Goal: Task Accomplishment & Management: Manage account settings

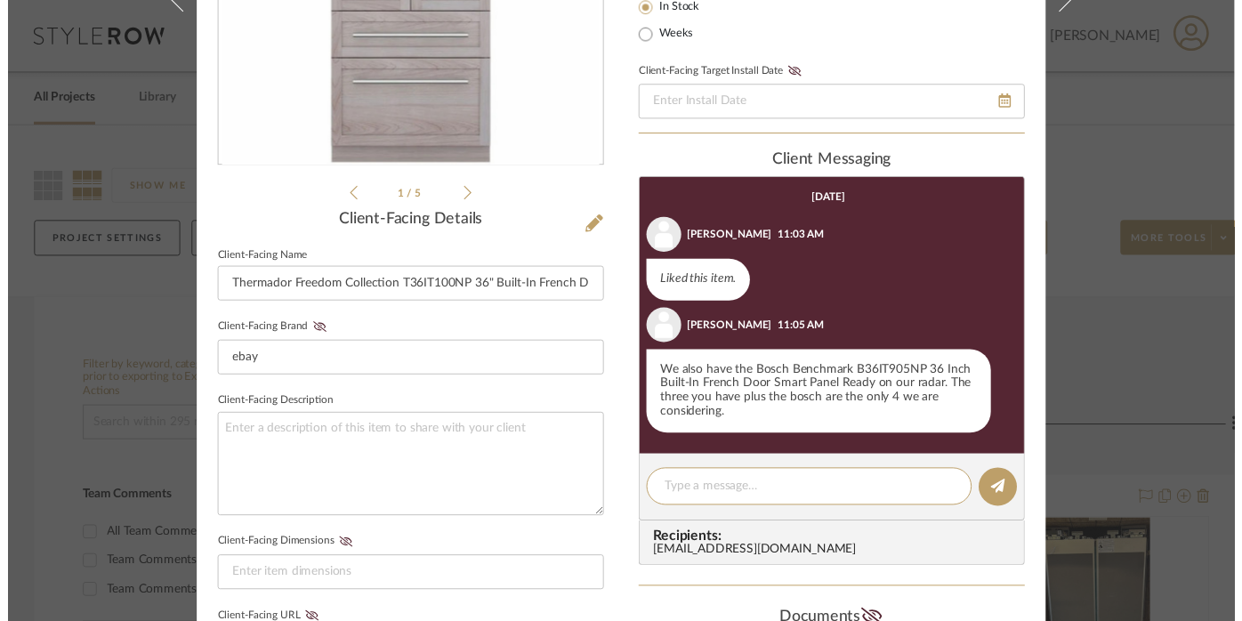
scroll to position [330, 0]
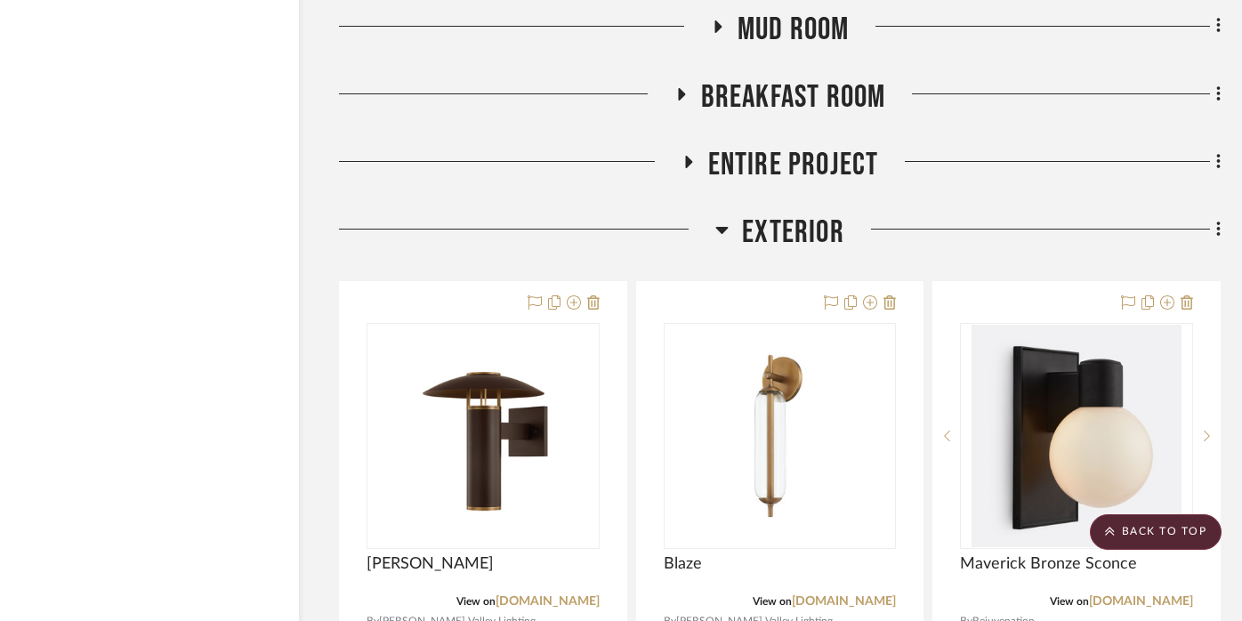
scroll to position [18704, 36]
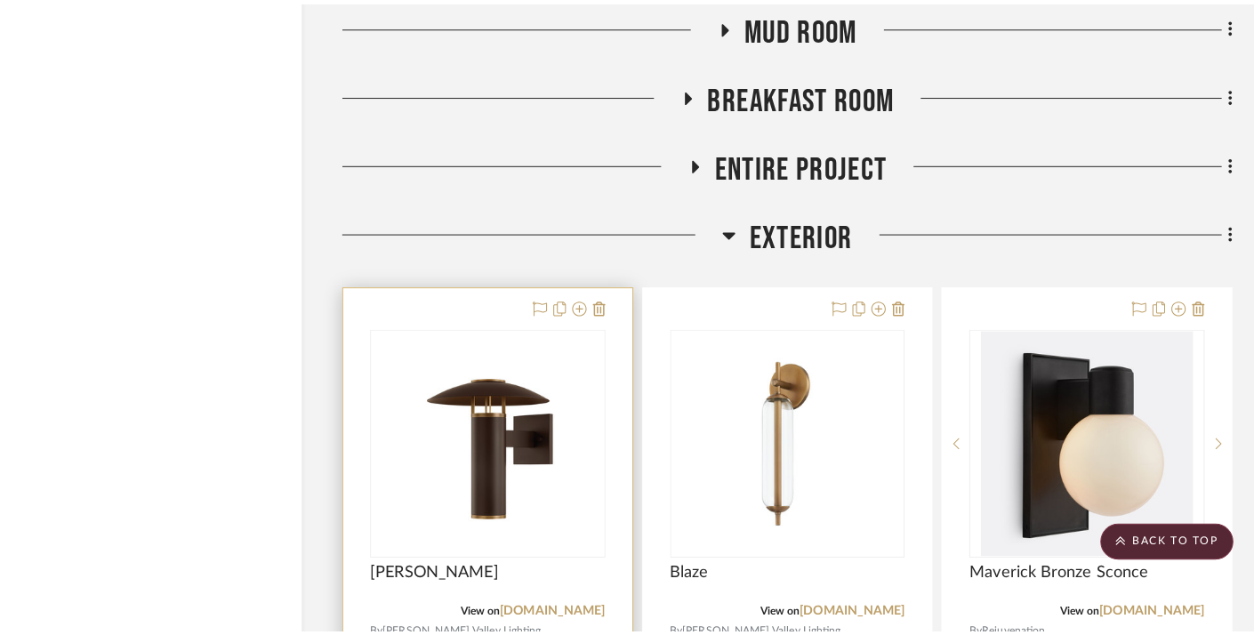
scroll to position [0, 0]
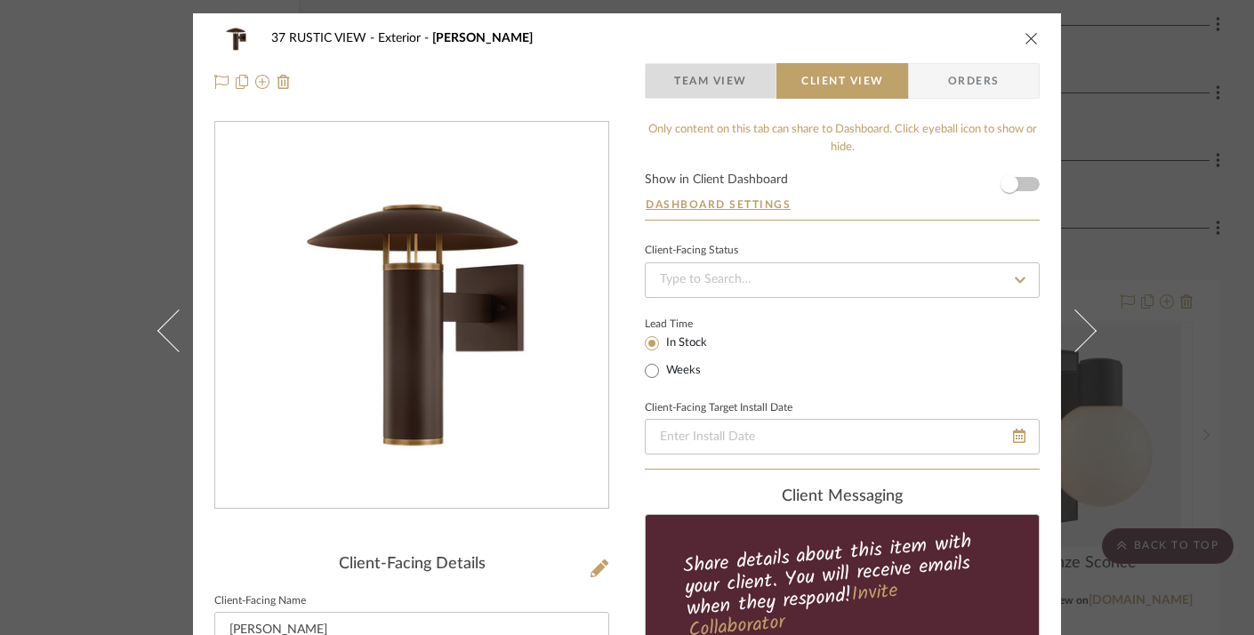
click at [730, 84] on span "Team View" at bounding box center [710, 81] width 73 height 36
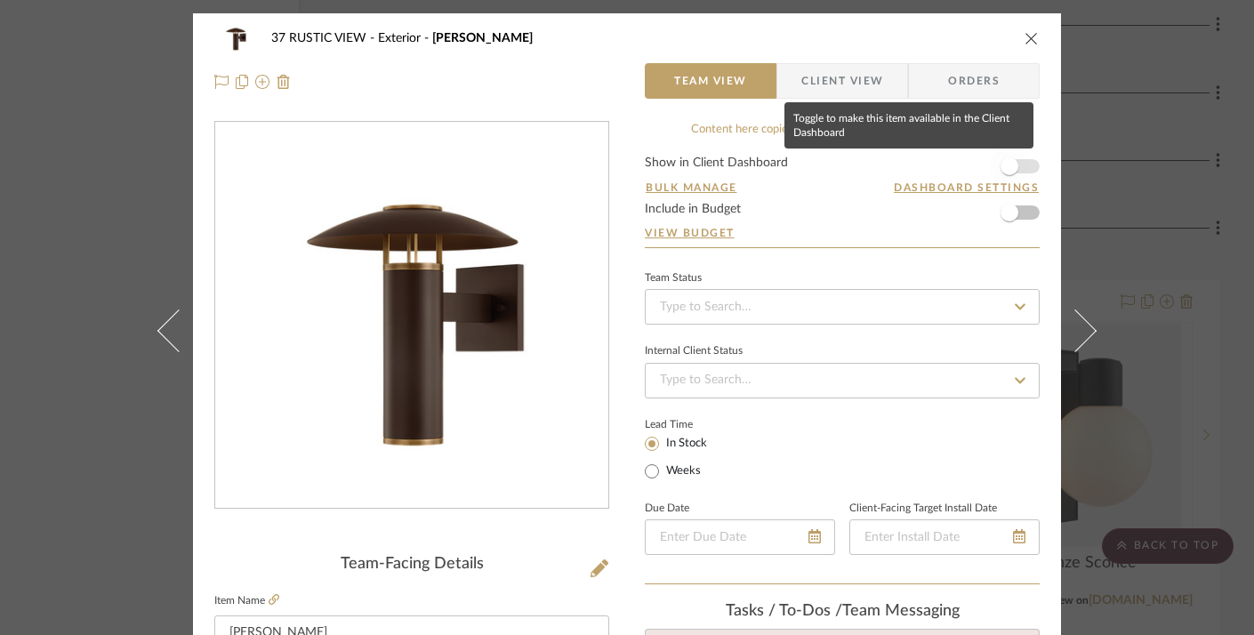
click at [1018, 158] on span "button" at bounding box center [1009, 166] width 39 height 39
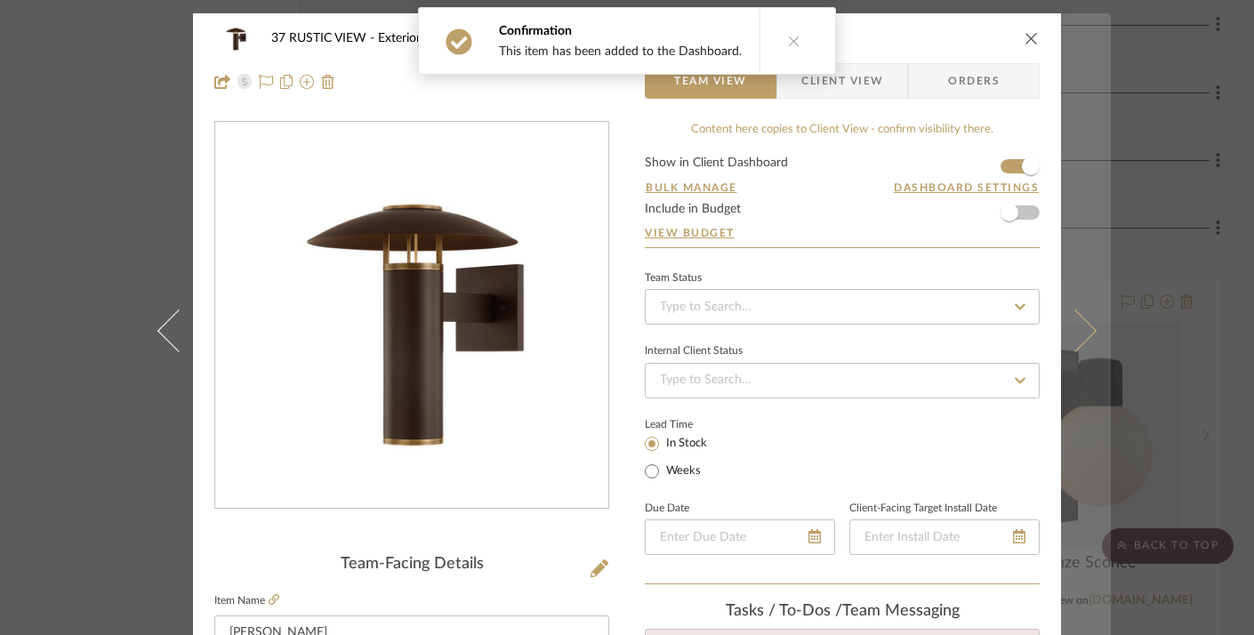
click at [1071, 205] on button at bounding box center [1086, 330] width 50 height 635
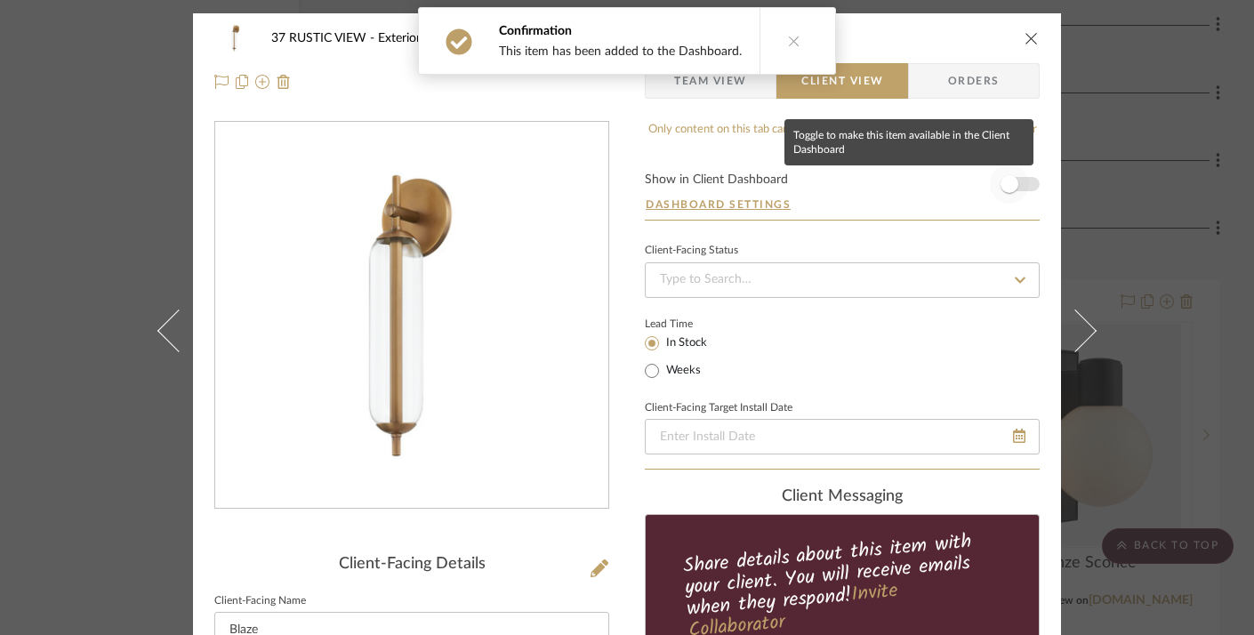
click at [1019, 184] on span "button" at bounding box center [1009, 184] width 39 height 39
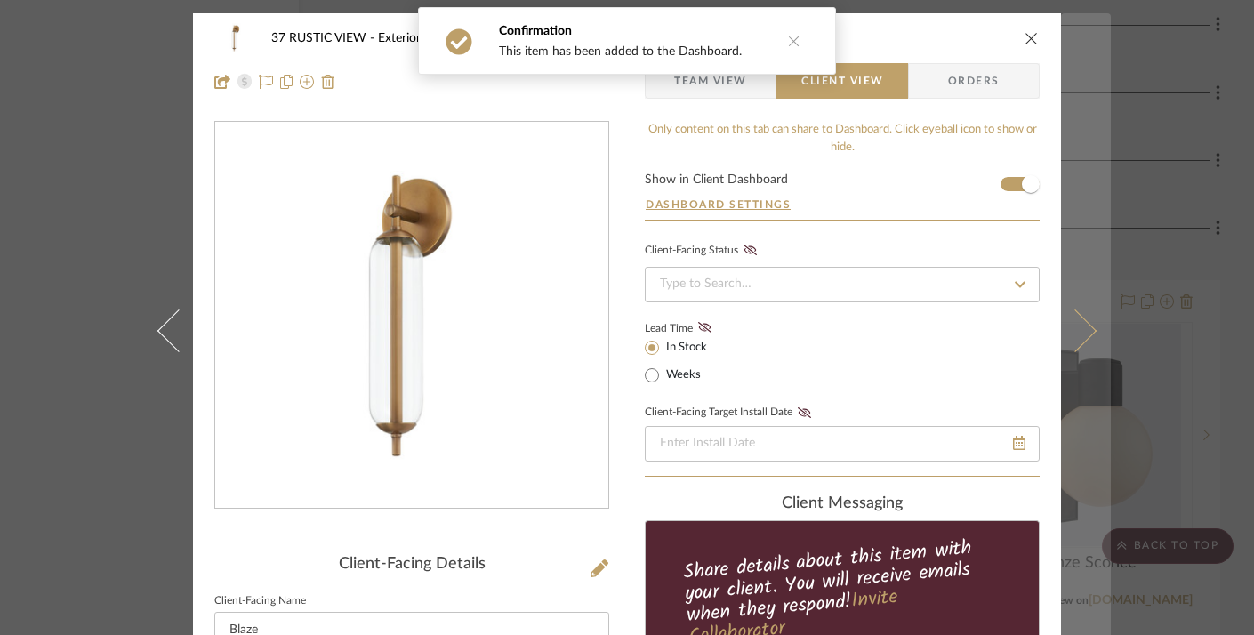
click at [1077, 201] on button at bounding box center [1086, 330] width 50 height 635
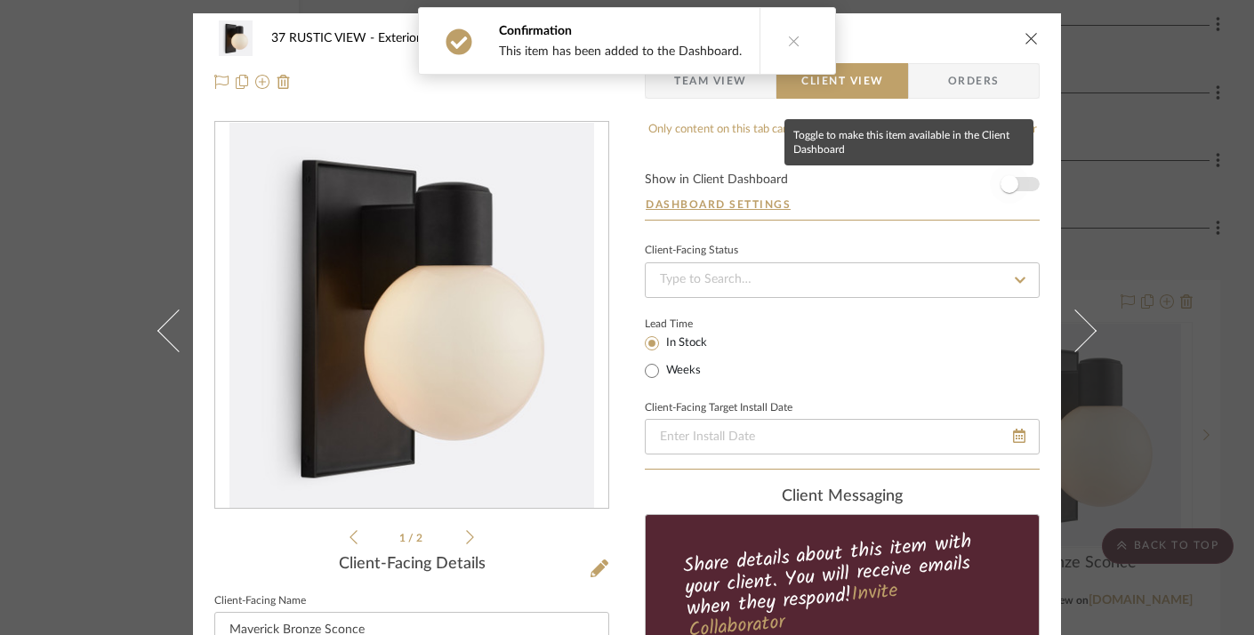
click at [1018, 177] on span "button" at bounding box center [1009, 184] width 39 height 39
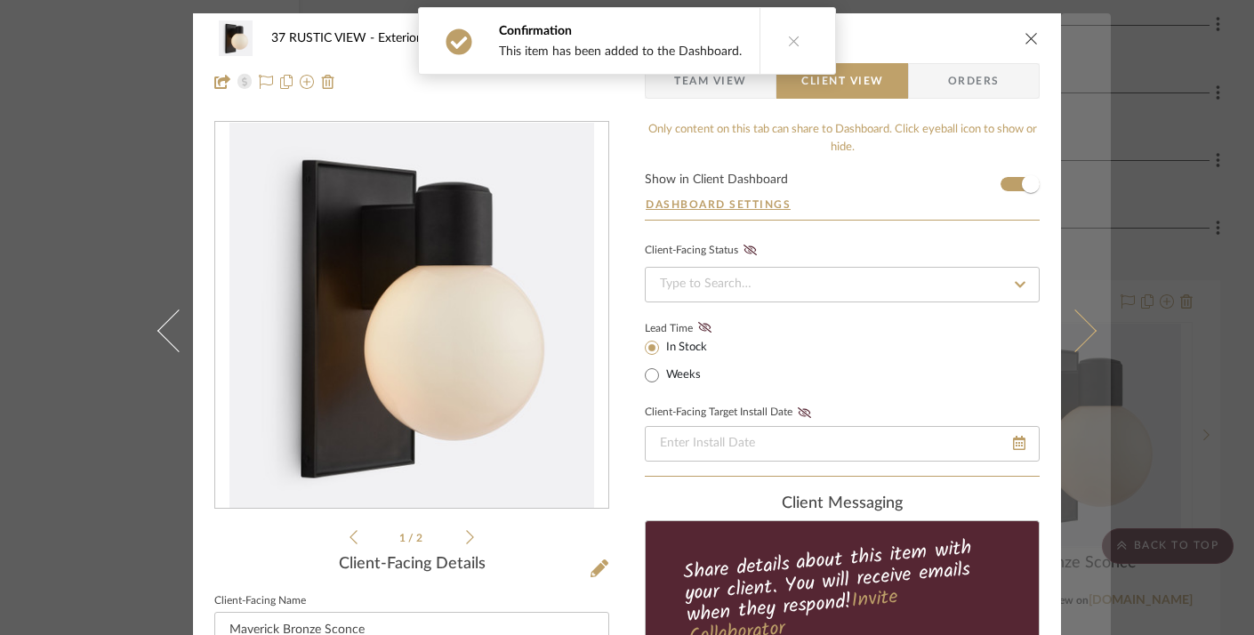
click at [1068, 209] on button at bounding box center [1086, 330] width 50 height 635
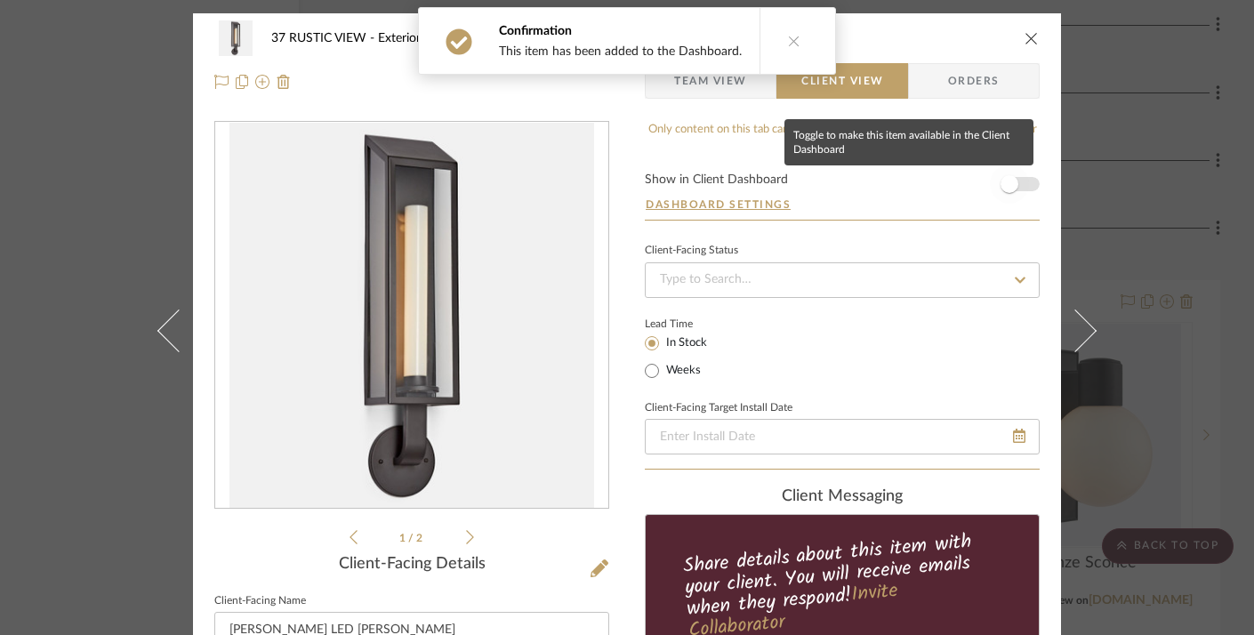
click at [1008, 180] on span "button" at bounding box center [1010, 184] width 18 height 18
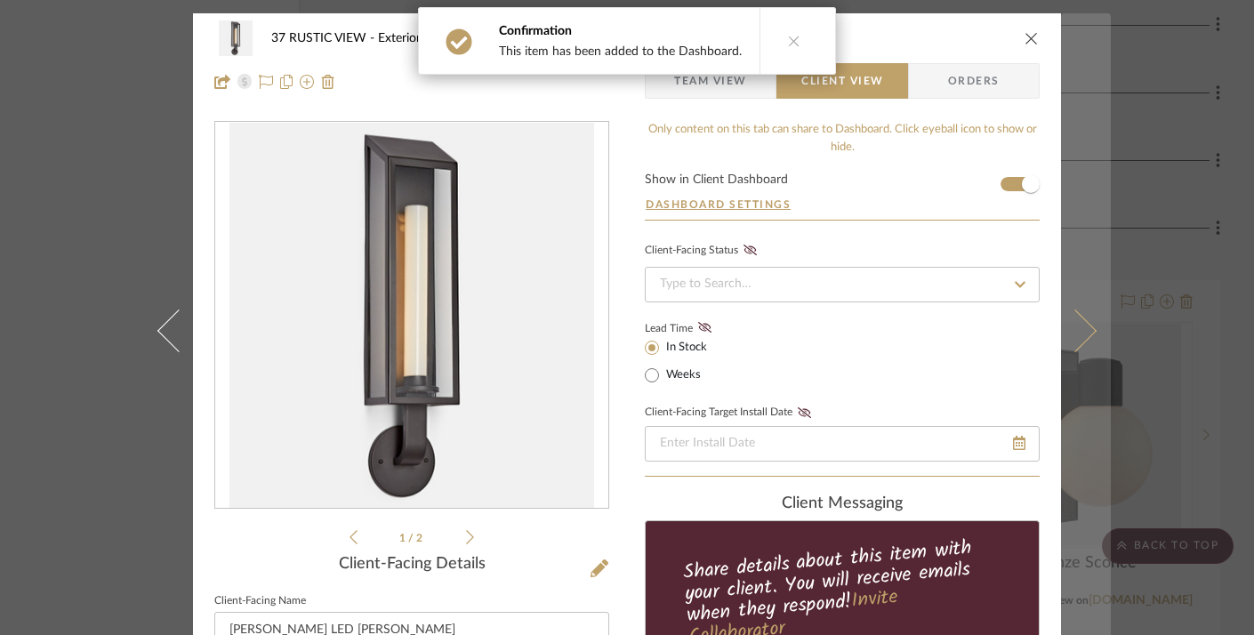
click at [1080, 230] on button at bounding box center [1086, 330] width 50 height 635
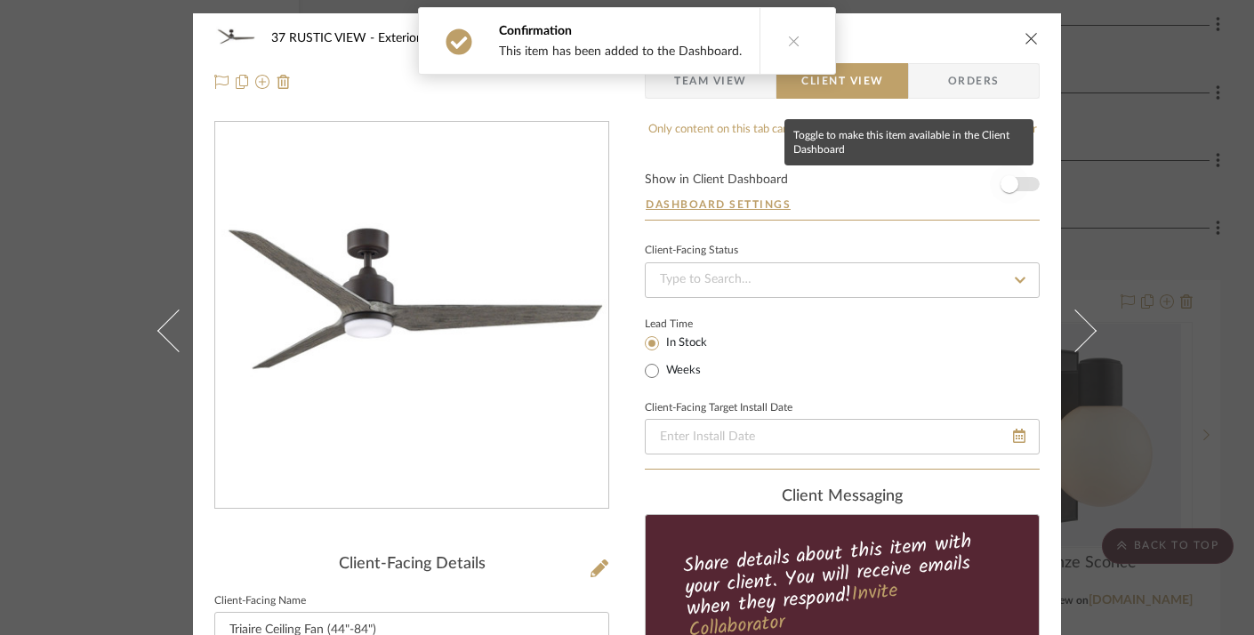
click at [1014, 184] on span "button" at bounding box center [1009, 184] width 39 height 39
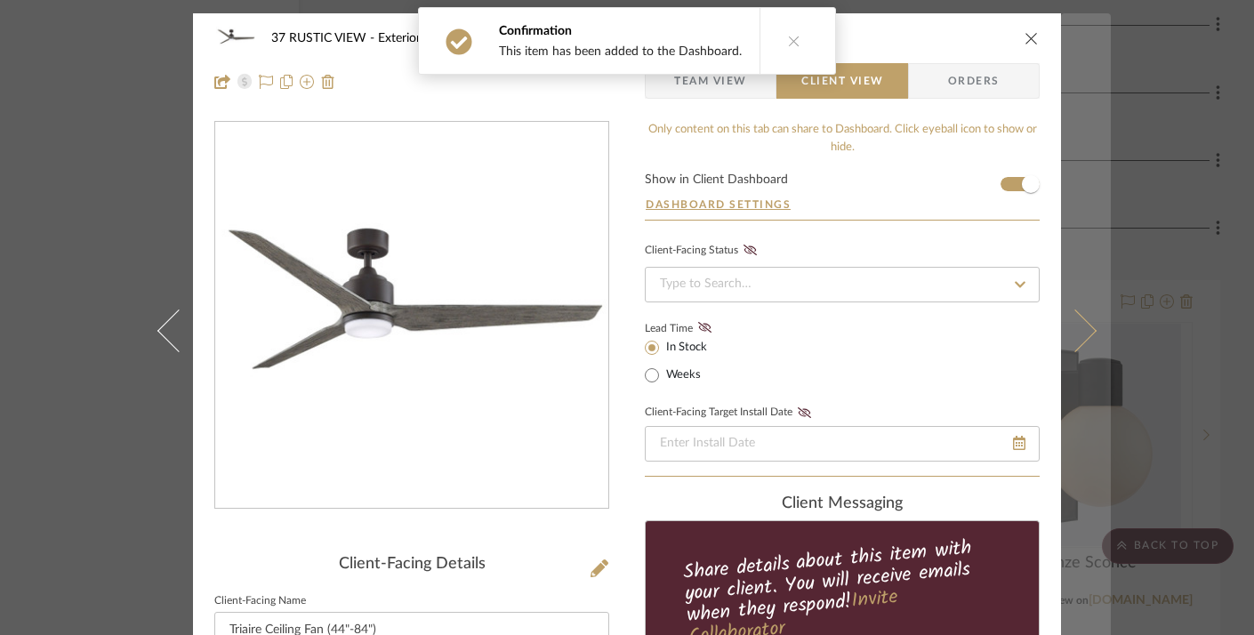
click at [1083, 205] on button at bounding box center [1086, 330] width 50 height 635
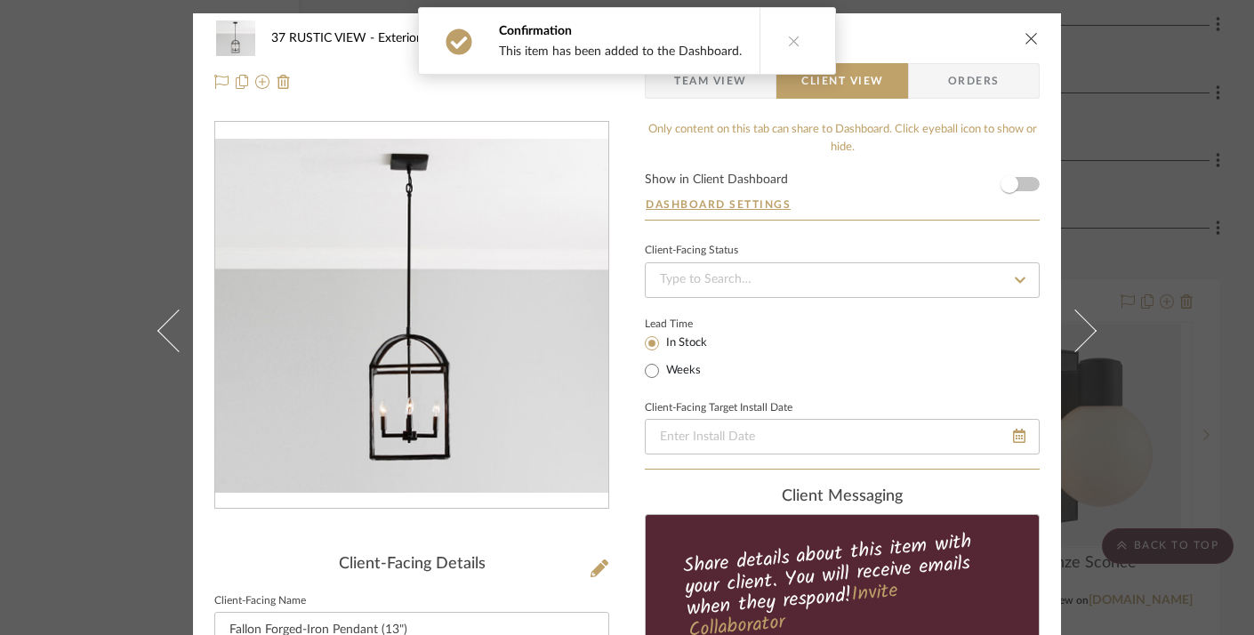
click at [1025, 181] on form "Show in Client Dashboard Dashboard Settings" at bounding box center [842, 196] width 395 height 46
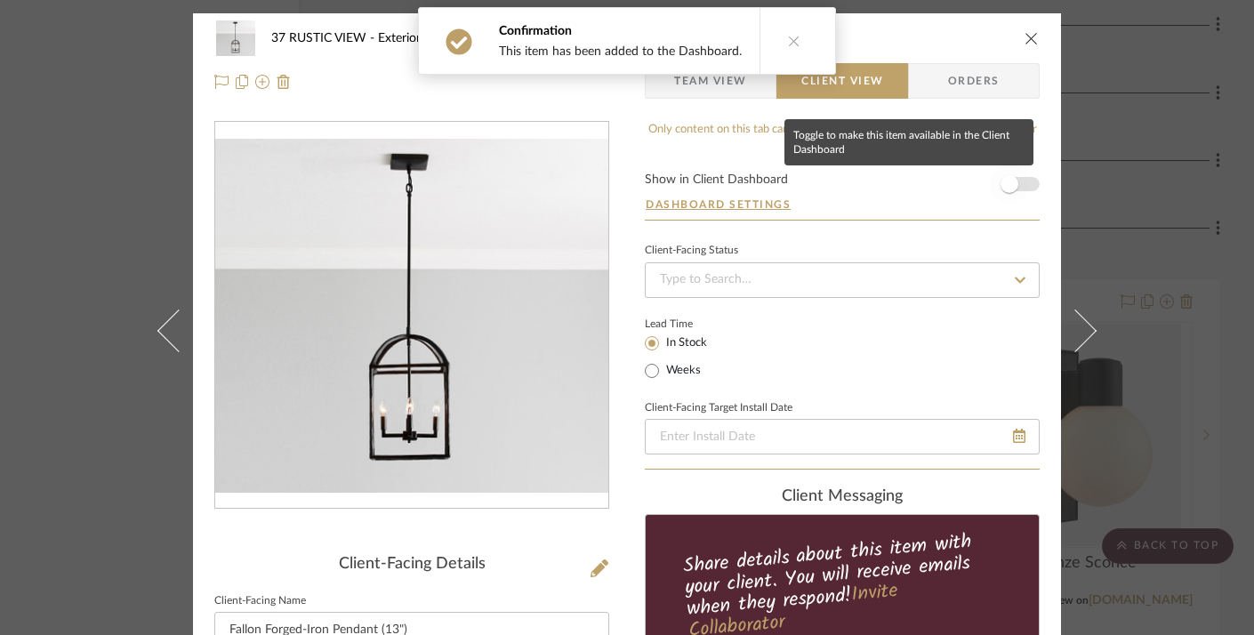
click at [1009, 181] on span "button" at bounding box center [1010, 184] width 18 height 18
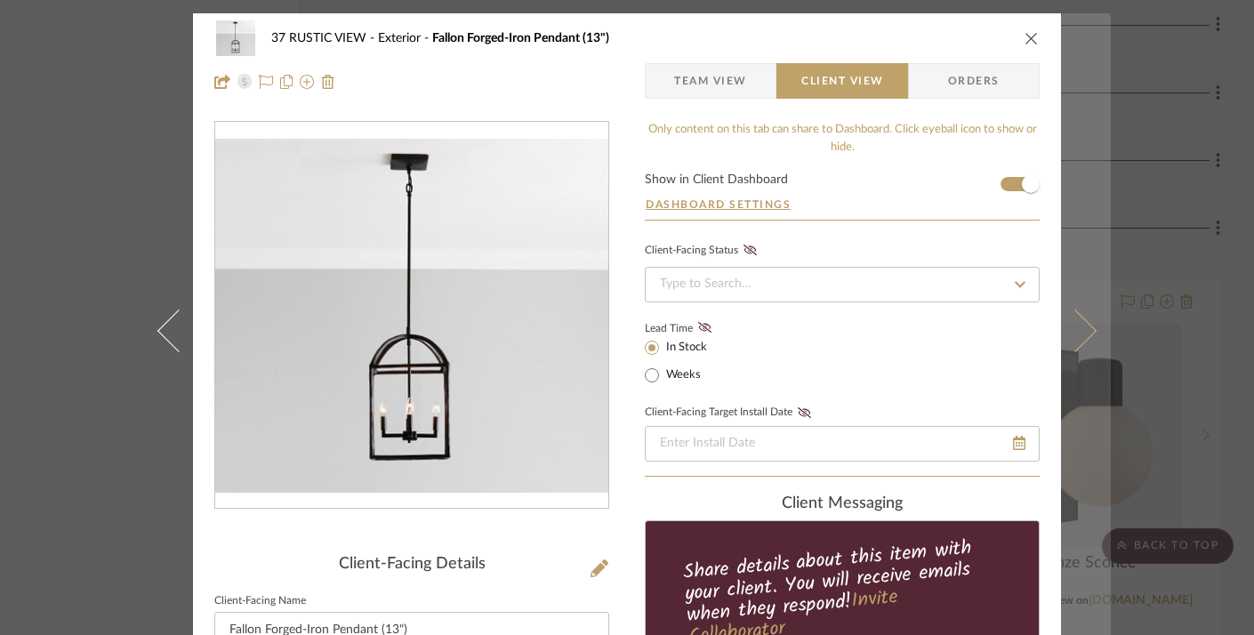
click at [1071, 186] on button at bounding box center [1086, 330] width 50 height 635
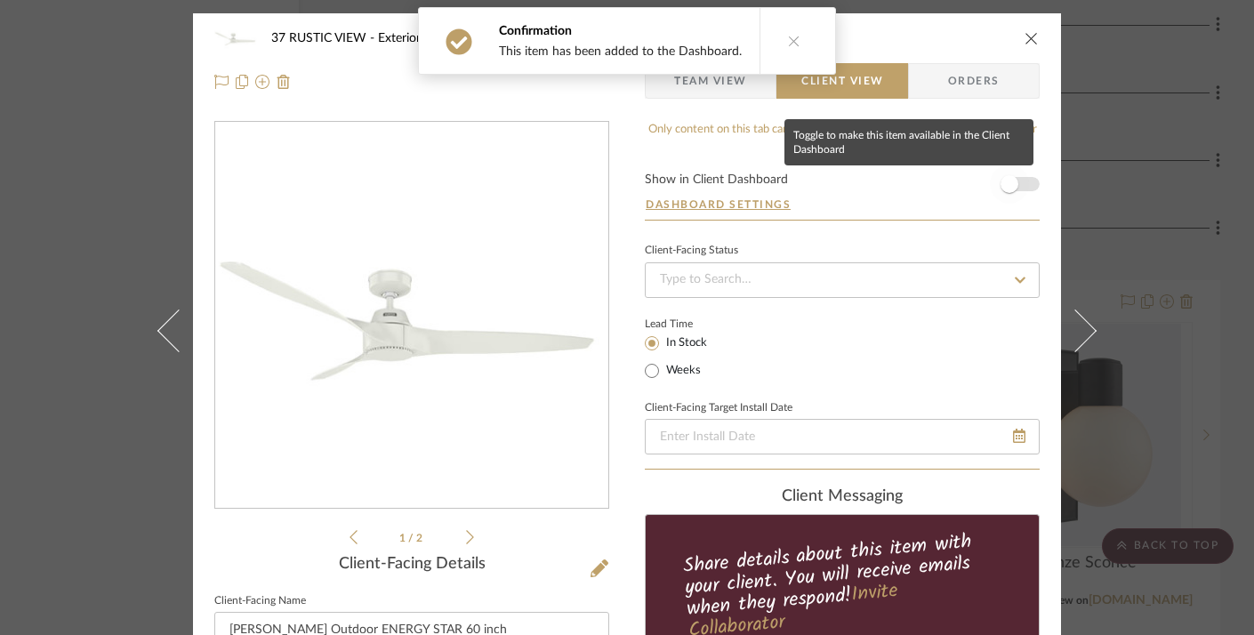
click at [1001, 183] on span "button" at bounding box center [1010, 184] width 18 height 18
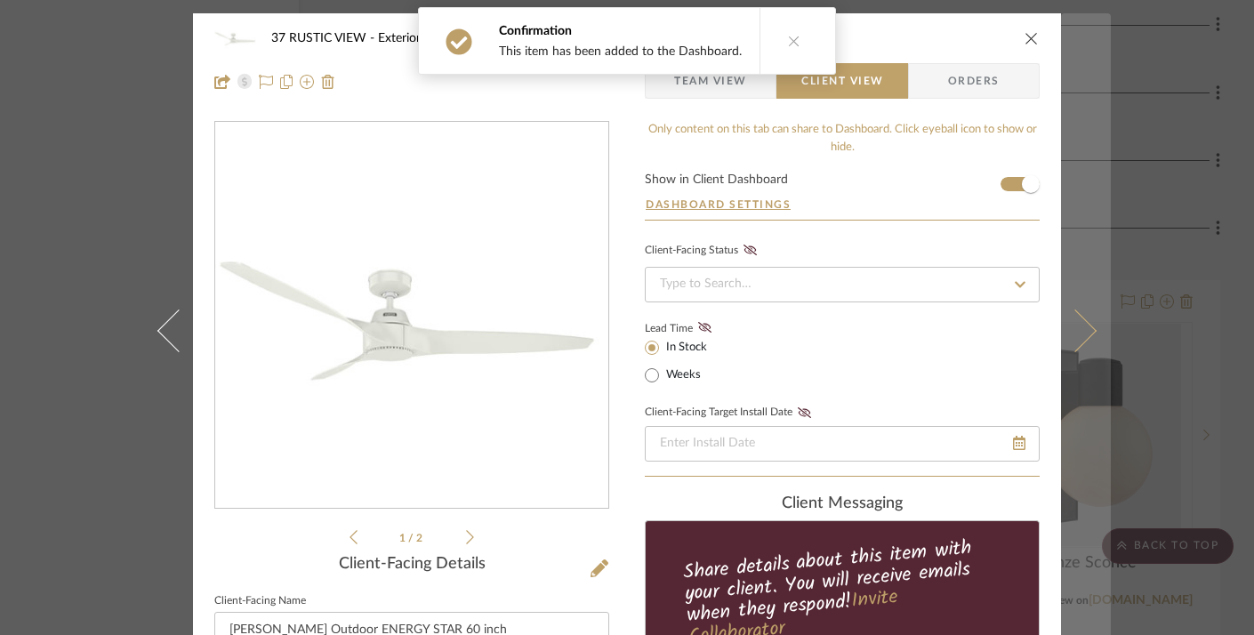
click at [1077, 187] on button at bounding box center [1086, 330] width 50 height 635
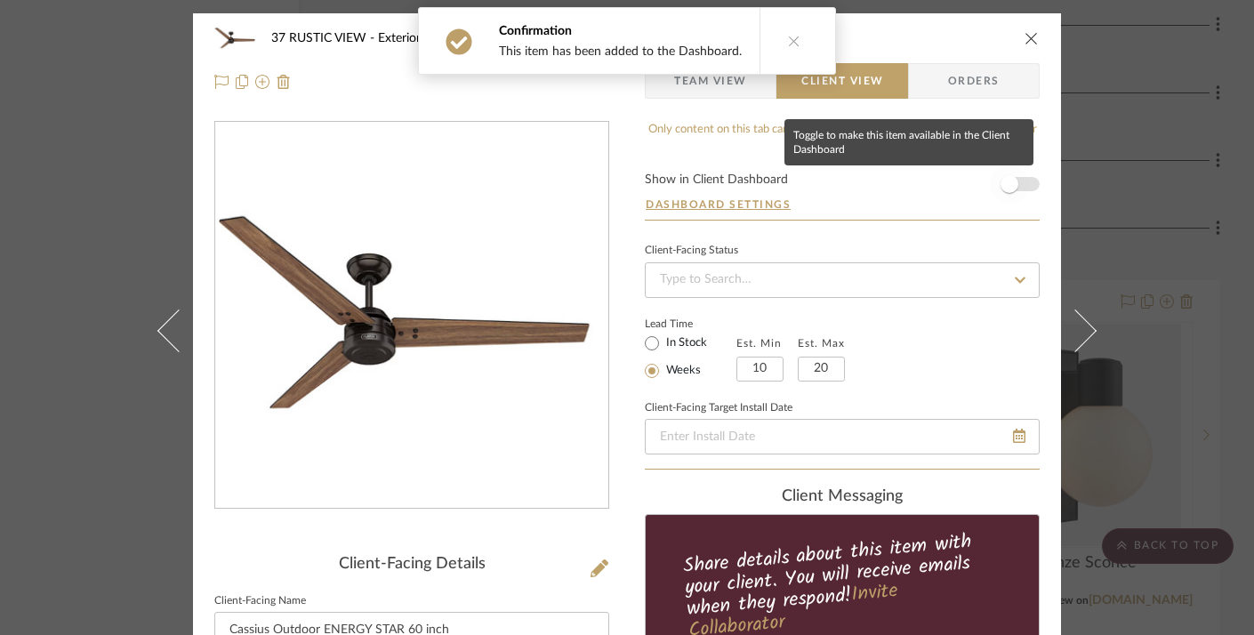
click at [1001, 182] on span "button" at bounding box center [1010, 184] width 18 height 18
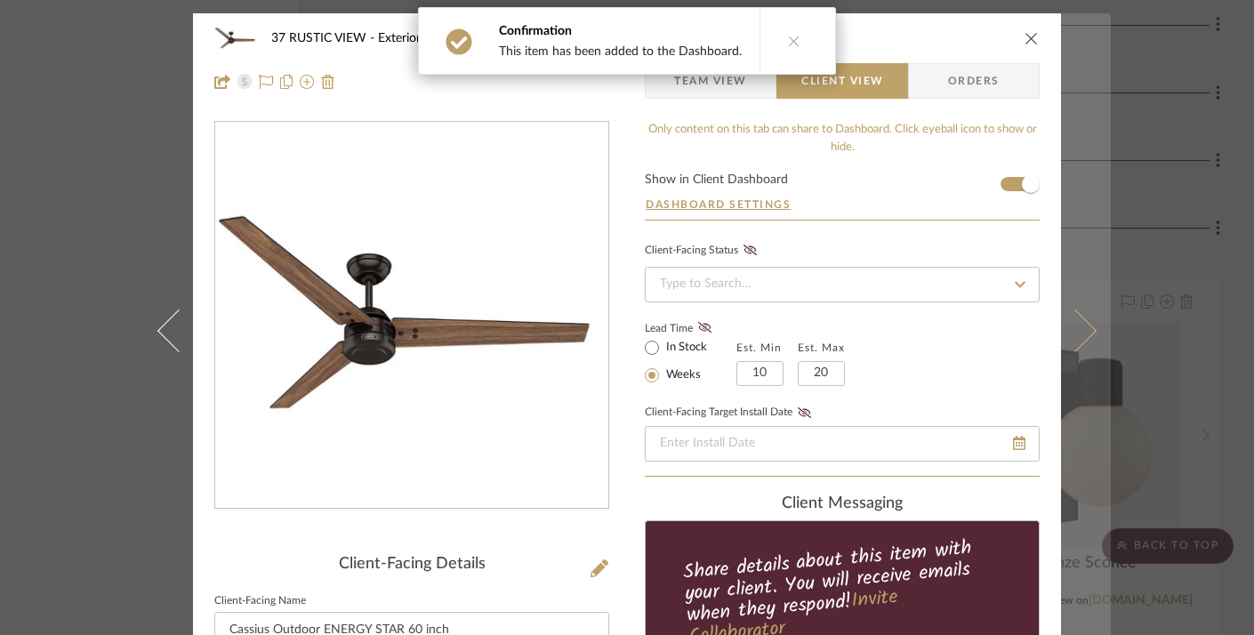
click at [1081, 183] on button at bounding box center [1086, 330] width 50 height 635
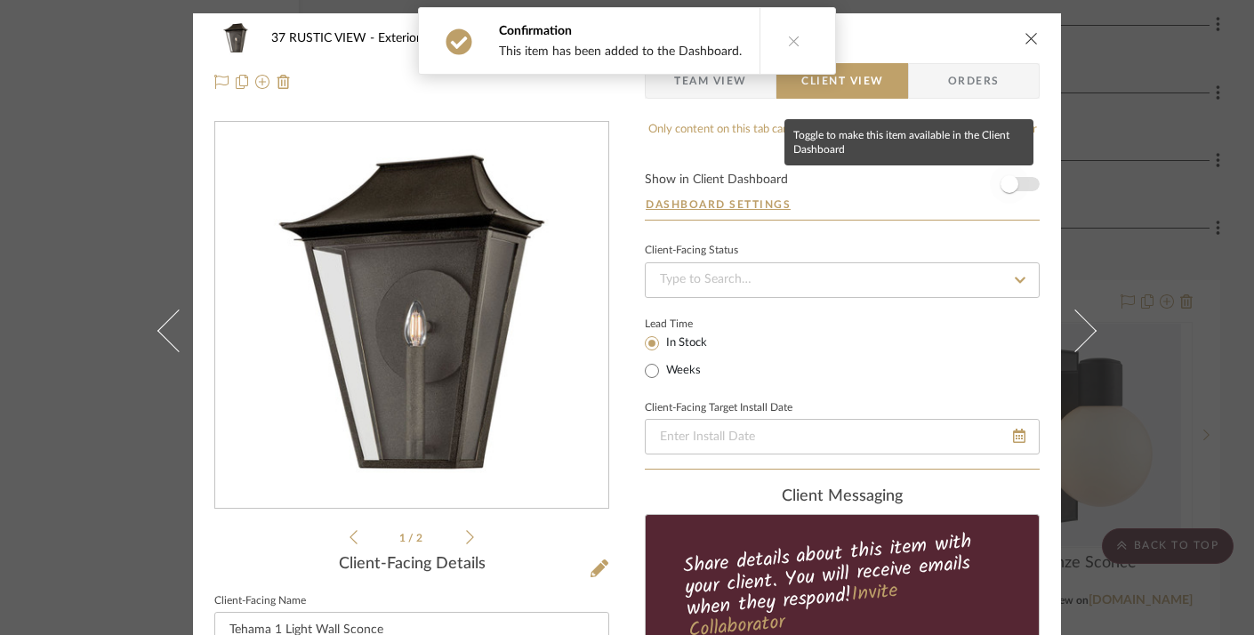
click at [1013, 181] on span "button" at bounding box center [1009, 184] width 39 height 39
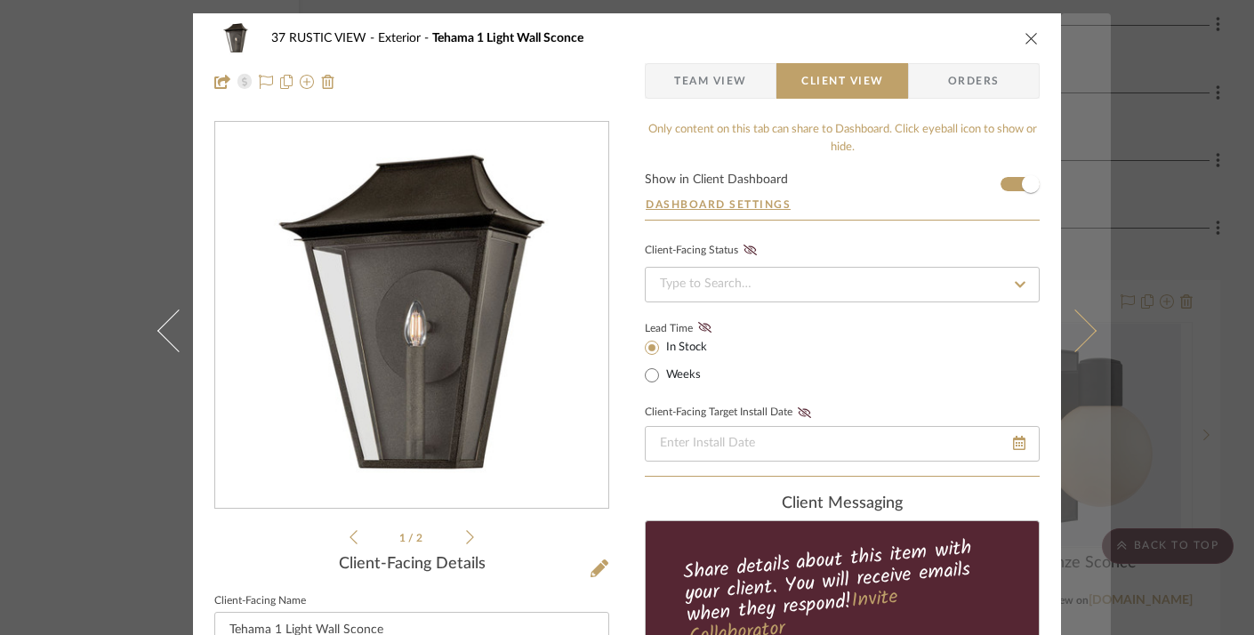
click at [1081, 182] on button at bounding box center [1086, 330] width 50 height 635
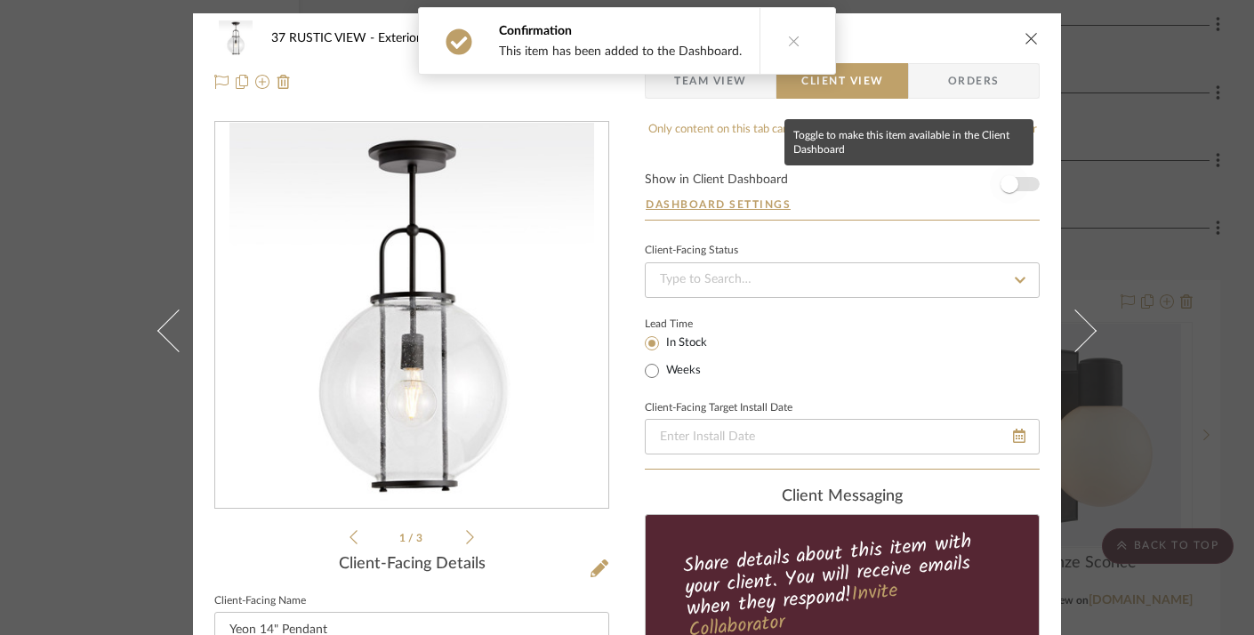
click at [1011, 186] on span "button" at bounding box center [1010, 184] width 18 height 18
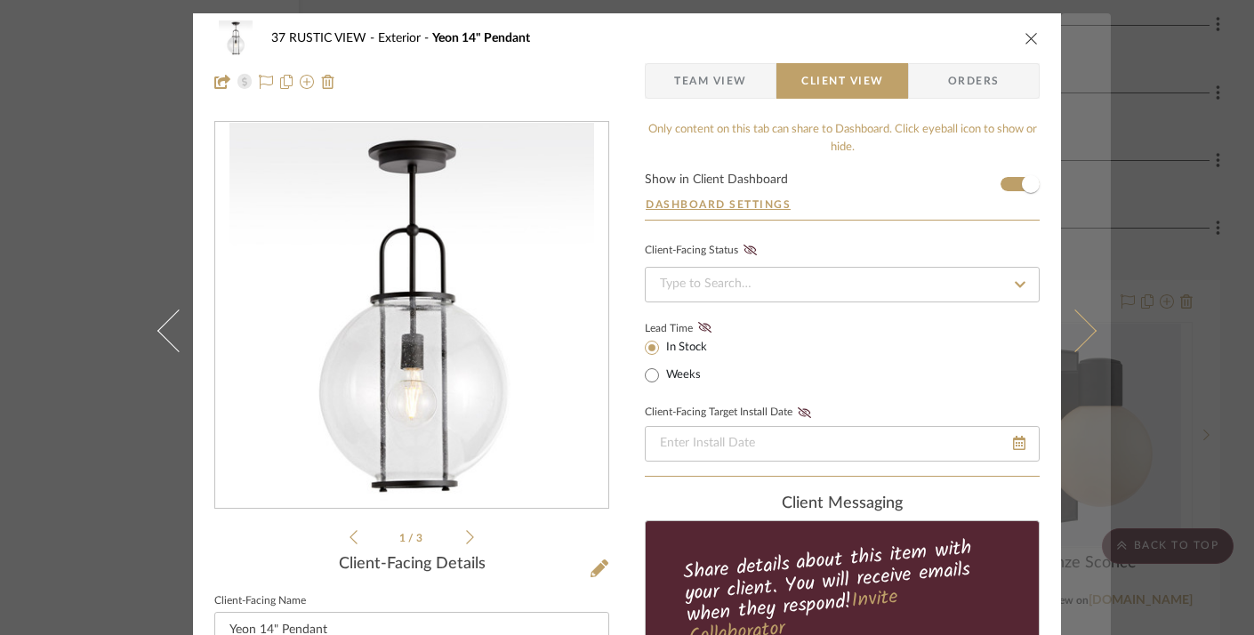
click at [1075, 192] on button at bounding box center [1086, 330] width 50 height 635
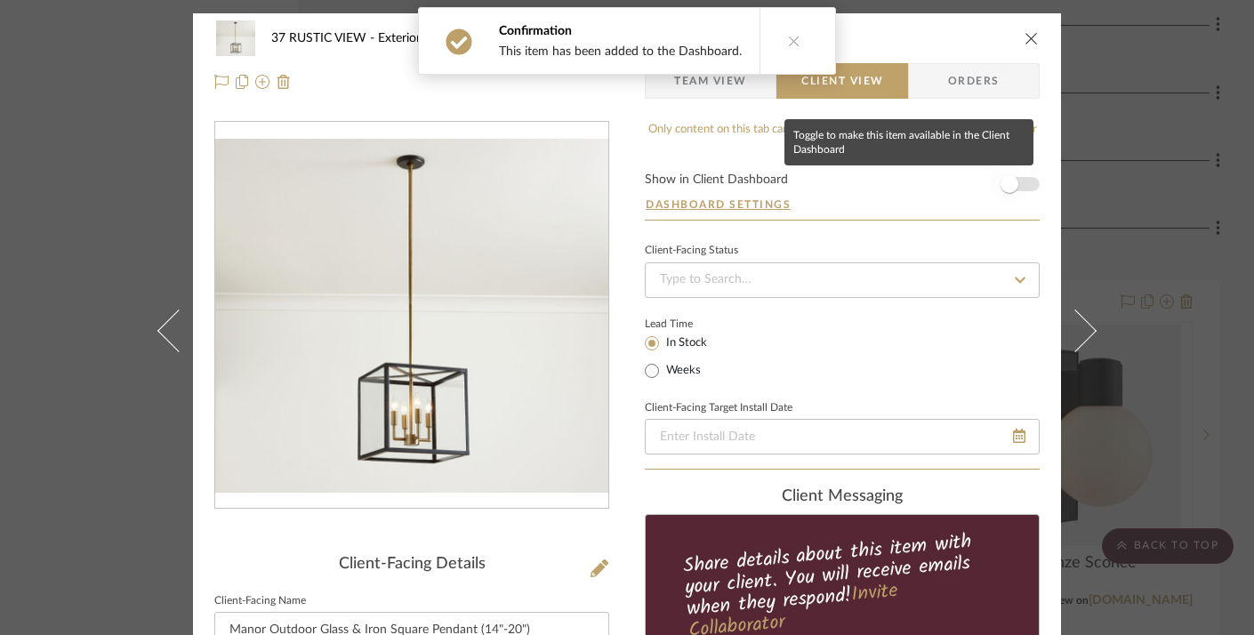
click at [1009, 182] on span "button" at bounding box center [1010, 184] width 18 height 18
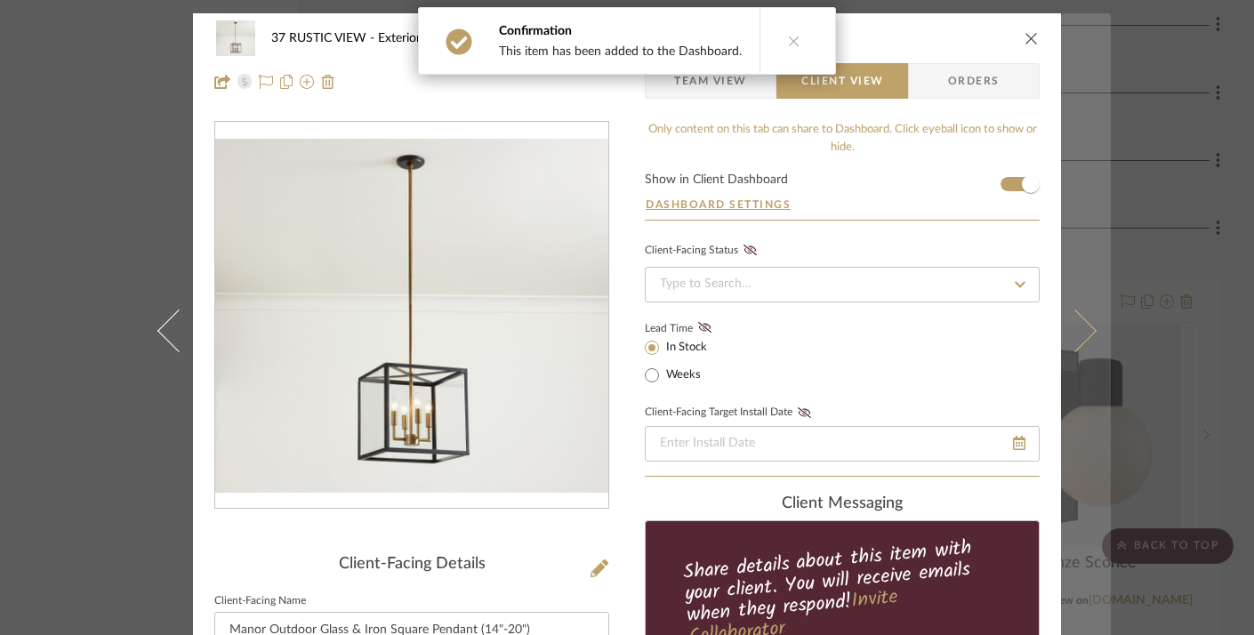
click at [1069, 182] on button at bounding box center [1086, 330] width 50 height 635
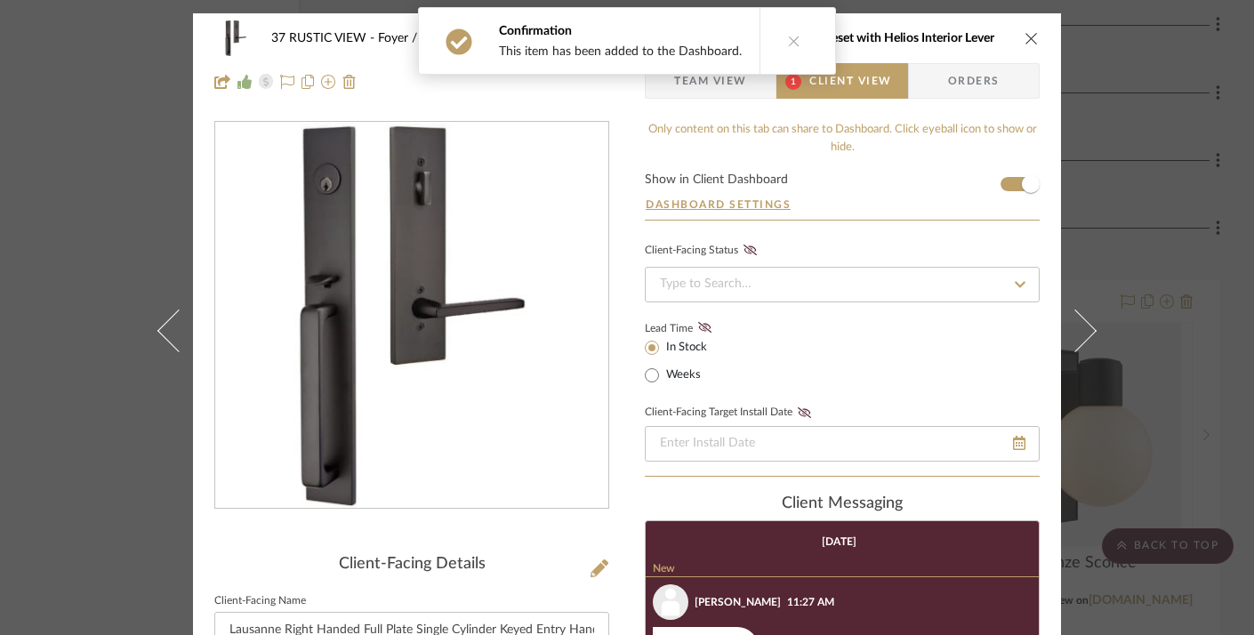
click at [1025, 40] on icon "close" at bounding box center [1032, 38] width 14 height 14
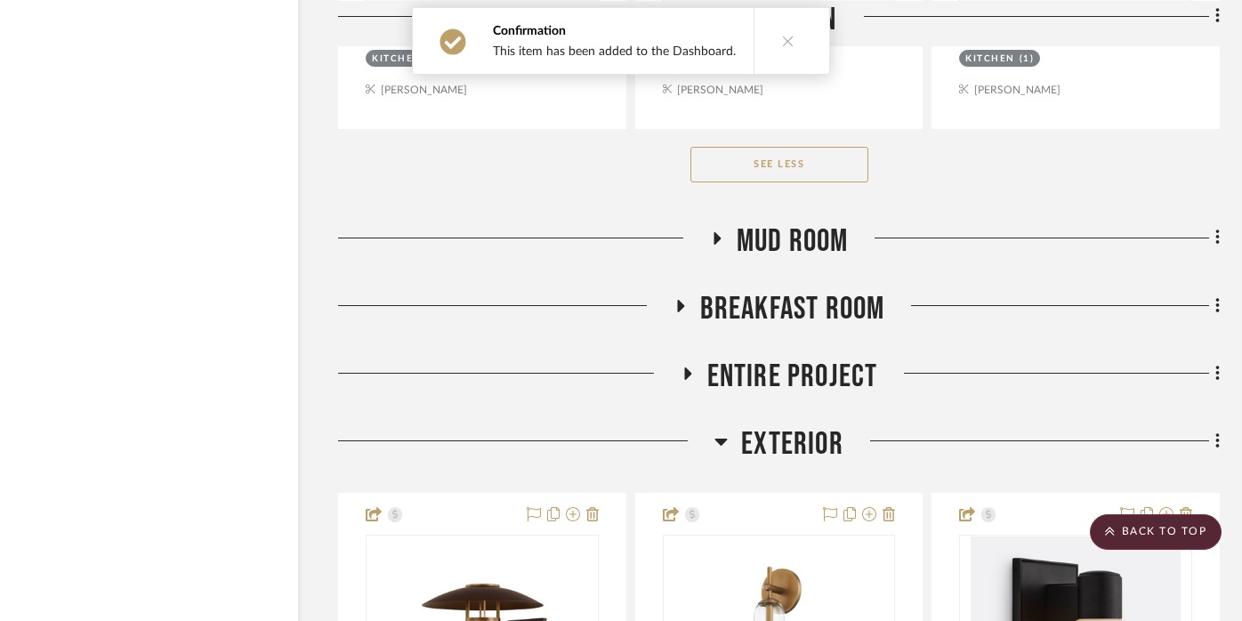
scroll to position [18479, 36]
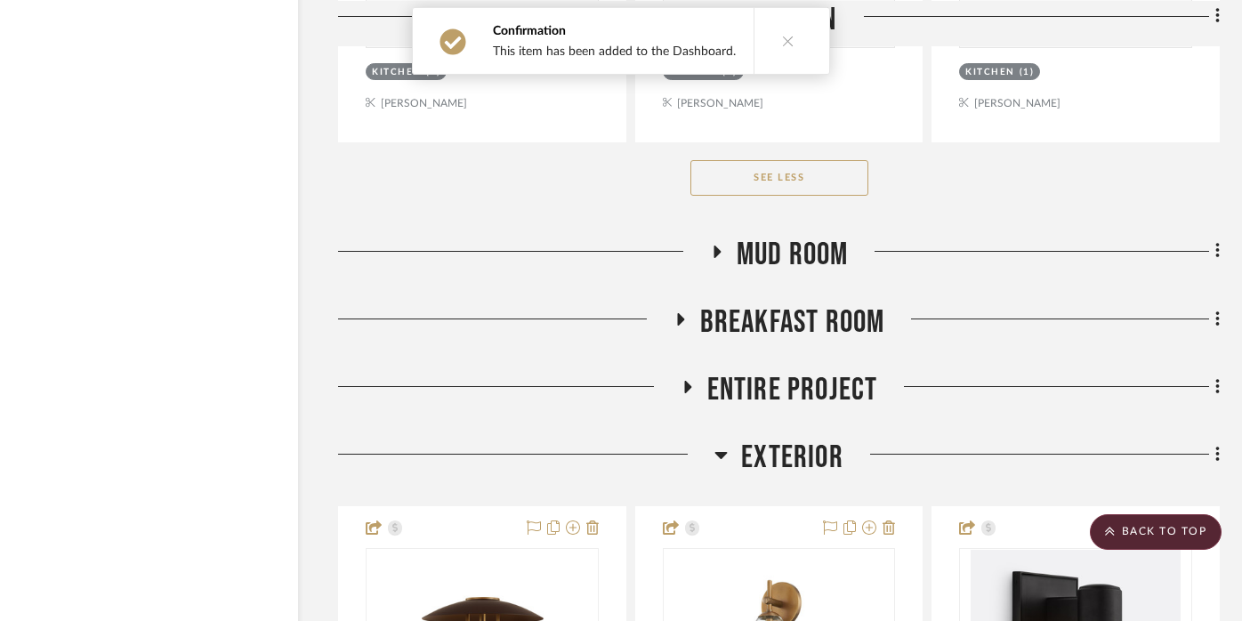
click at [687, 371] on h3 "Entire Project" at bounding box center [778, 390] width 197 height 38
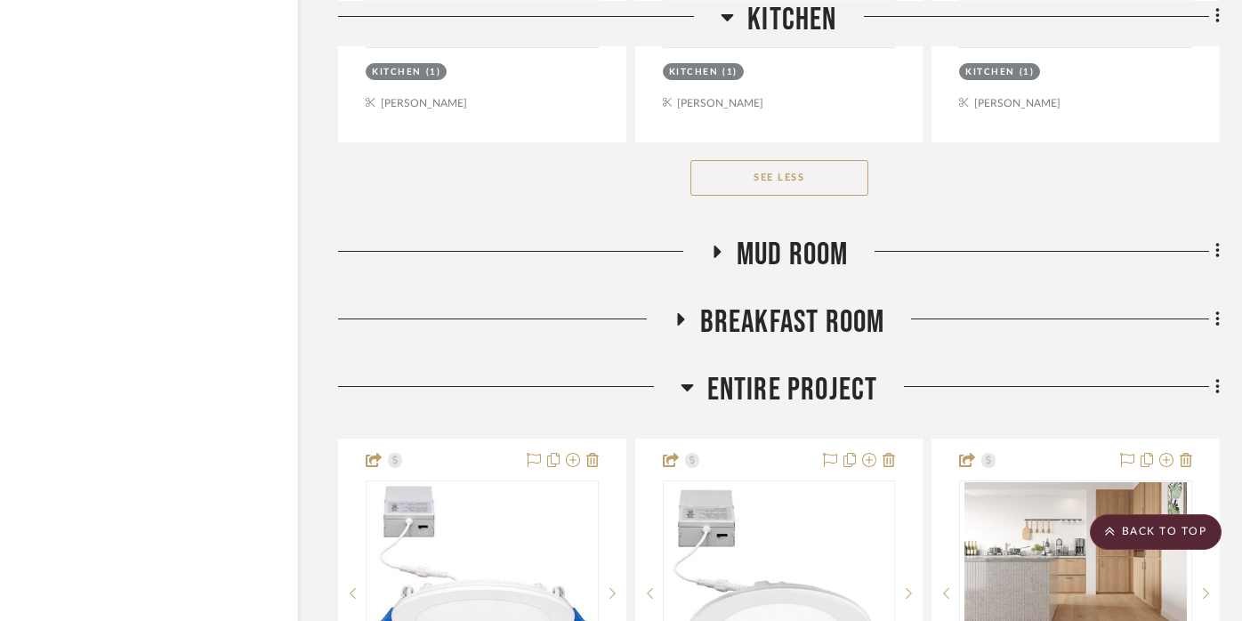
click at [679, 312] on icon at bounding box center [679, 318] width 21 height 13
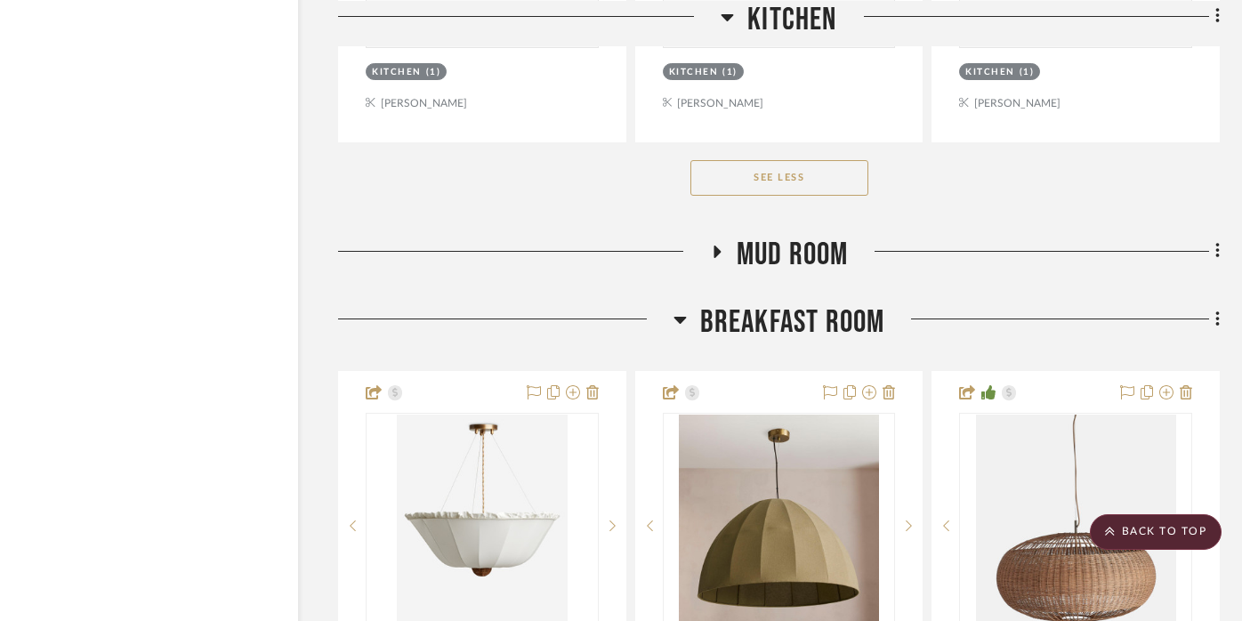
click at [714, 245] on icon at bounding box center [716, 251] width 7 height 12
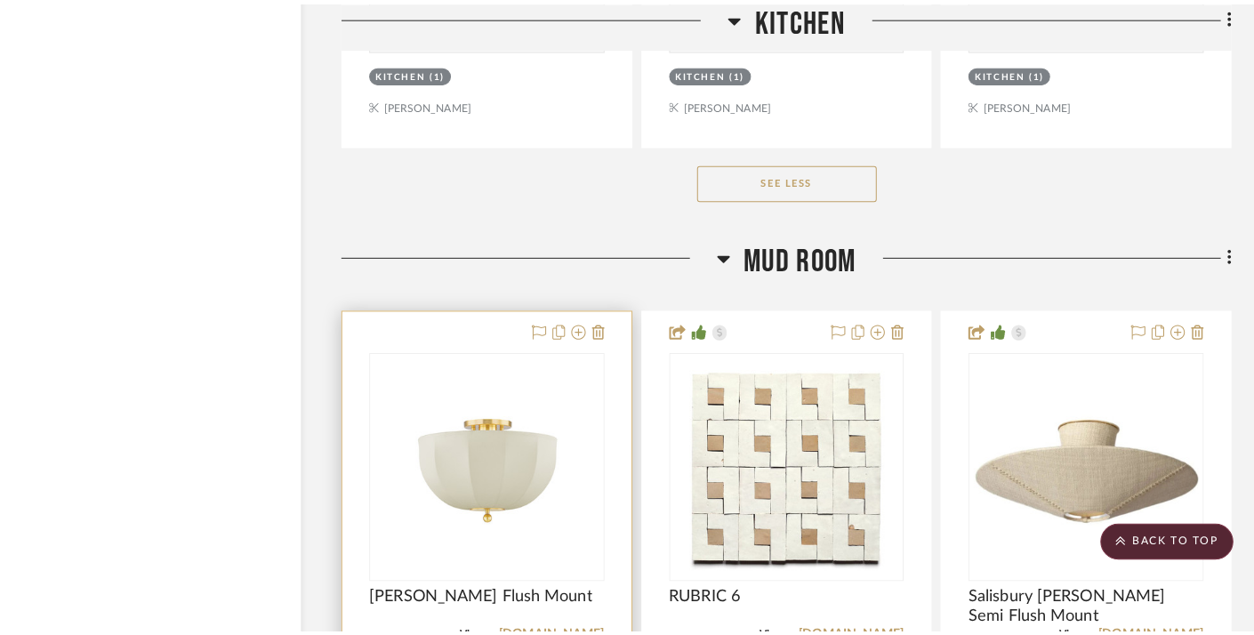
scroll to position [0, 0]
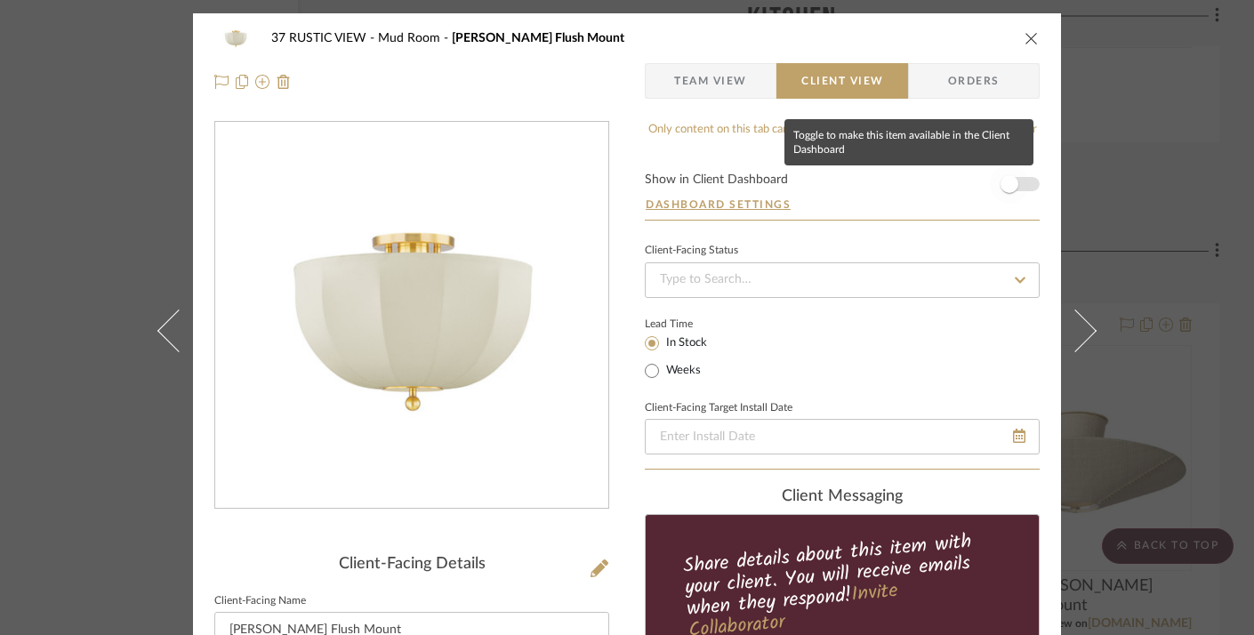
click at [1010, 186] on span "button" at bounding box center [1010, 184] width 18 height 18
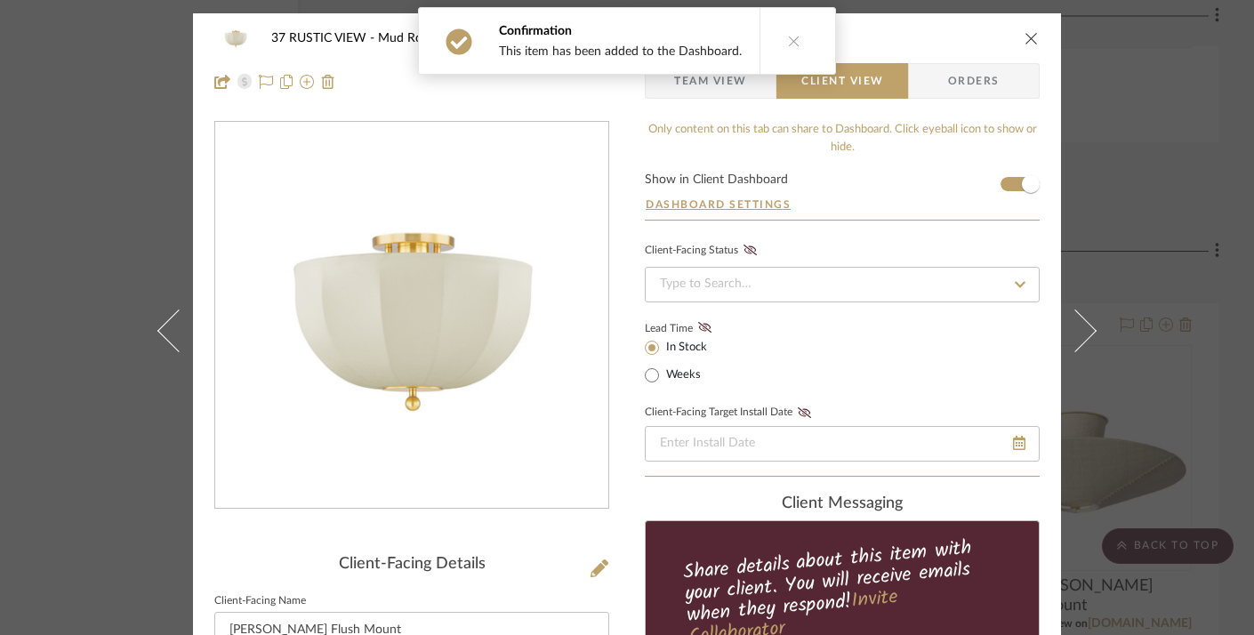
click at [1031, 36] on icon "close" at bounding box center [1032, 38] width 14 height 14
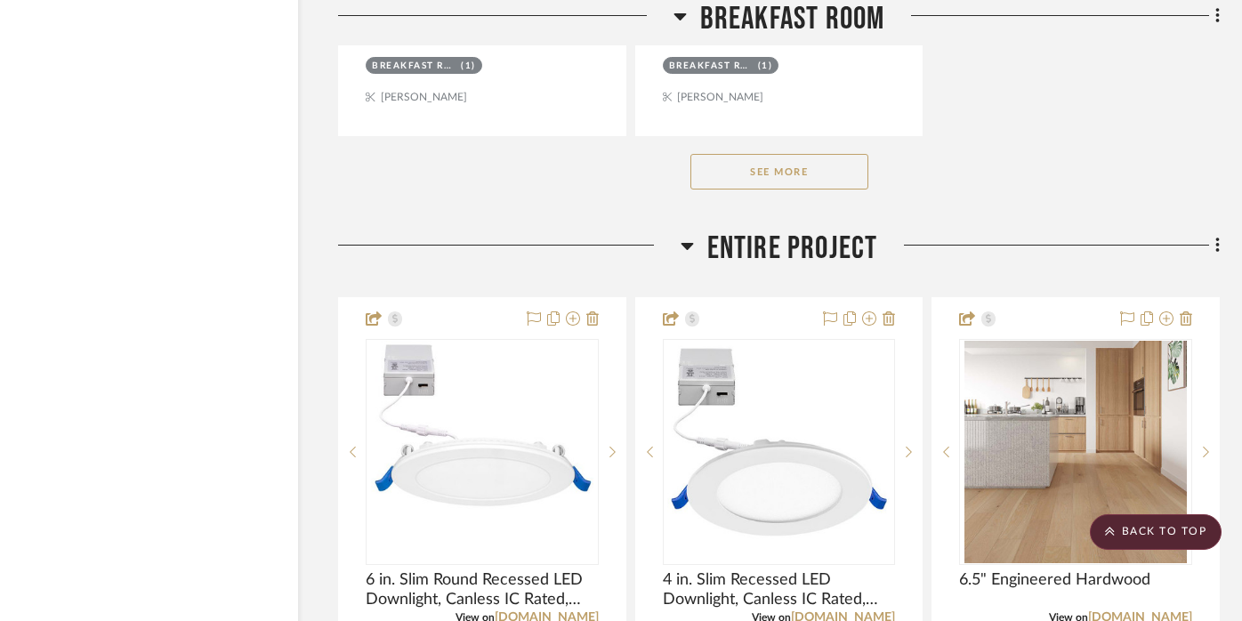
scroll to position [22664, 36]
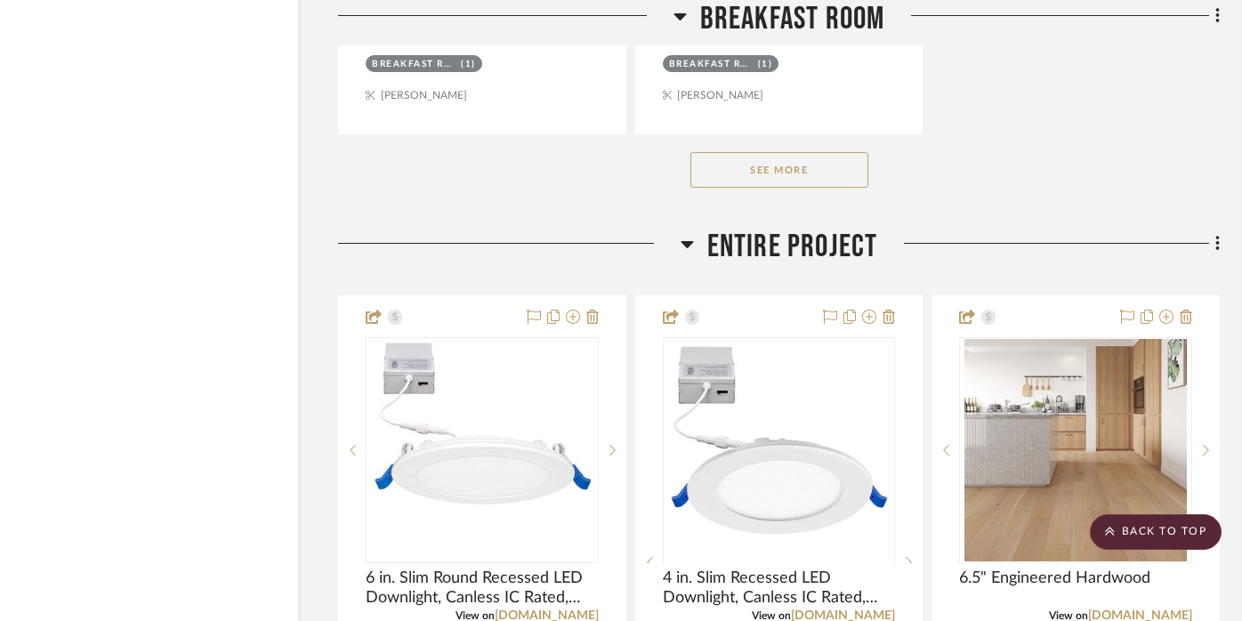
click at [785, 152] on button "See More" at bounding box center [779, 170] width 178 height 36
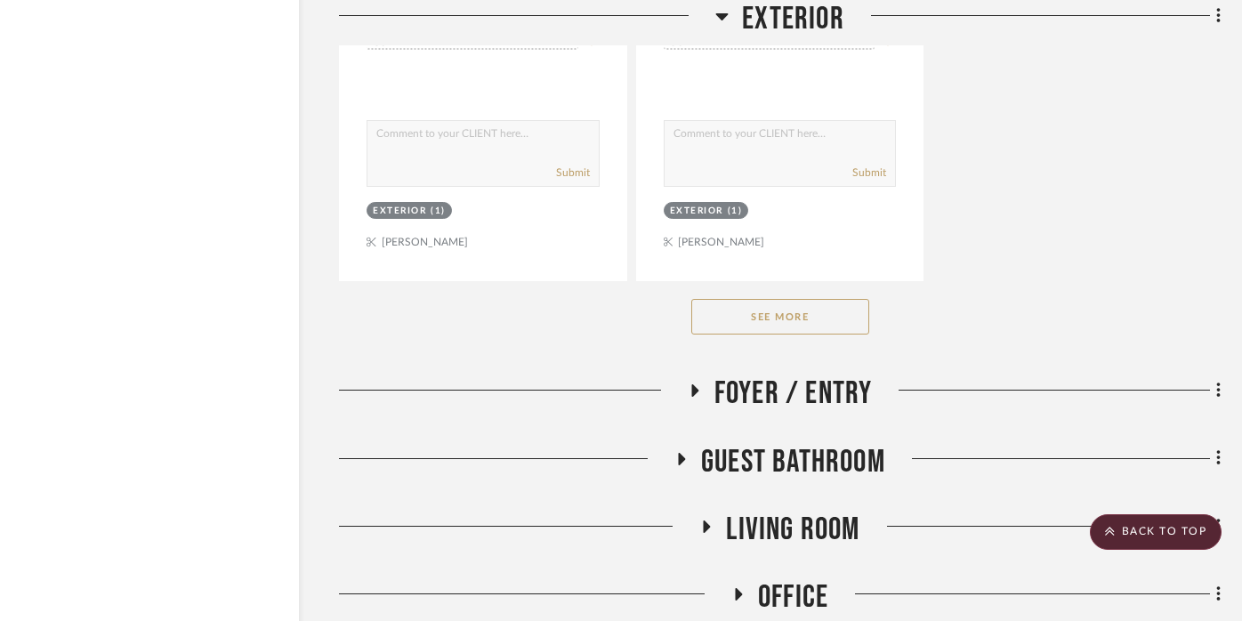
scroll to position [29931, 36]
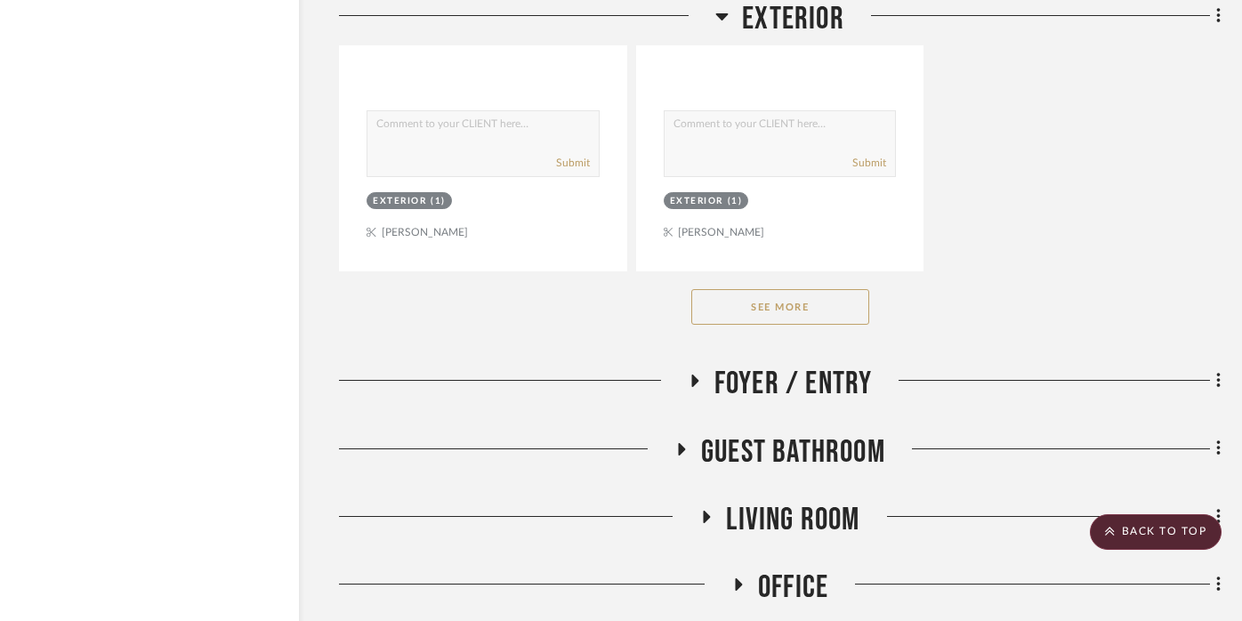
click at [695, 374] on icon at bounding box center [694, 380] width 7 height 12
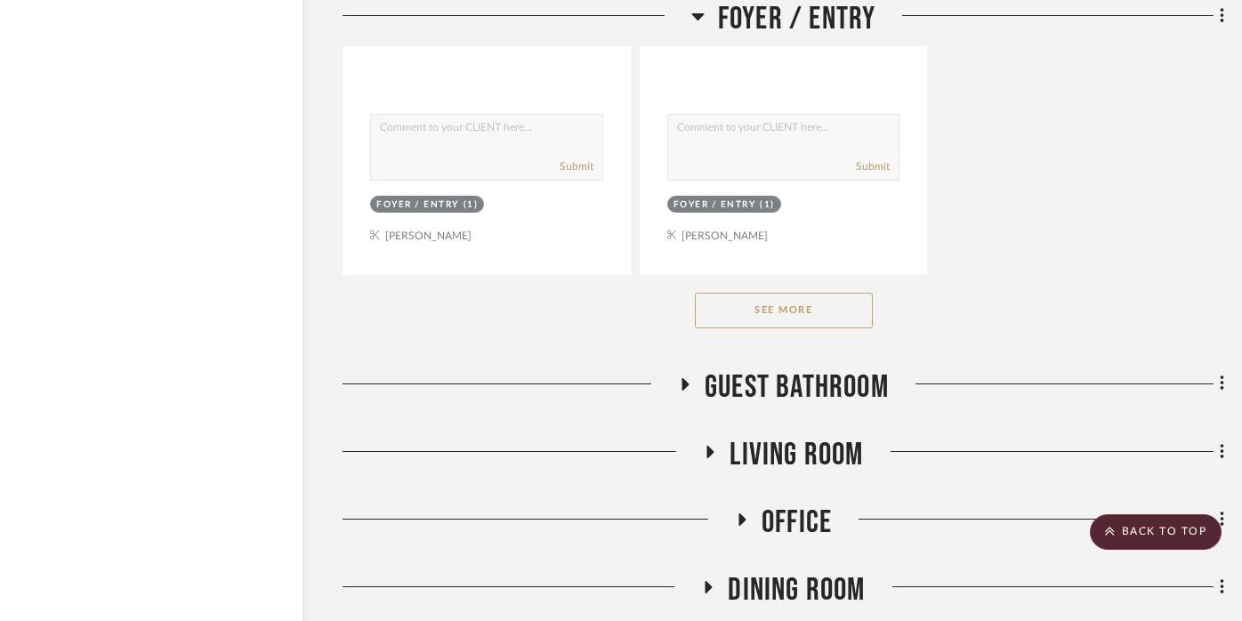
scroll to position [32452, 32]
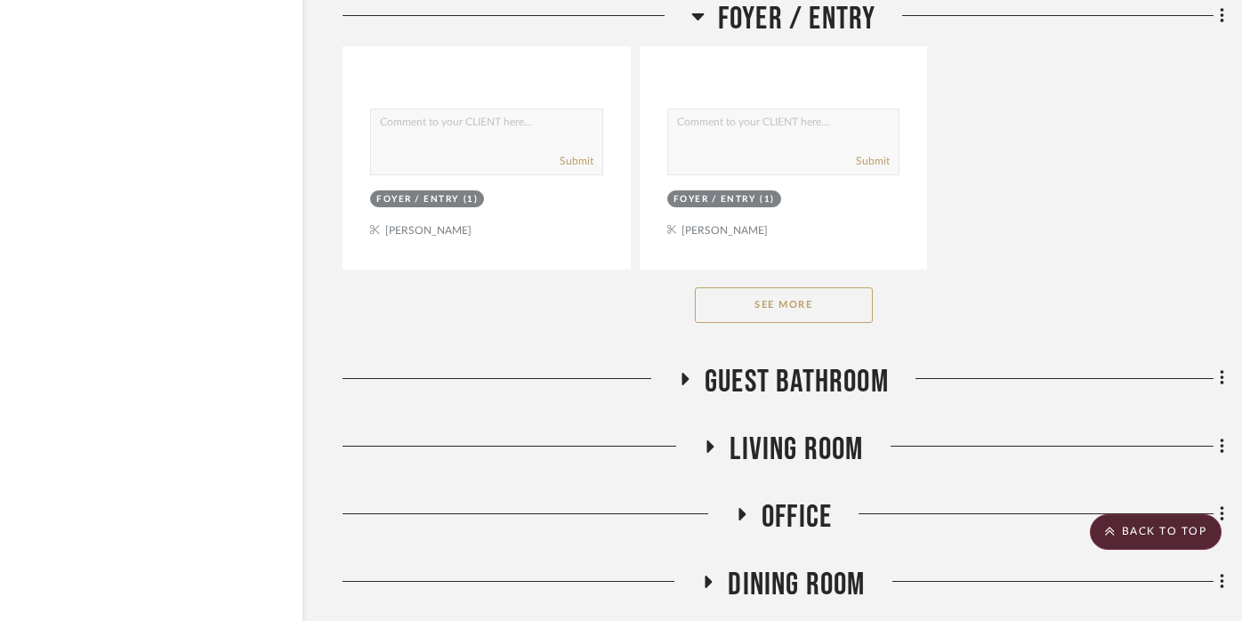
click at [682, 372] on fa-icon at bounding box center [684, 385] width 13 height 26
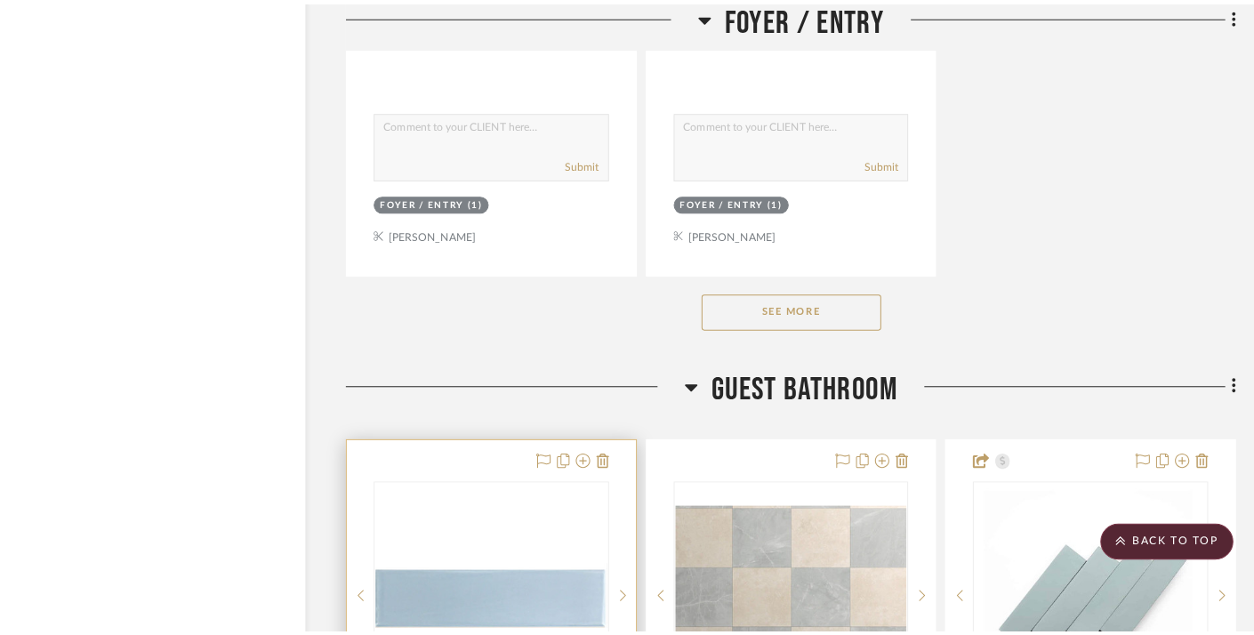
scroll to position [0, 0]
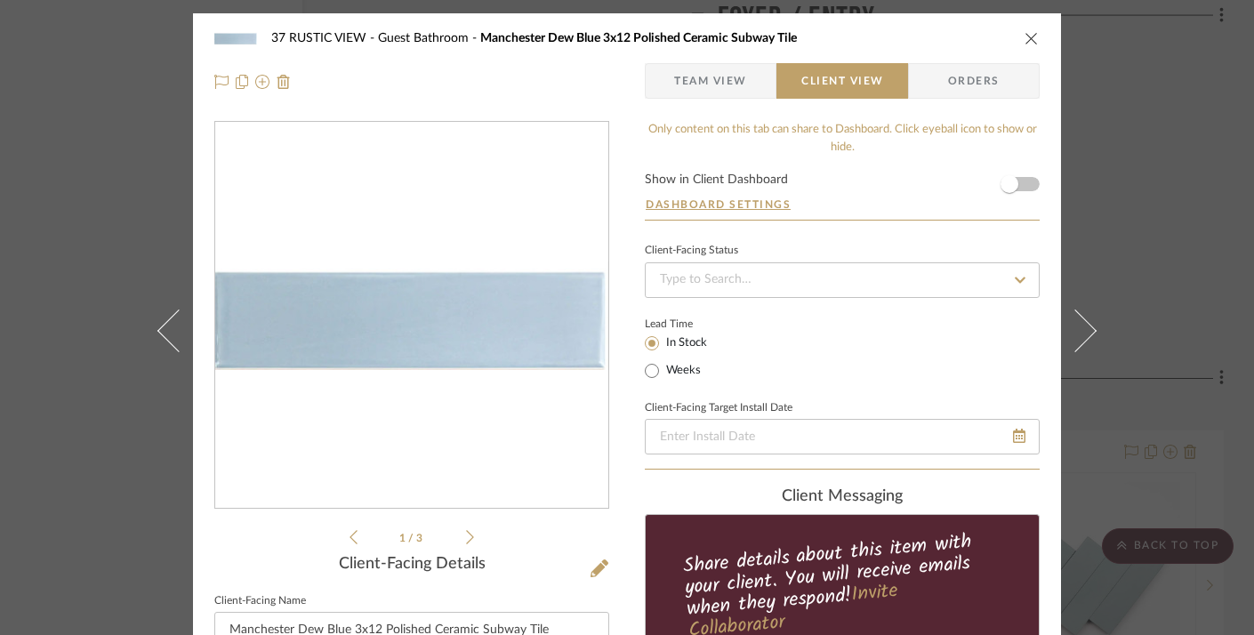
click at [1025, 29] on div "37 RUSTIC VIEW Guest Bathroom Manchester Dew Blue 3x12 Polished Ceramic Subway …" at bounding box center [626, 38] width 825 height 36
click at [1026, 39] on icon "close" at bounding box center [1032, 38] width 14 height 14
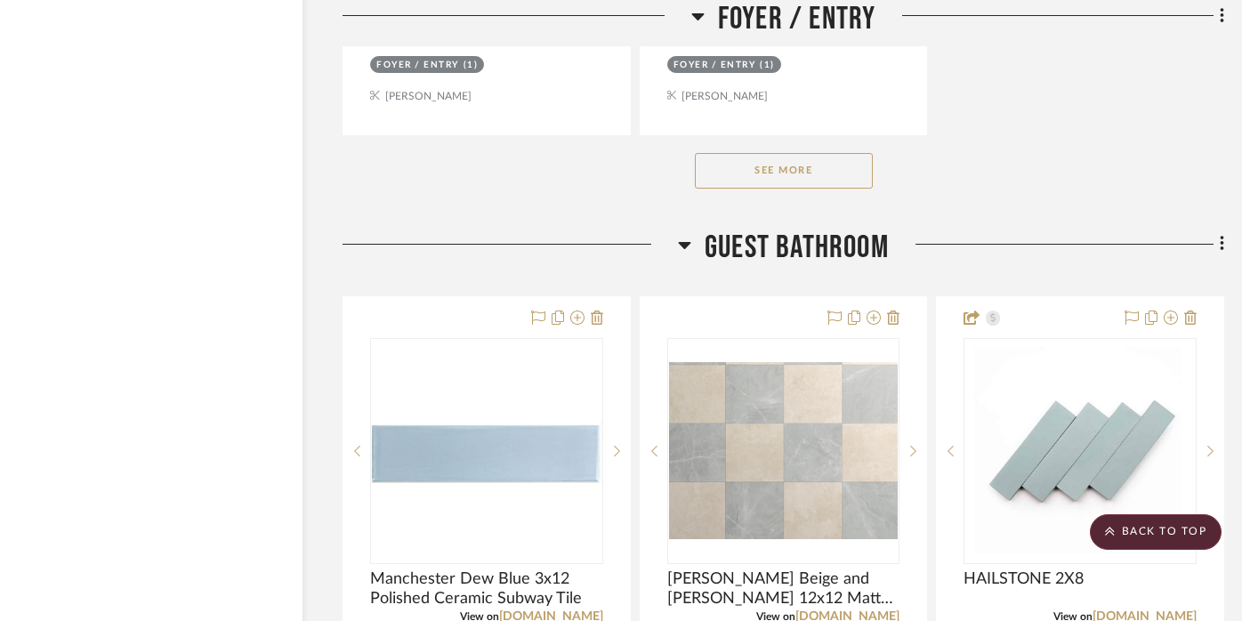
scroll to position [32591, 32]
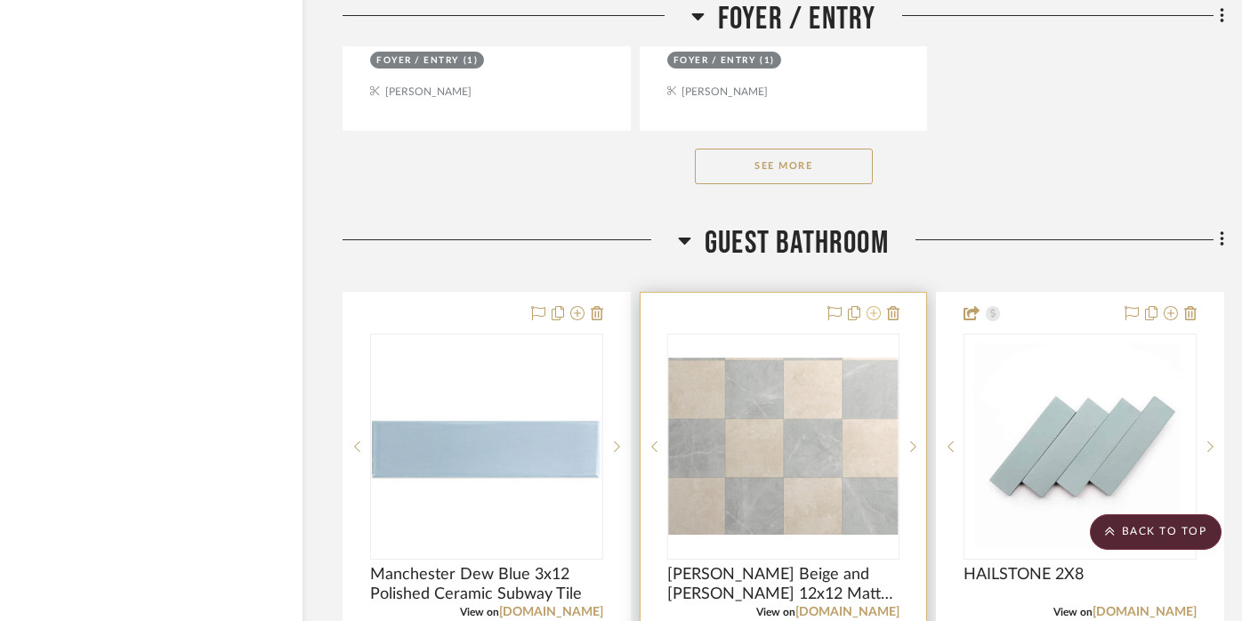
click at [875, 306] on icon at bounding box center [873, 313] width 14 height 14
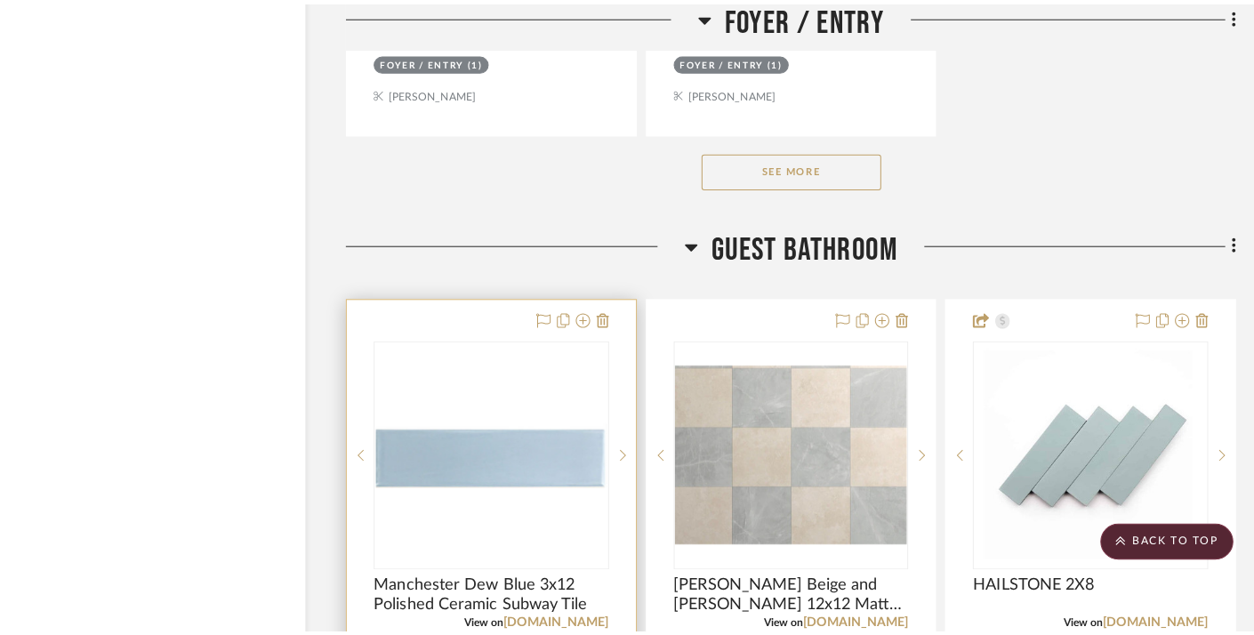
scroll to position [0, 0]
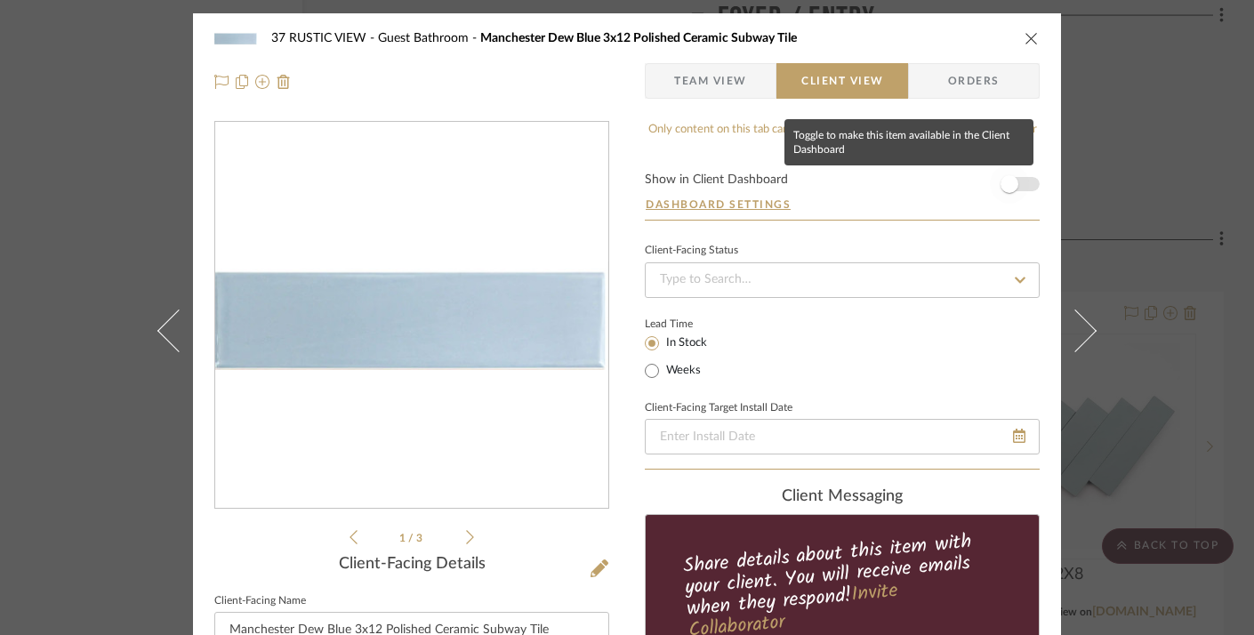
click at [1007, 183] on span "button" at bounding box center [1010, 184] width 18 height 18
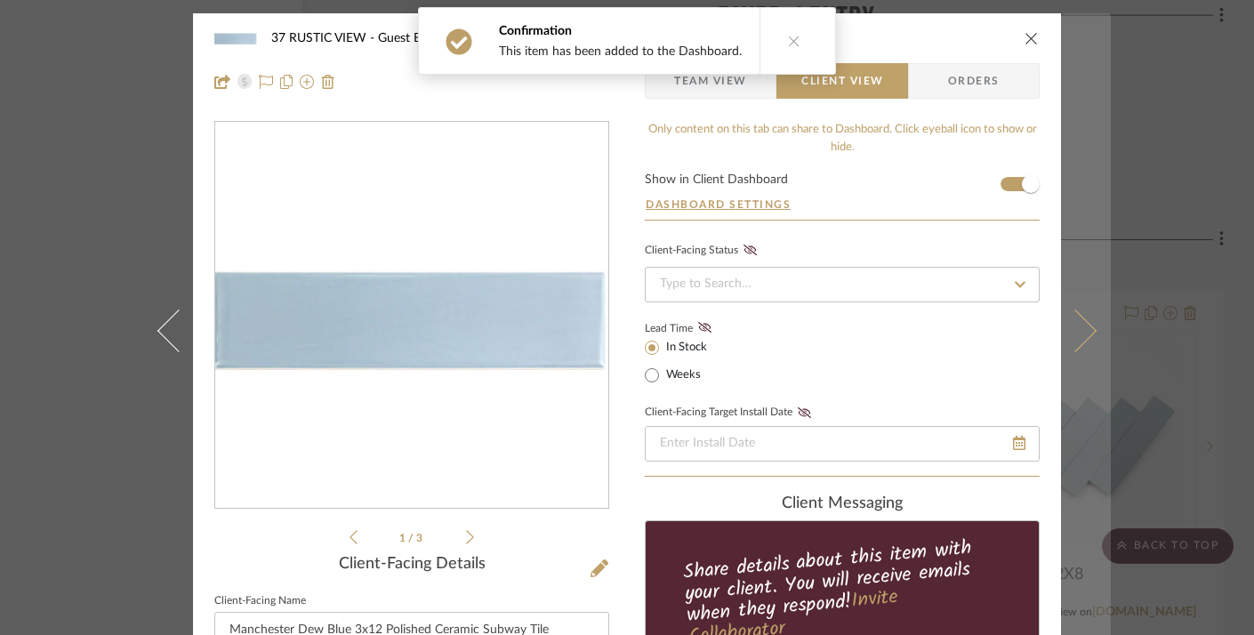
click at [1089, 223] on button at bounding box center [1086, 330] width 50 height 635
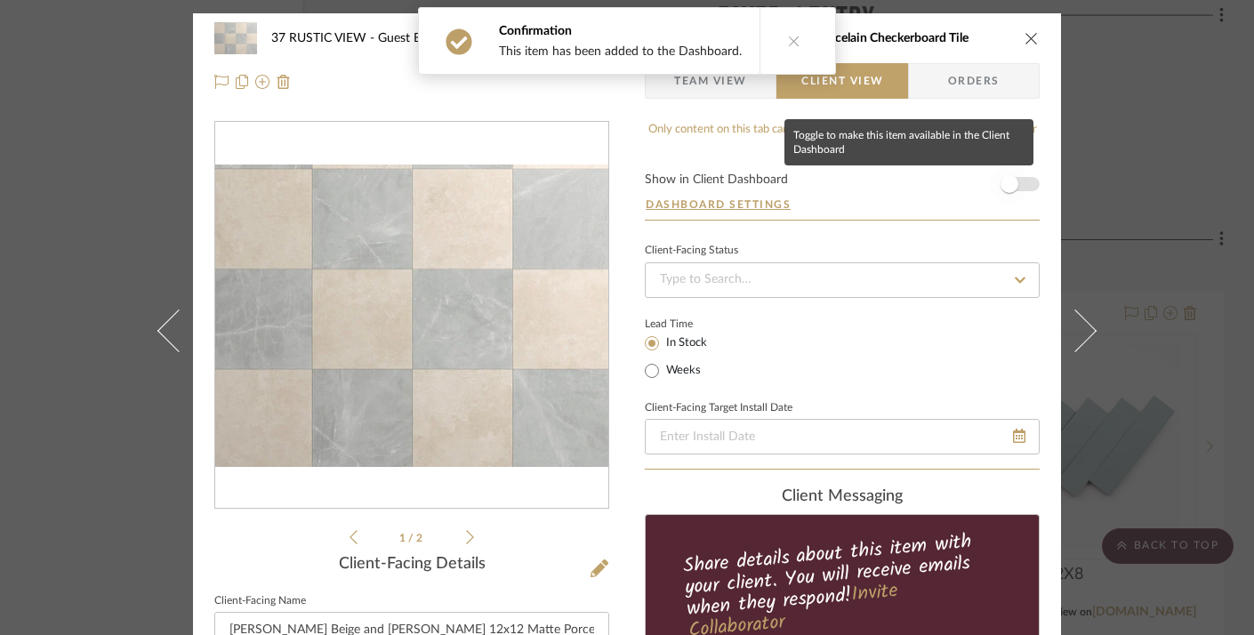
click at [1007, 182] on span "button" at bounding box center [1010, 184] width 18 height 18
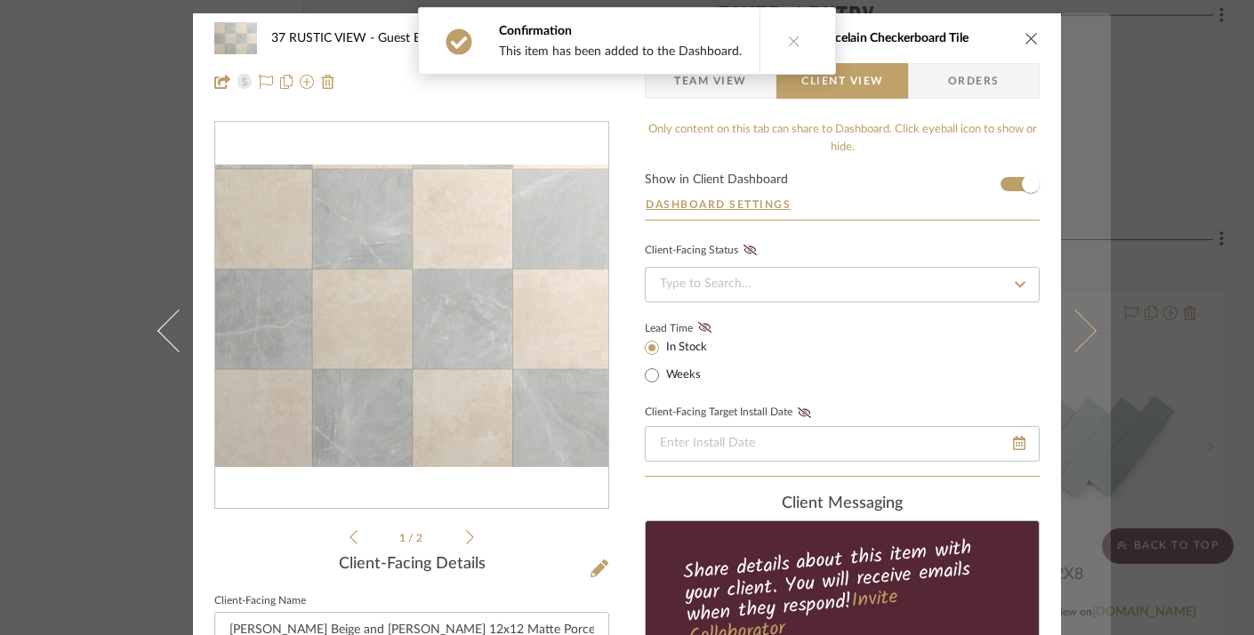
click at [1087, 253] on button at bounding box center [1086, 330] width 50 height 635
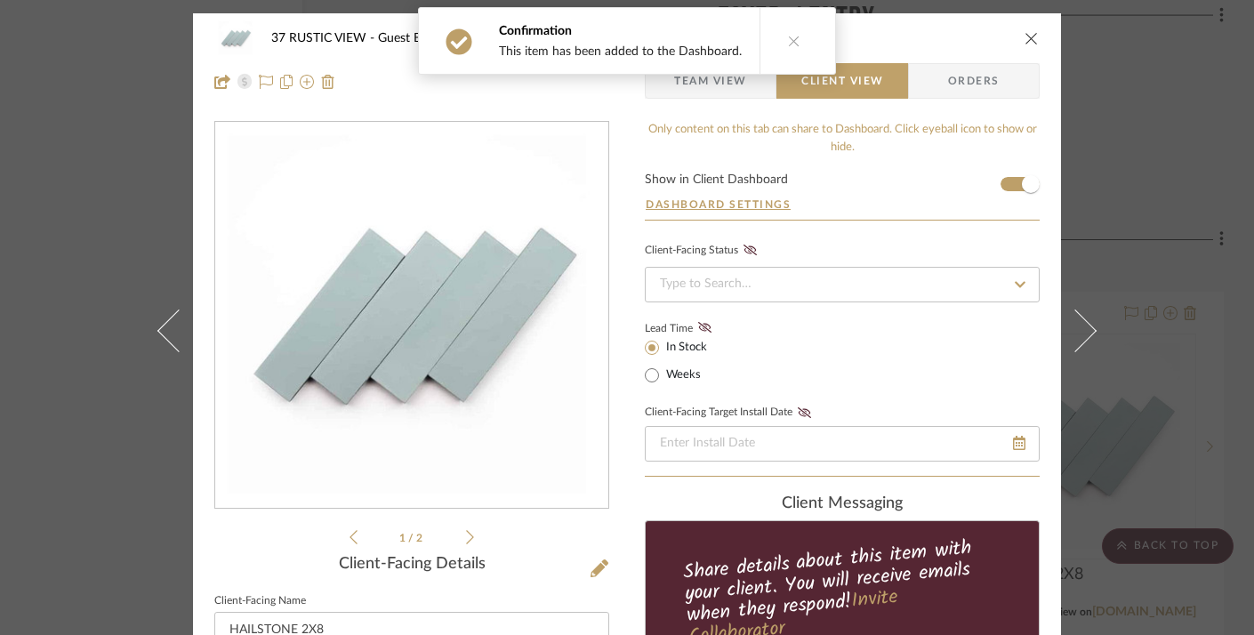
click at [1025, 35] on icon "close" at bounding box center [1032, 38] width 14 height 14
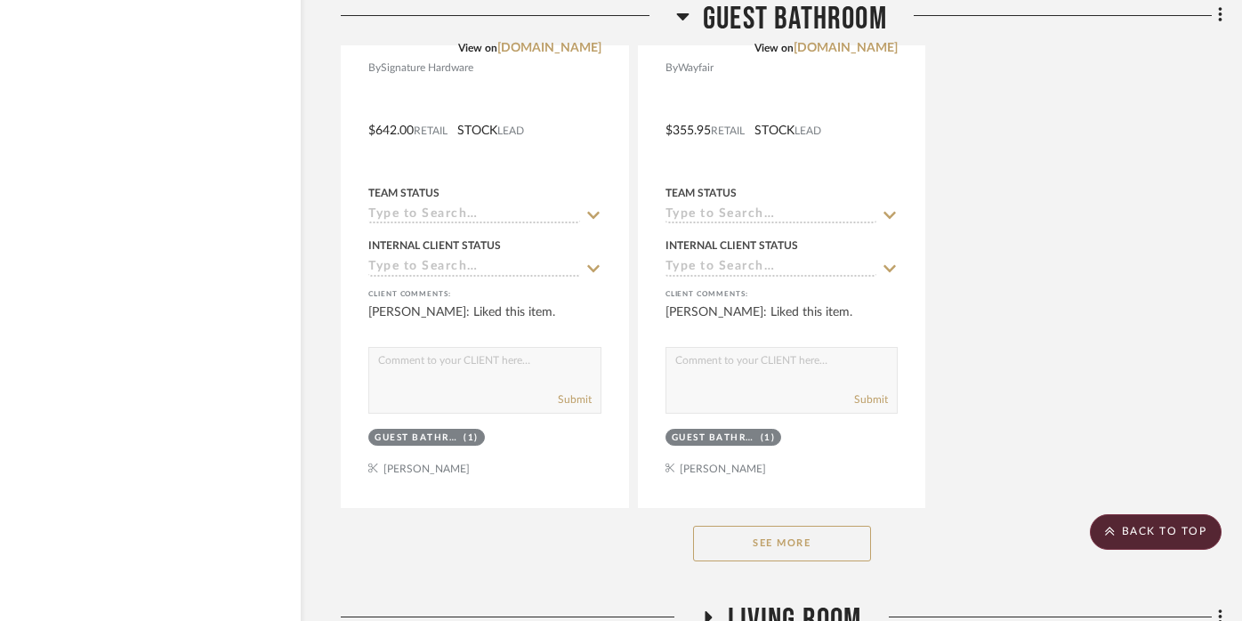
scroll to position [34888, 34]
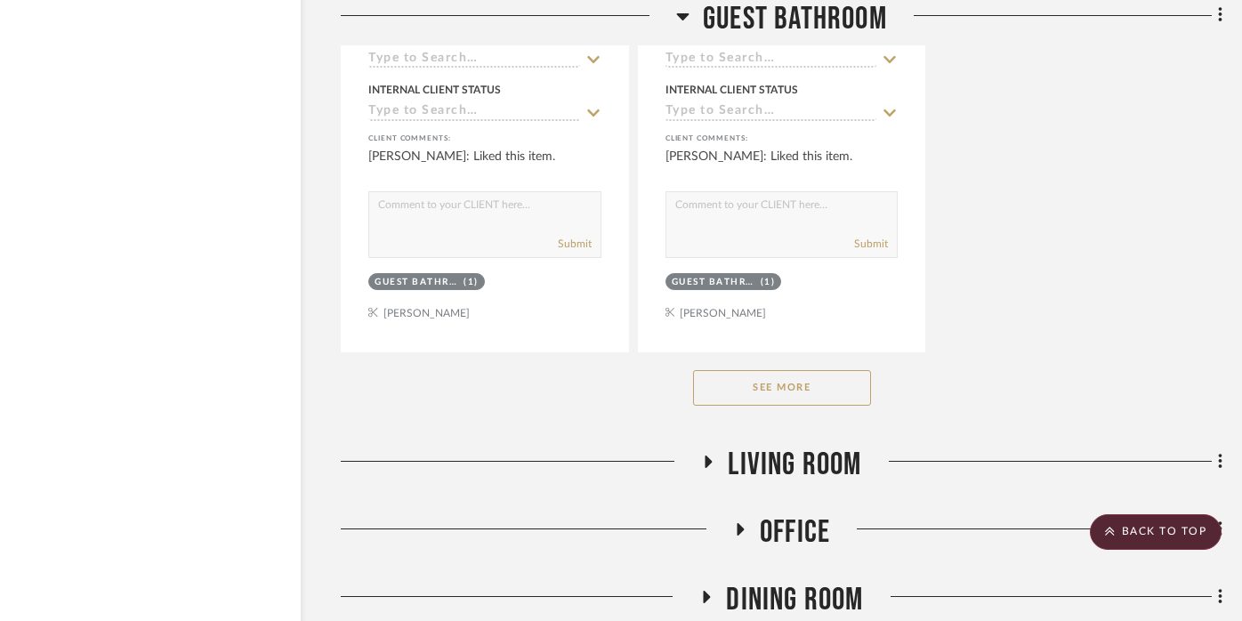
click at [706, 455] on icon at bounding box center [708, 461] width 7 height 12
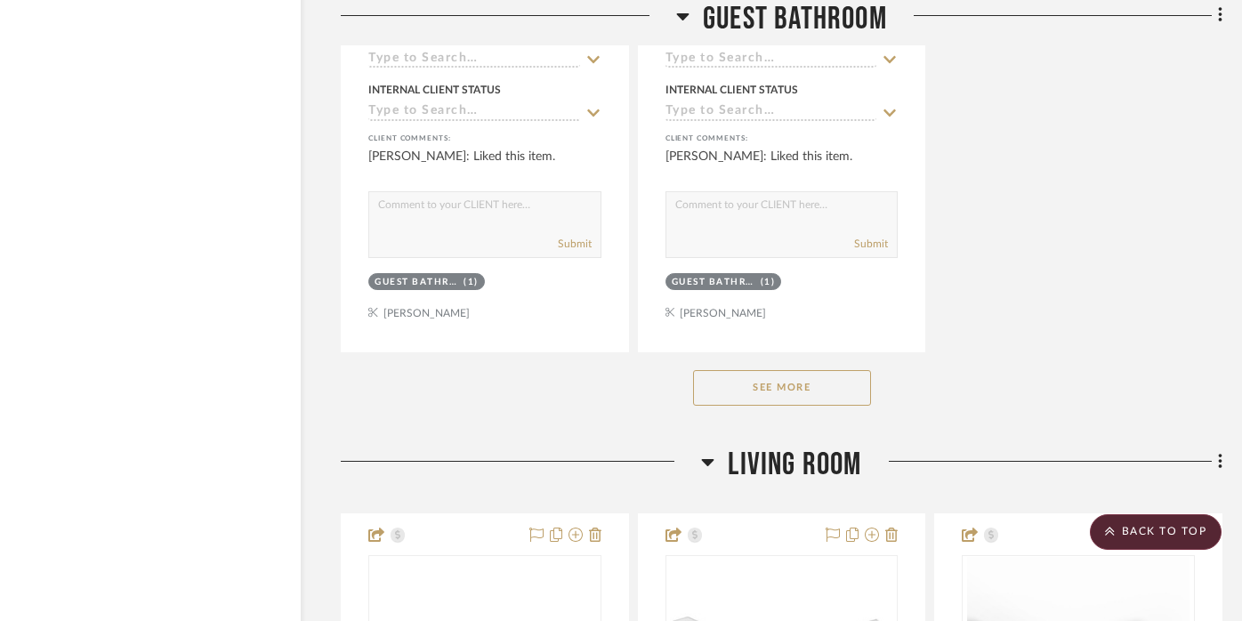
scroll to position [34998, 34]
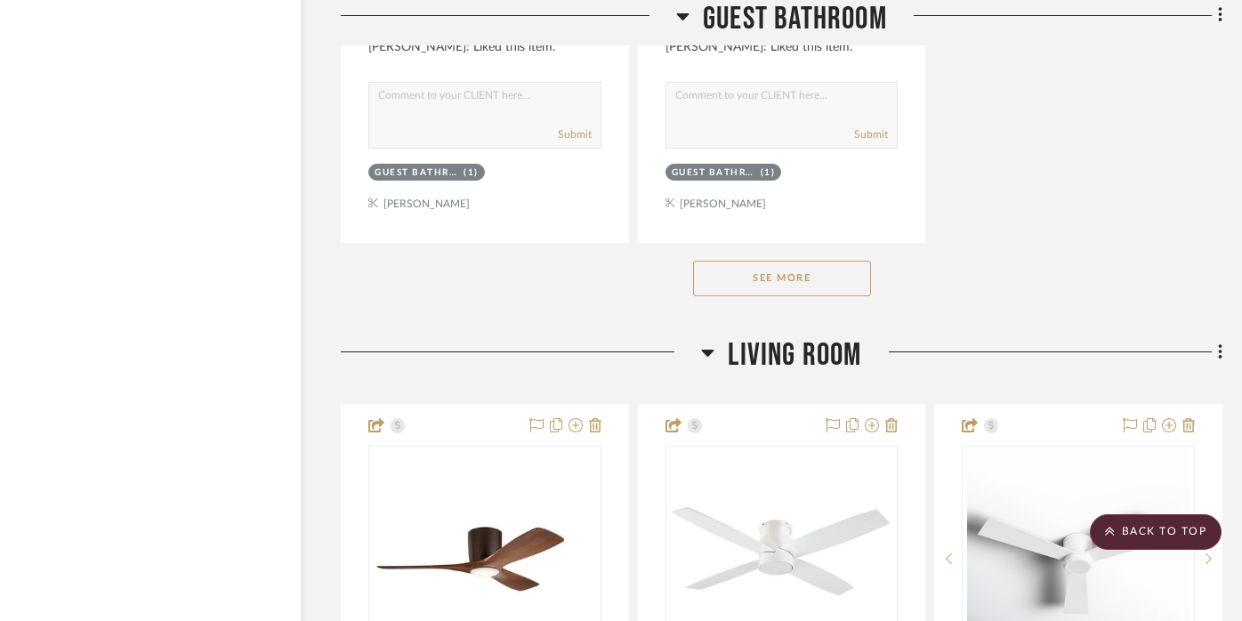
click at [711, 350] on icon at bounding box center [708, 353] width 12 height 7
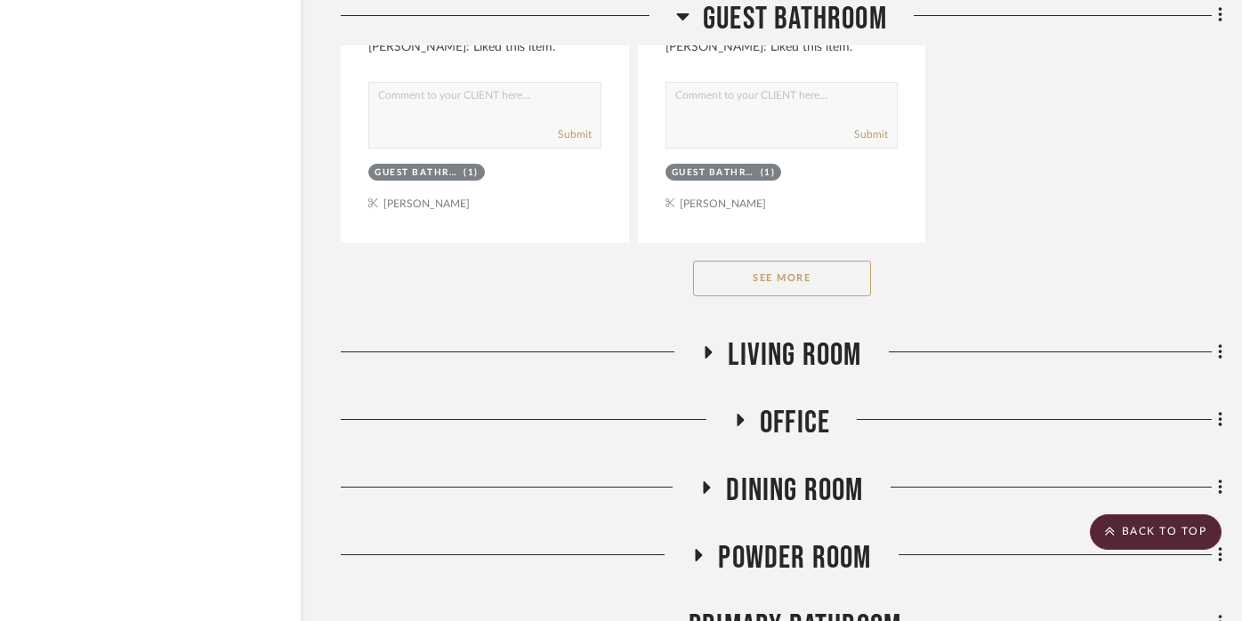
click at [738, 414] on icon at bounding box center [739, 420] width 7 height 12
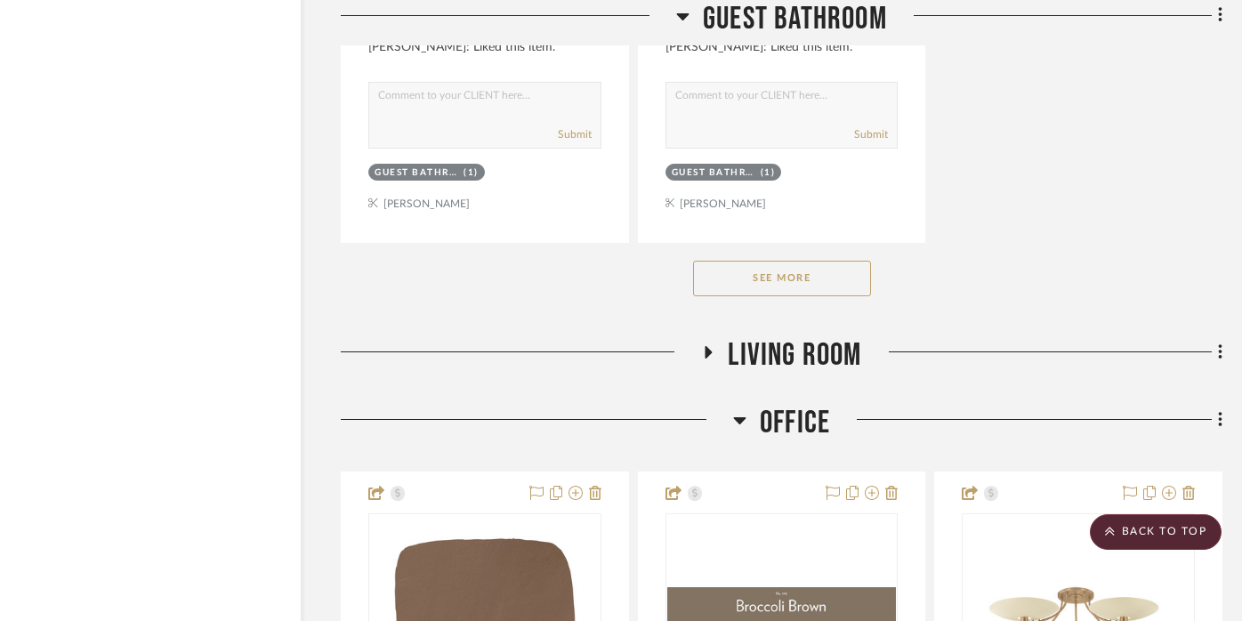
click at [738, 409] on icon at bounding box center [739, 419] width 13 height 21
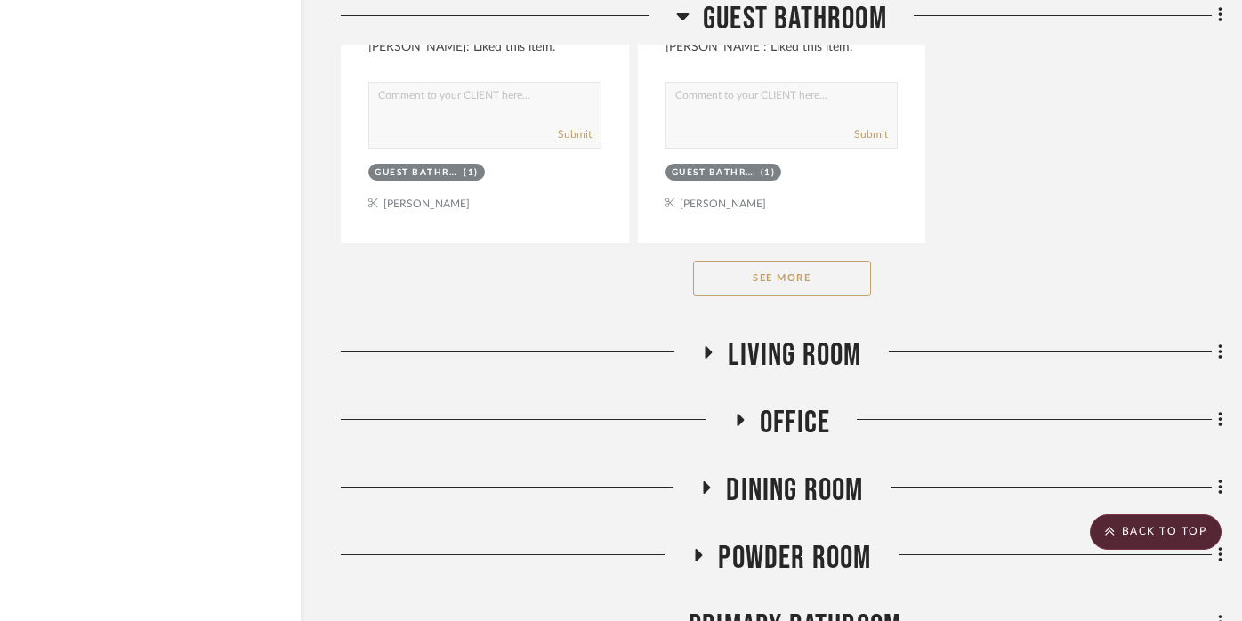
click at [707, 481] on icon at bounding box center [706, 487] width 7 height 12
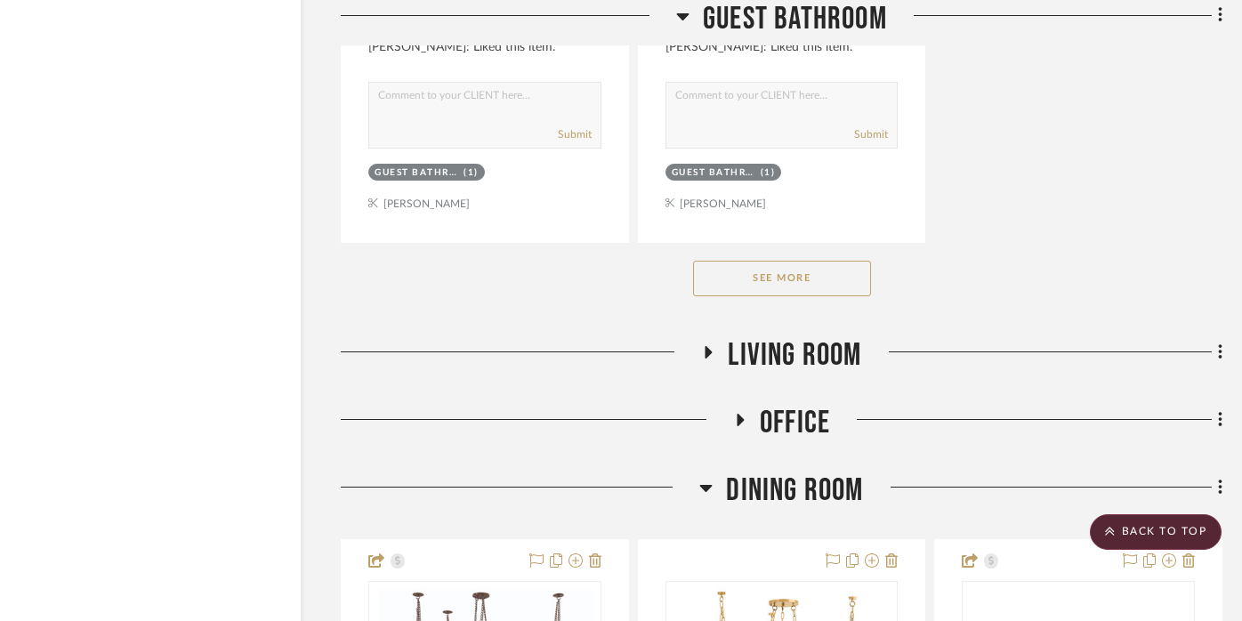
click at [707, 485] on icon at bounding box center [706, 488] width 12 height 7
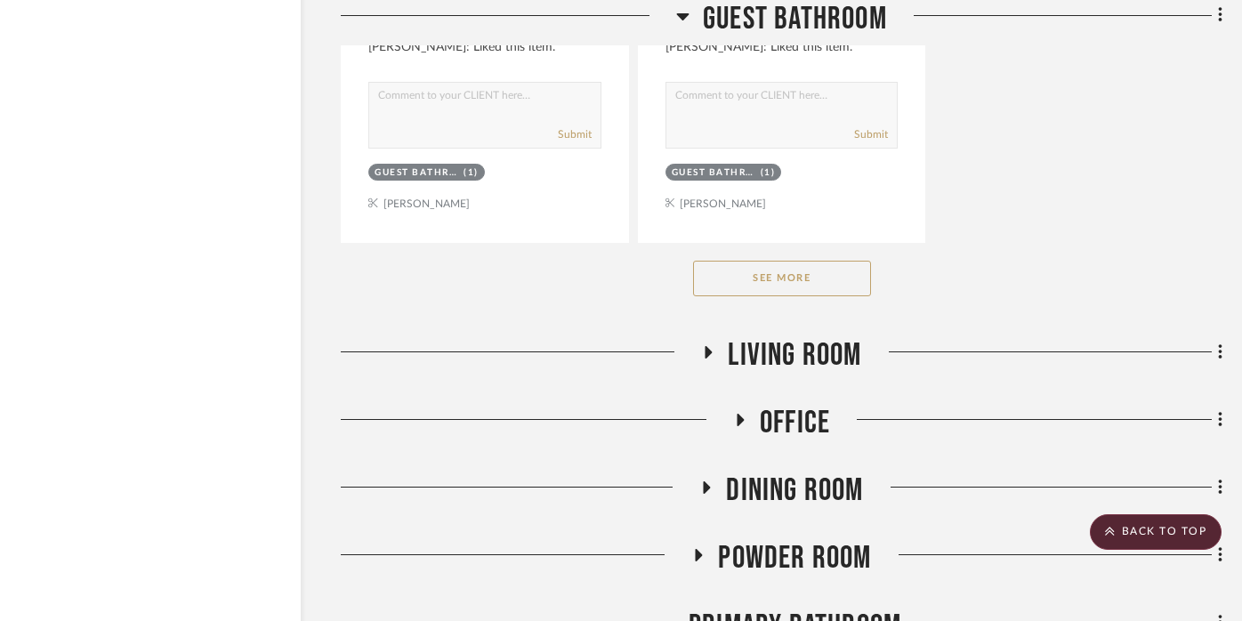
click at [702, 549] on icon at bounding box center [697, 555] width 21 height 13
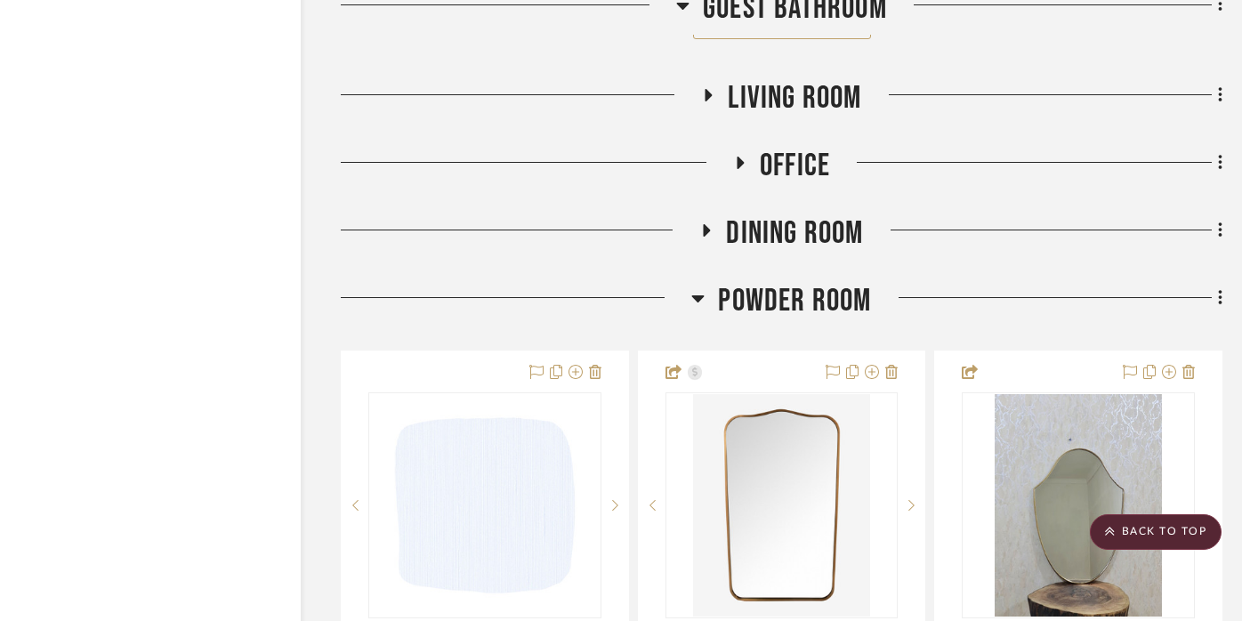
scroll to position [35260, 32]
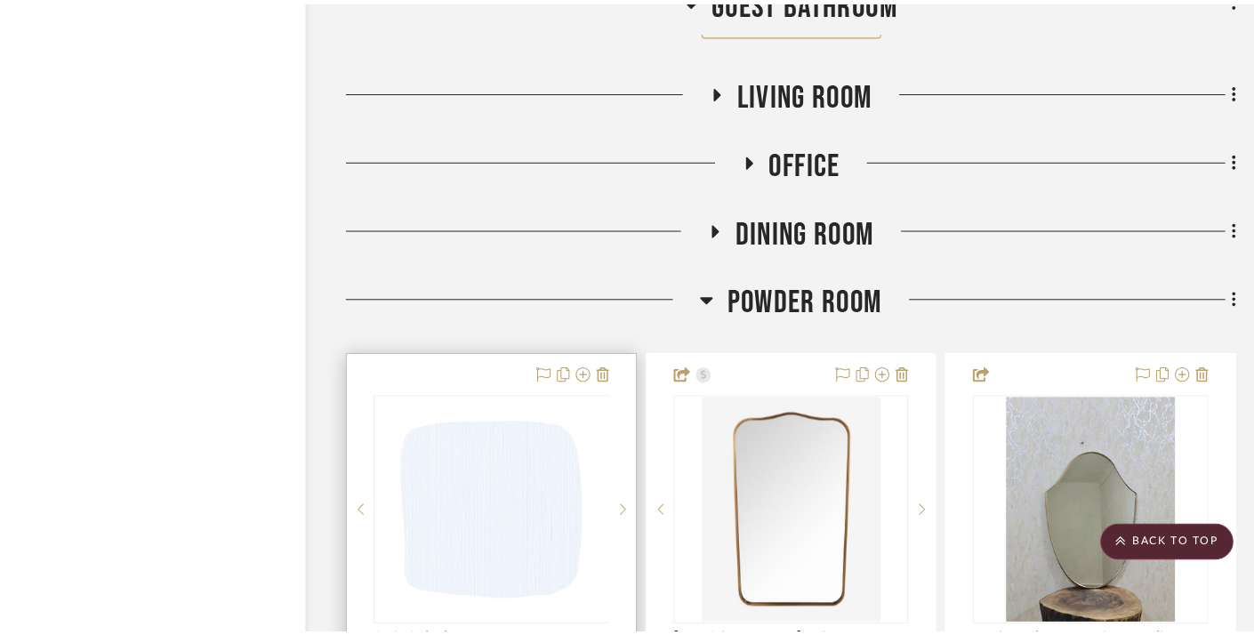
scroll to position [0, 0]
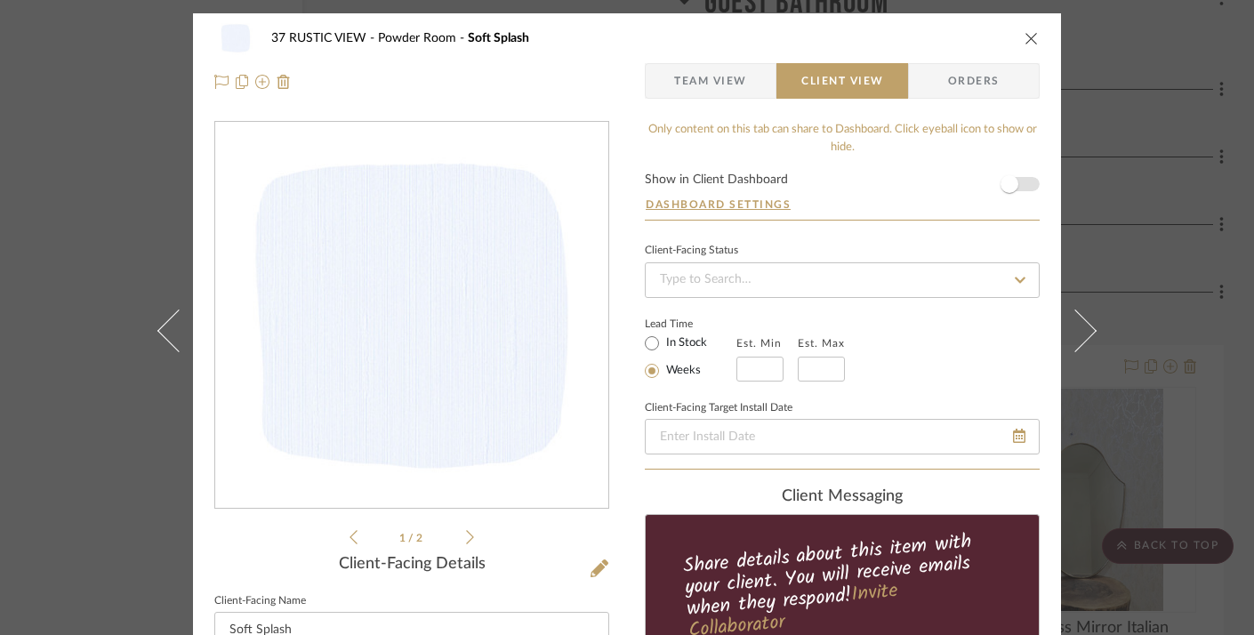
click at [1012, 189] on span "button" at bounding box center [1009, 184] width 39 height 39
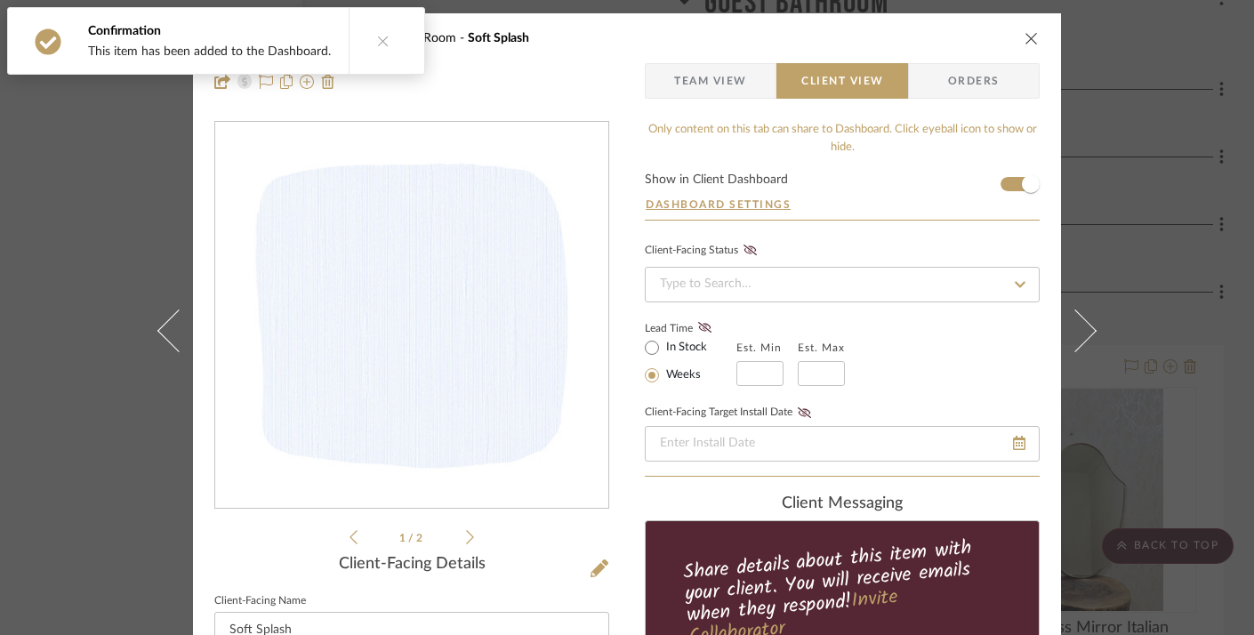
click at [1031, 34] on icon "close" at bounding box center [1032, 38] width 14 height 14
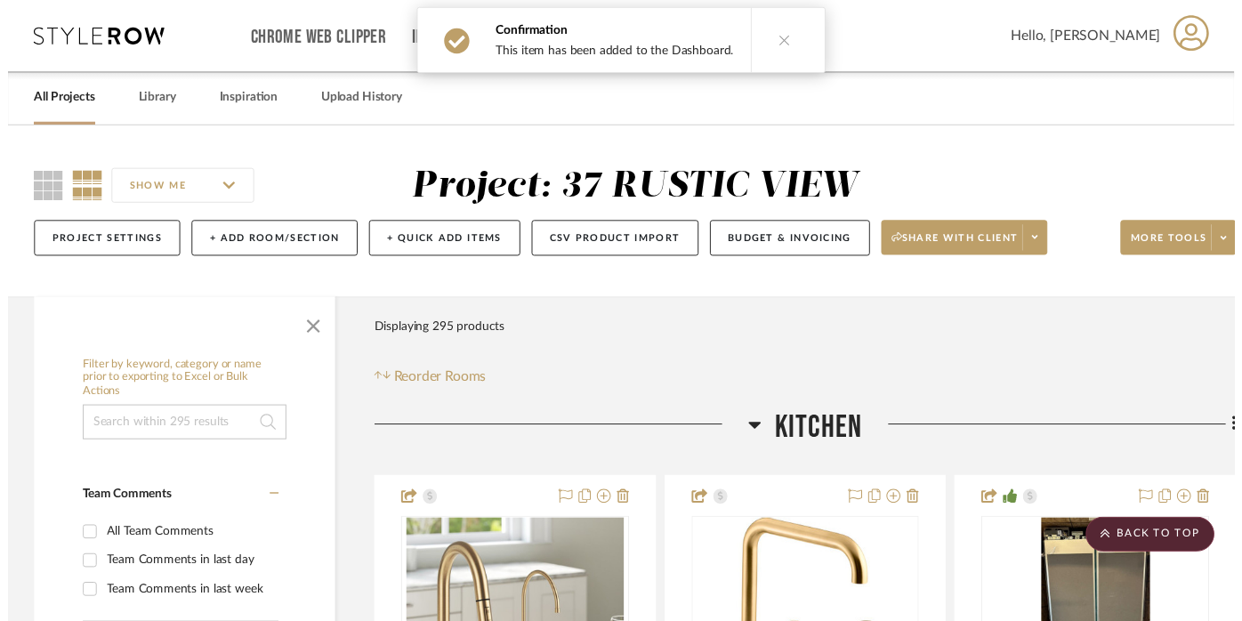
scroll to position [35260, 32]
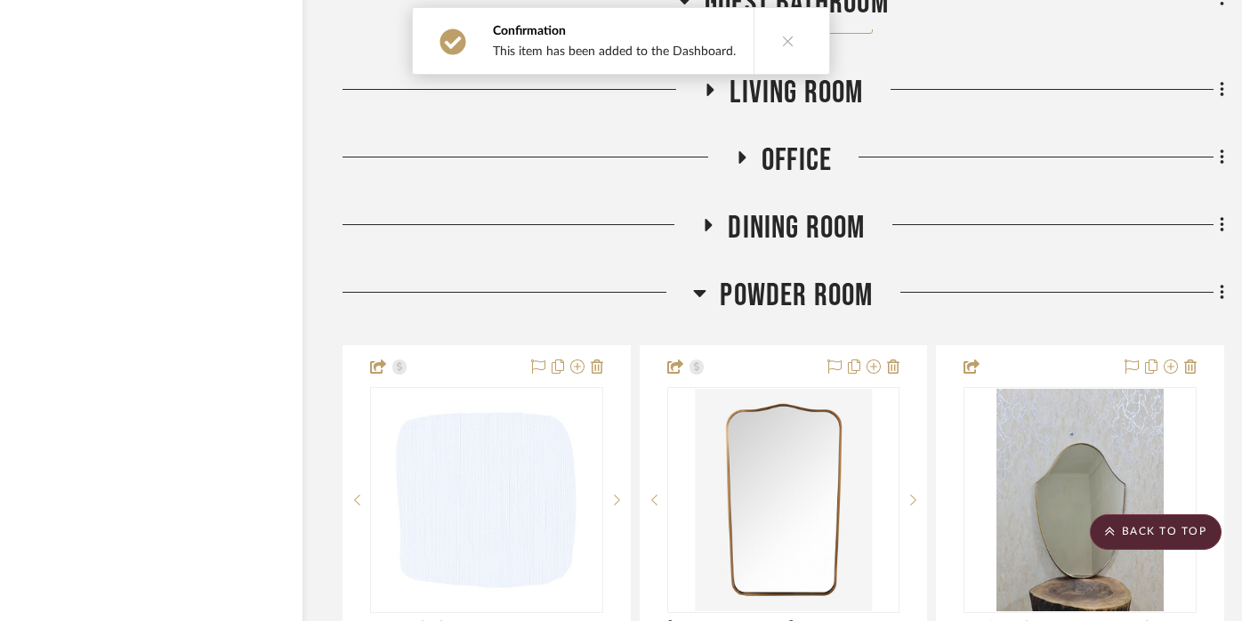
click at [707, 277] on h3 "Powder Room" at bounding box center [783, 296] width 180 height 38
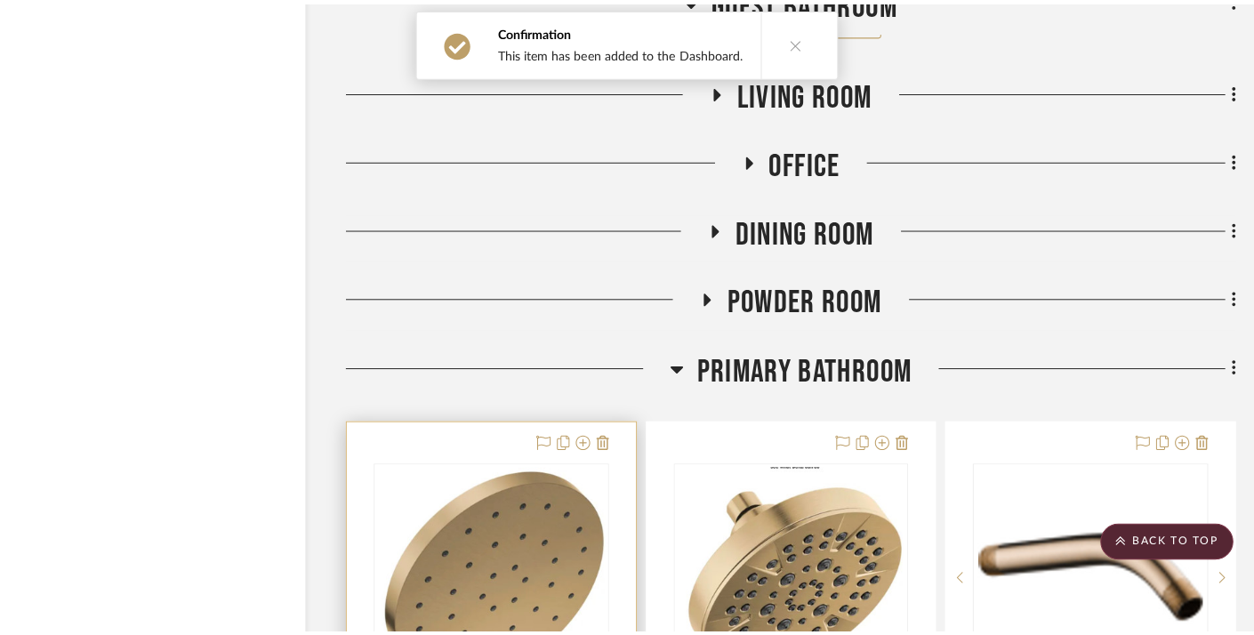
scroll to position [0, 0]
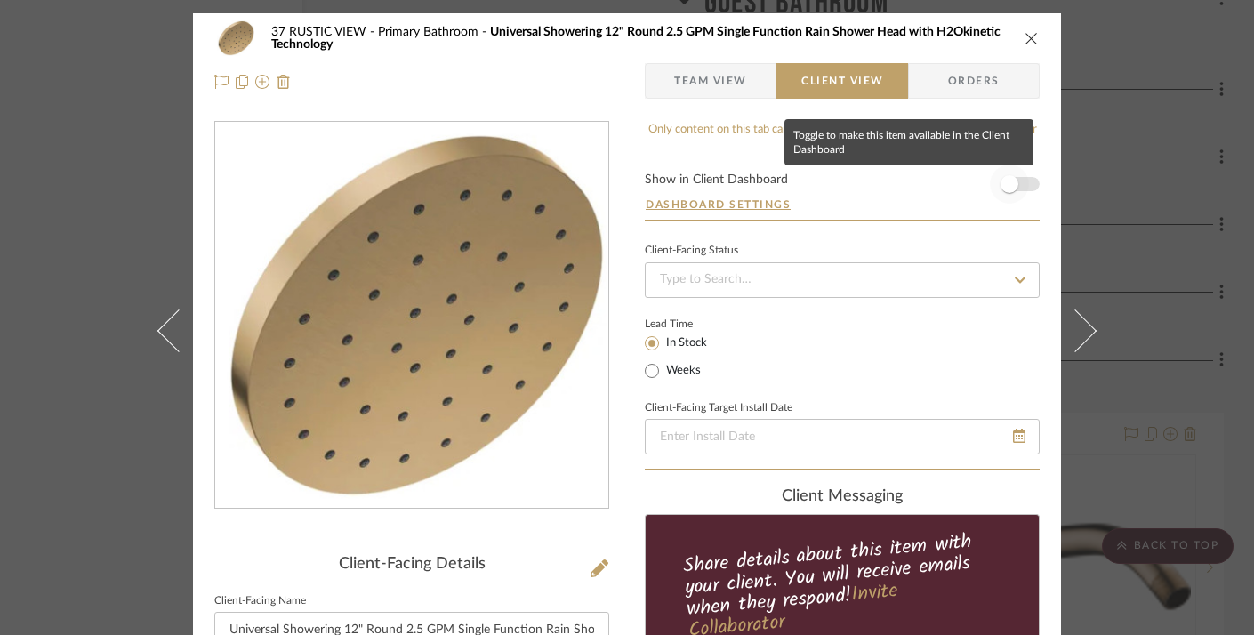
click at [1003, 178] on span "button" at bounding box center [1010, 184] width 18 height 18
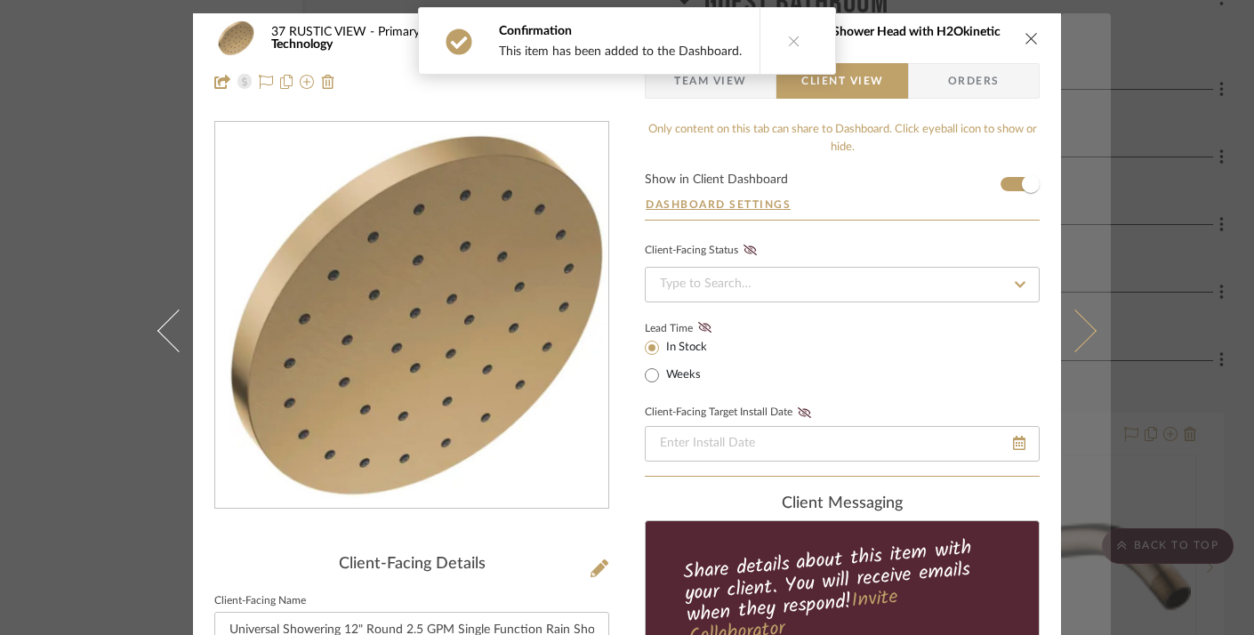
click at [1080, 203] on button at bounding box center [1086, 330] width 50 height 635
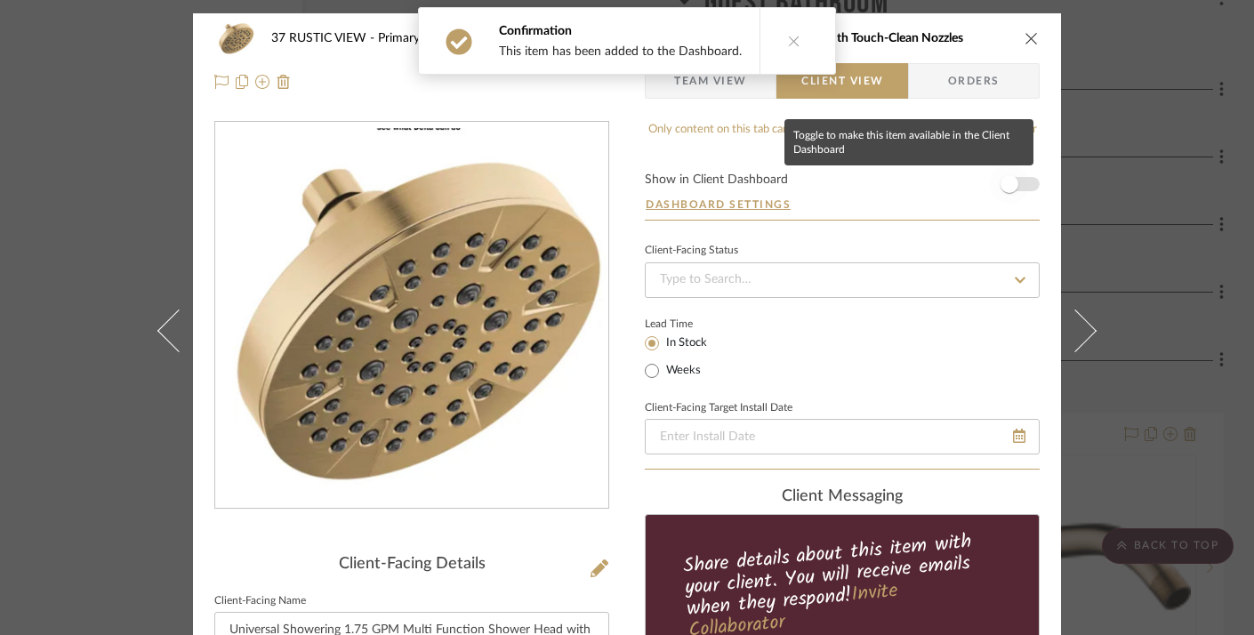
click at [1009, 181] on span "button" at bounding box center [1010, 184] width 18 height 18
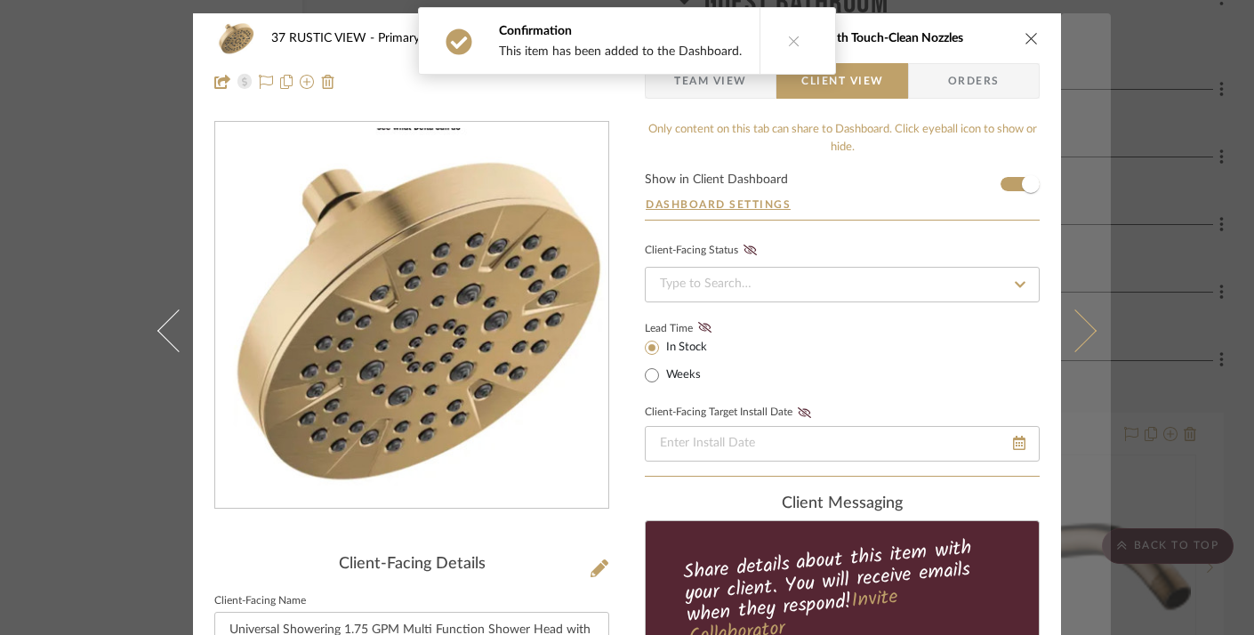
click at [1071, 186] on button at bounding box center [1086, 330] width 50 height 635
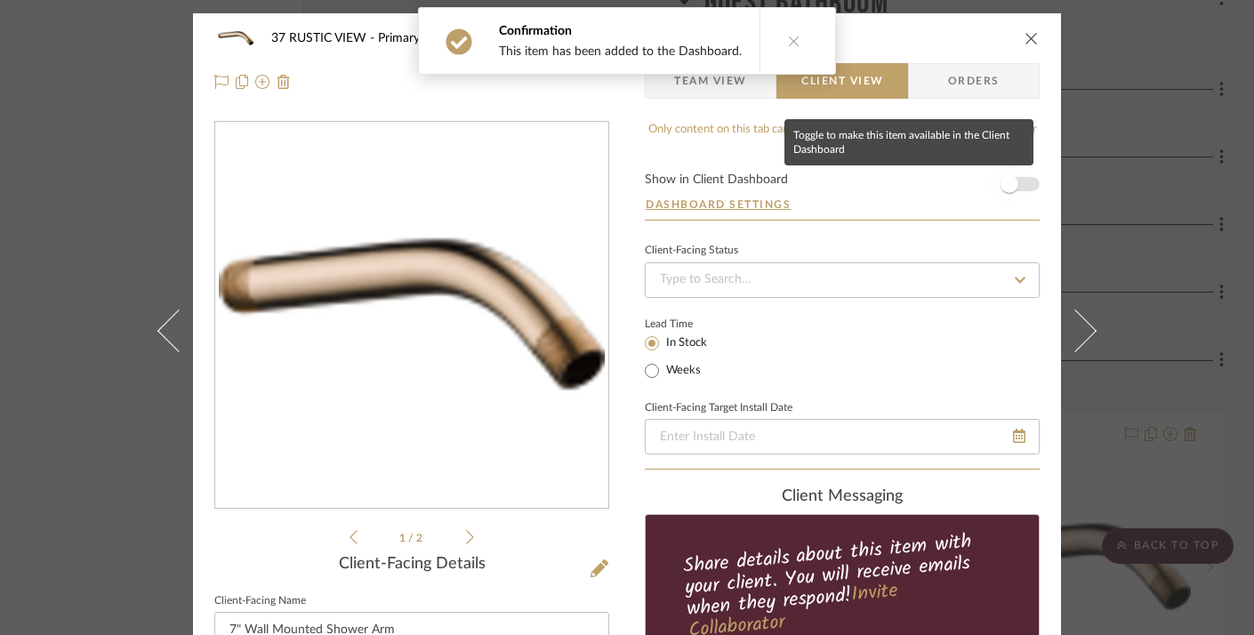
click at [1007, 182] on span "button" at bounding box center [1010, 184] width 18 height 18
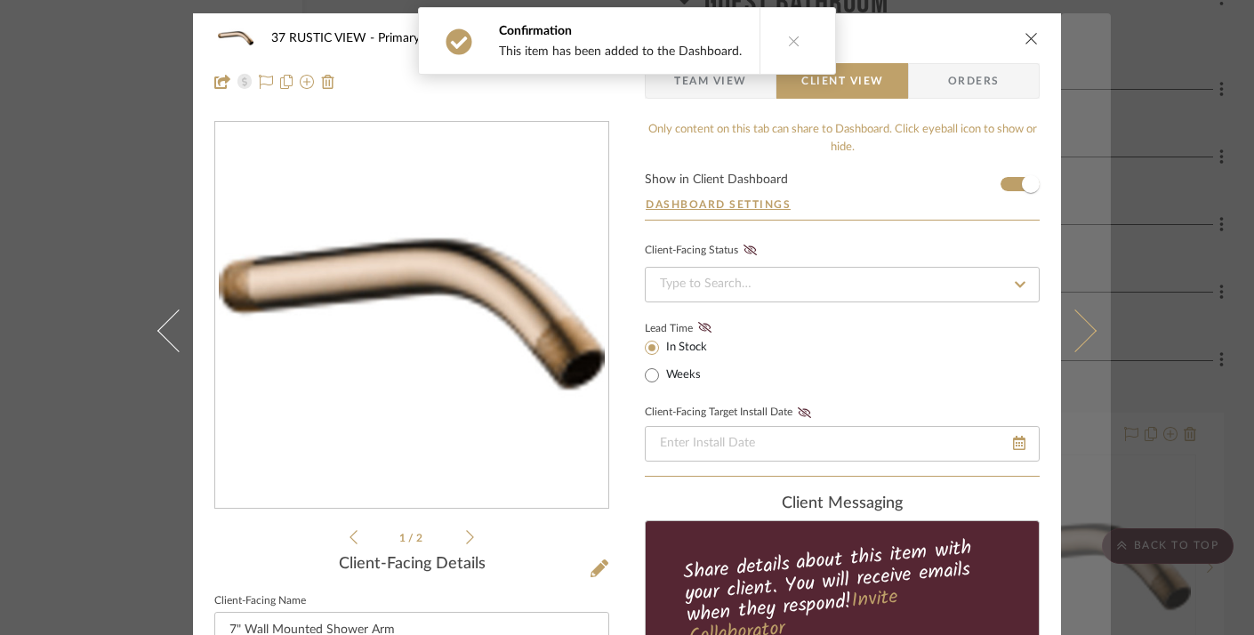
click at [1078, 188] on button at bounding box center [1086, 330] width 50 height 635
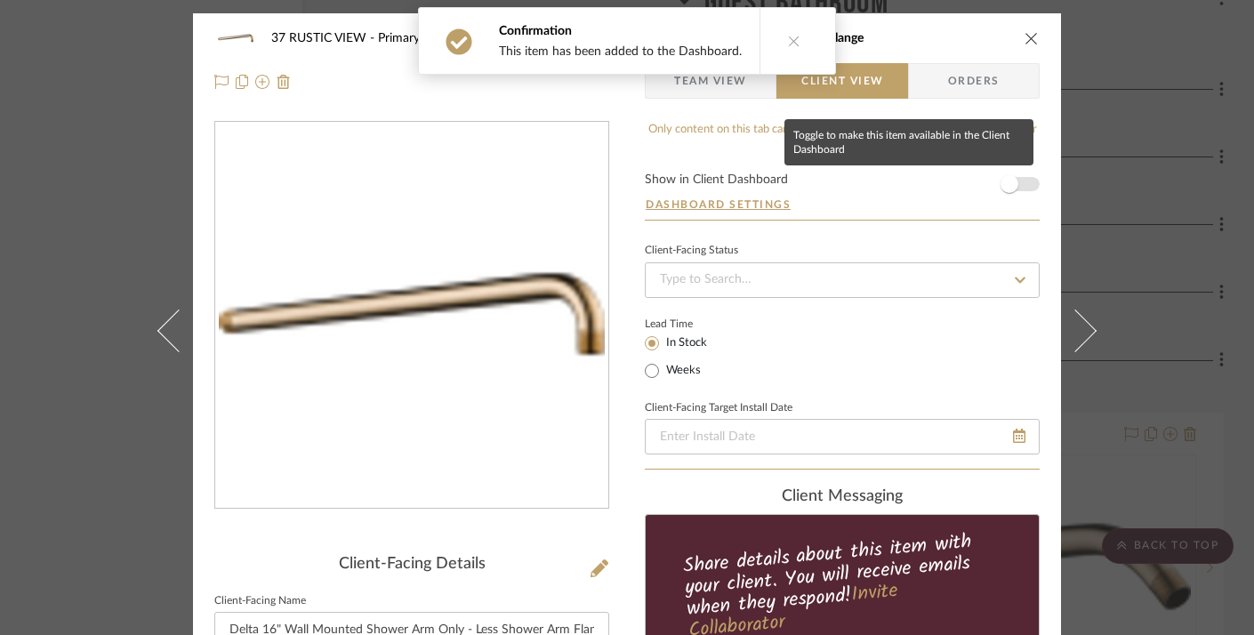
click at [1013, 176] on span "button" at bounding box center [1009, 184] width 39 height 39
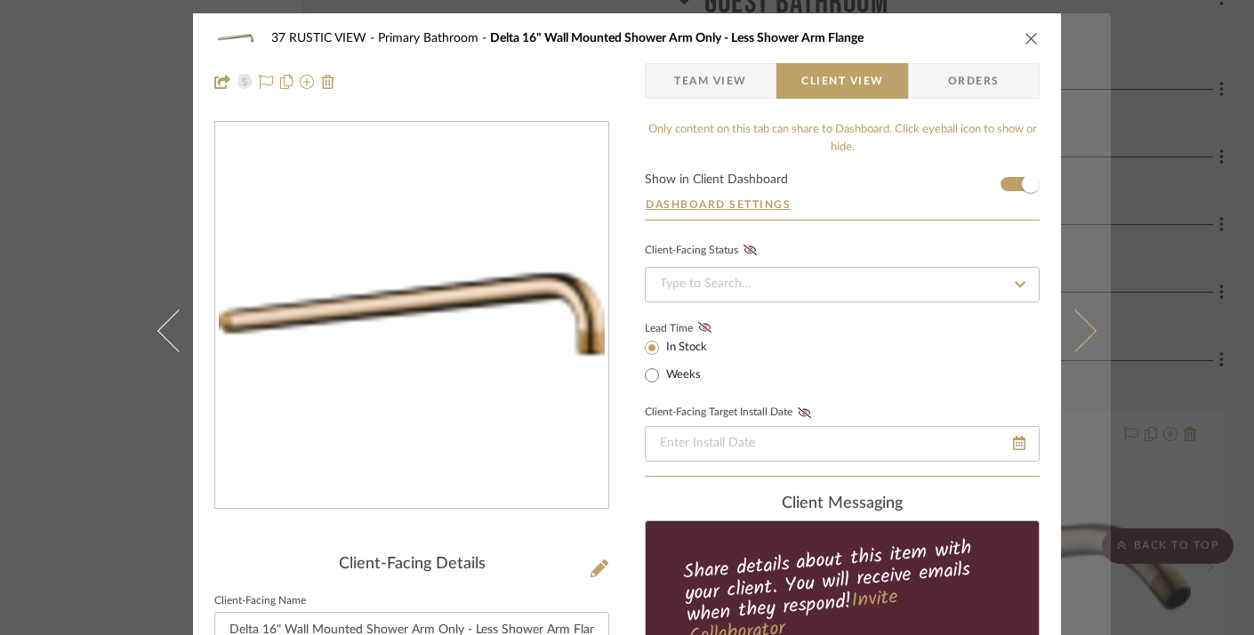
click at [1076, 177] on button at bounding box center [1086, 330] width 50 height 635
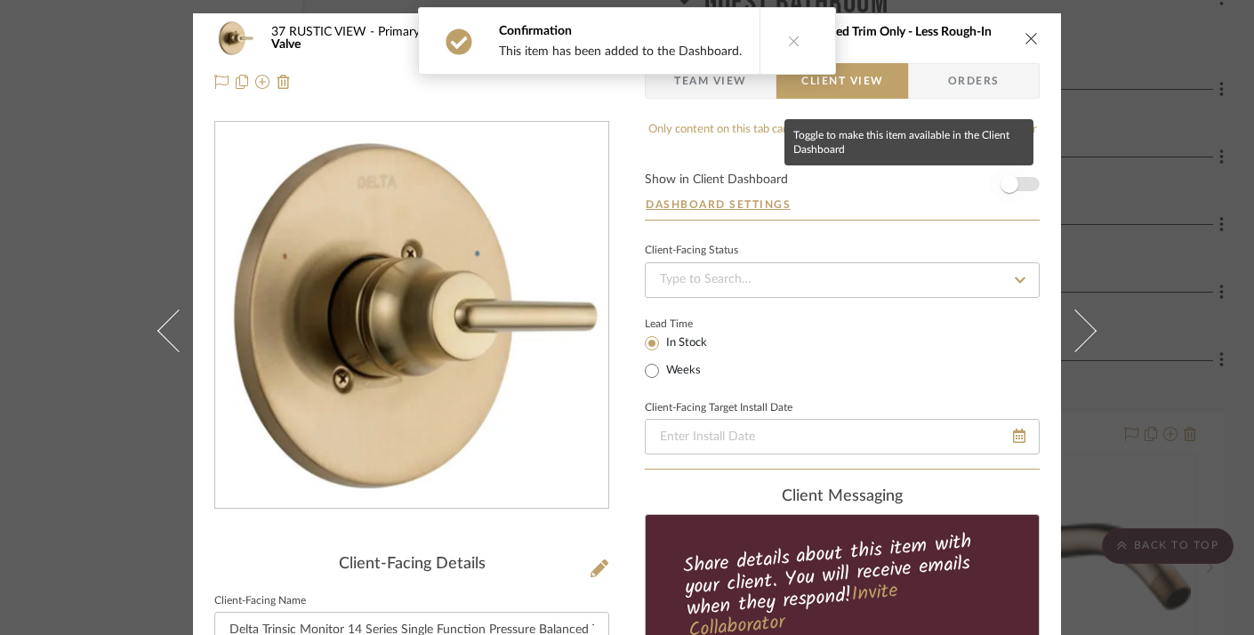
click at [1002, 180] on span "button" at bounding box center [1010, 184] width 18 height 18
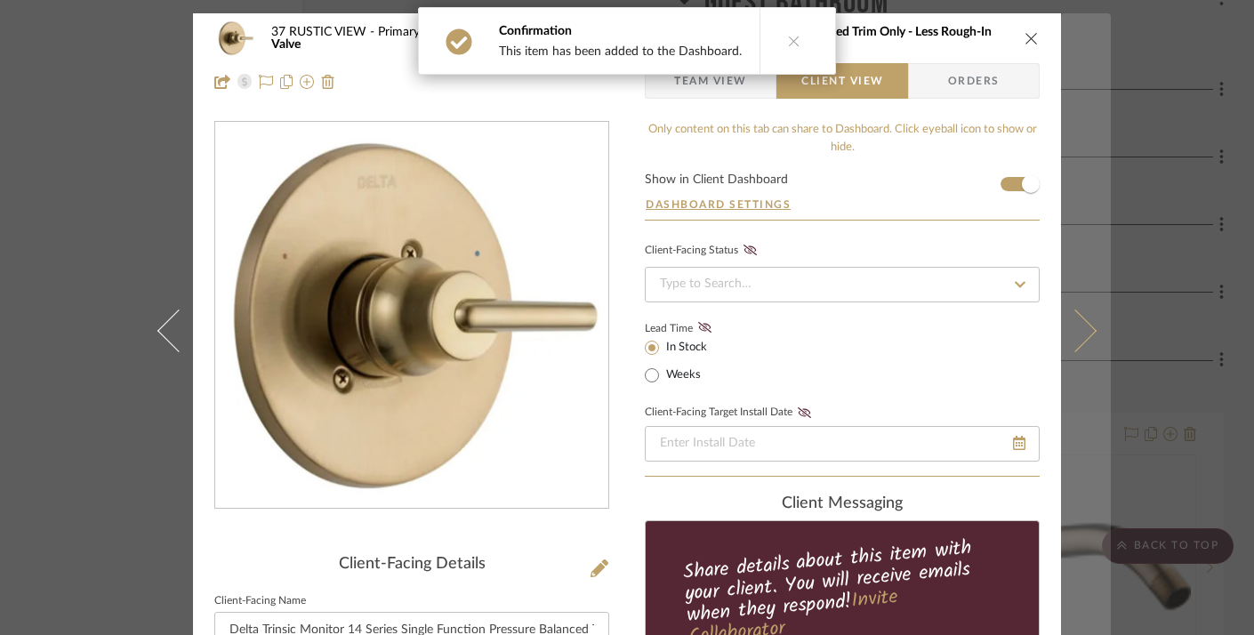
click at [1072, 198] on button at bounding box center [1086, 330] width 50 height 635
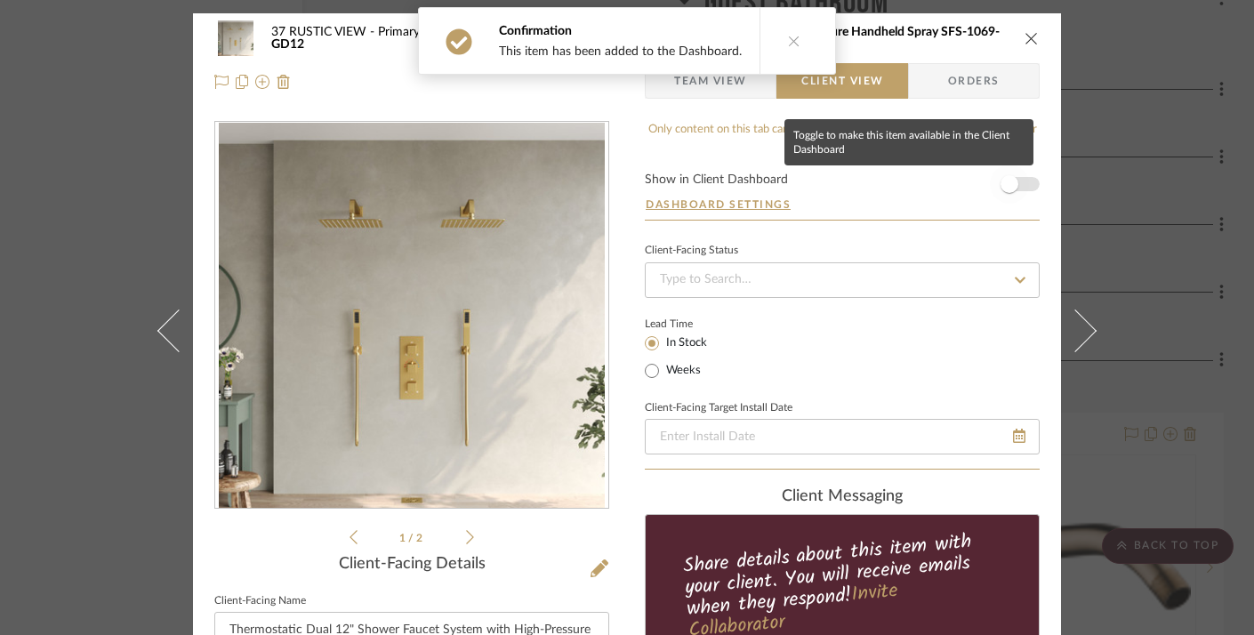
click at [1012, 181] on span "button" at bounding box center [1009, 184] width 39 height 39
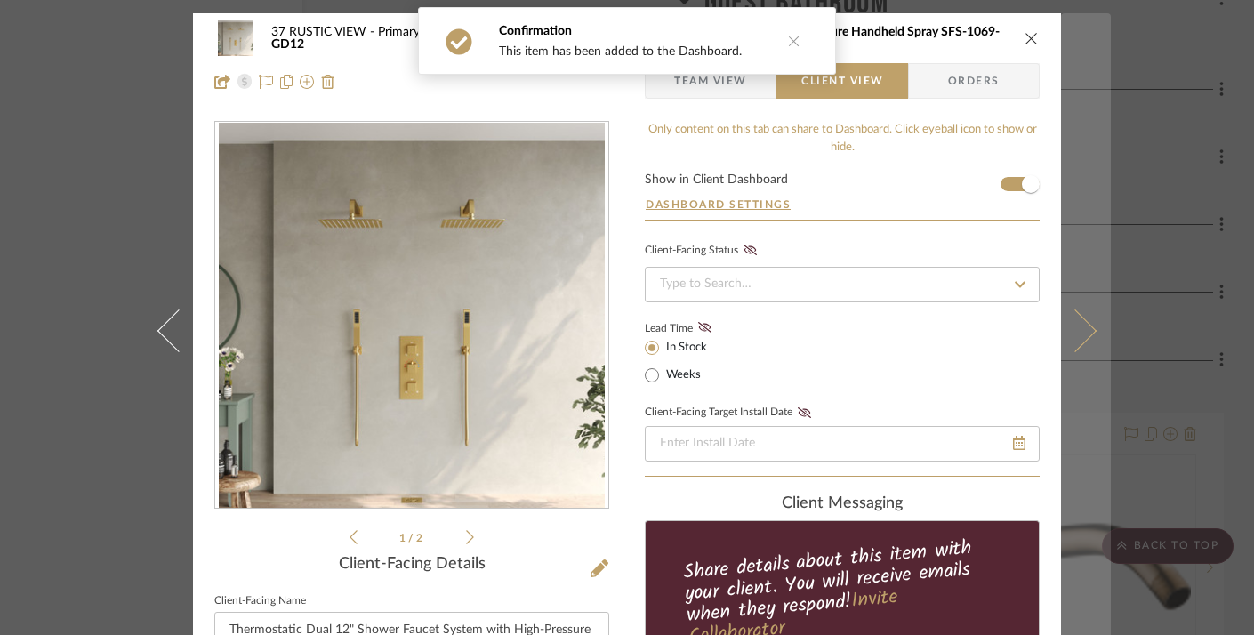
click at [1069, 197] on button at bounding box center [1086, 330] width 50 height 635
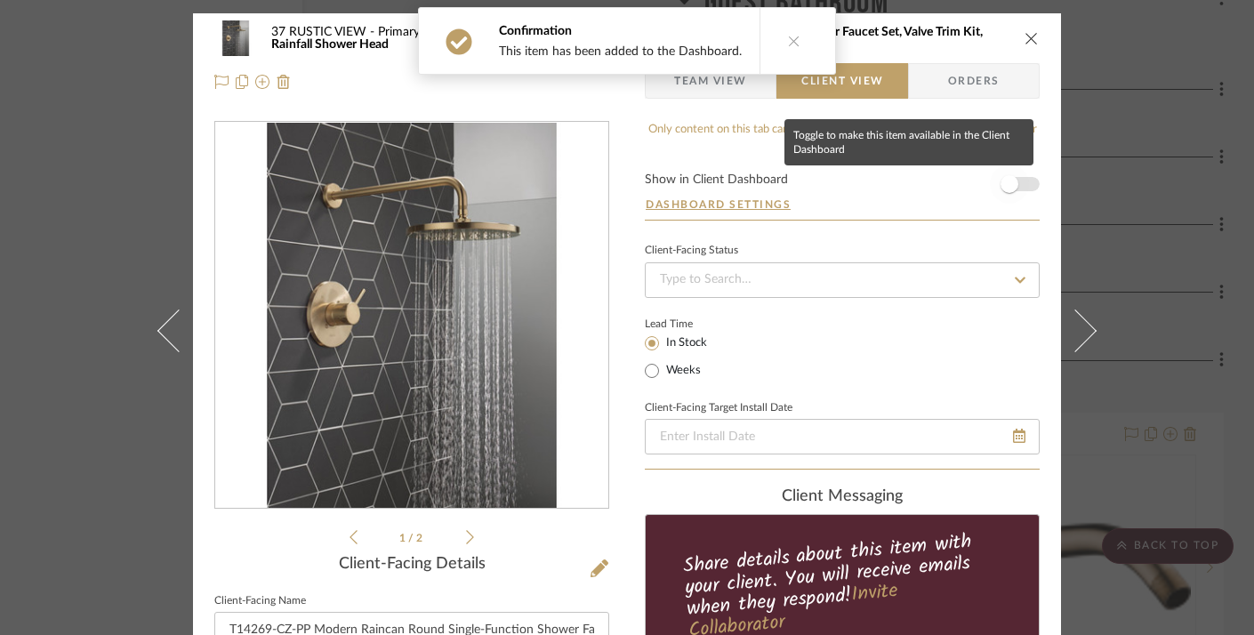
click at [1017, 185] on span "button" at bounding box center [1009, 184] width 39 height 39
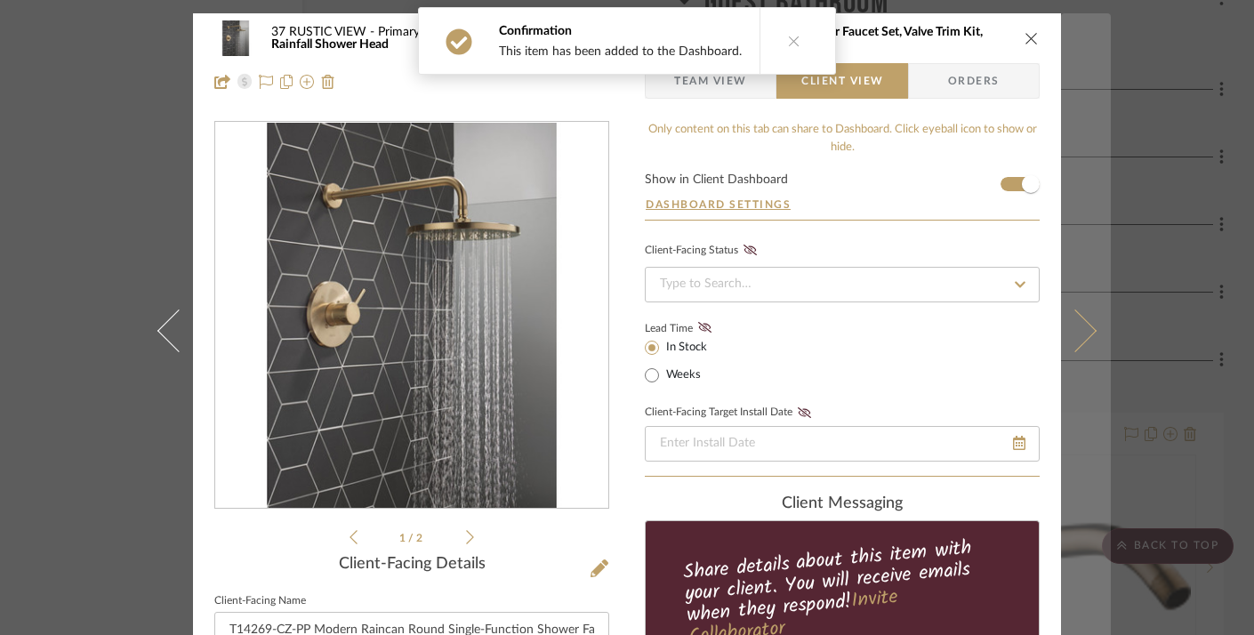
click at [1097, 229] on button at bounding box center [1086, 330] width 50 height 635
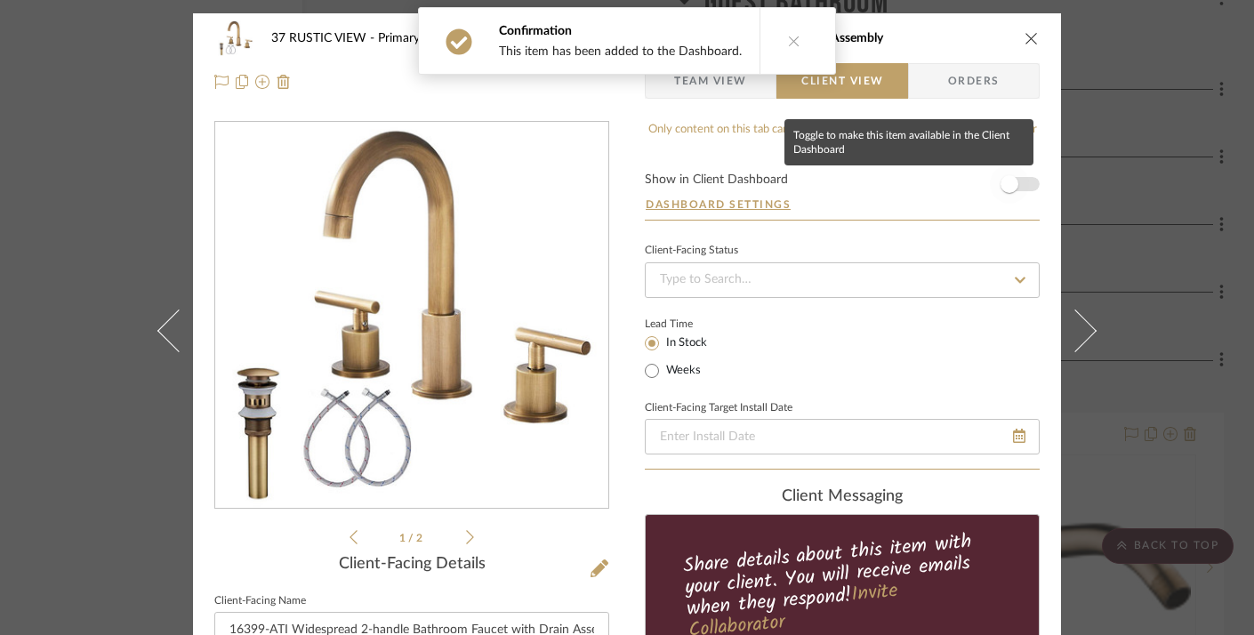
click at [1008, 189] on span "button" at bounding box center [1010, 184] width 18 height 18
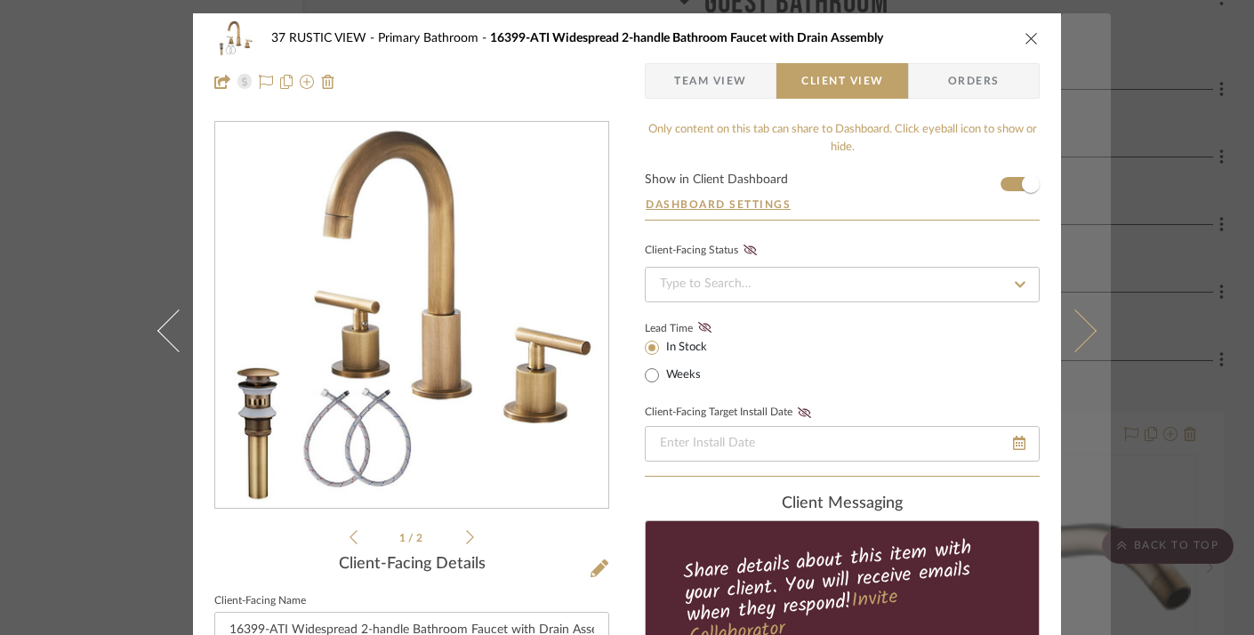
click at [1077, 212] on button at bounding box center [1086, 330] width 50 height 635
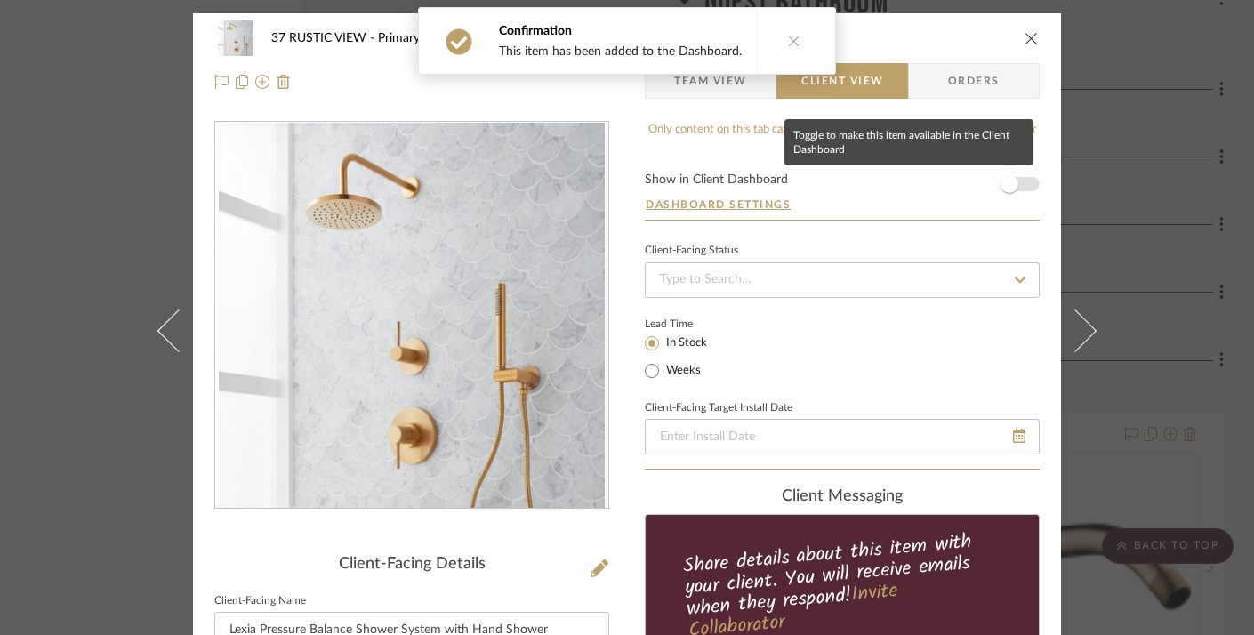
click at [1005, 187] on span "button" at bounding box center [1010, 184] width 18 height 18
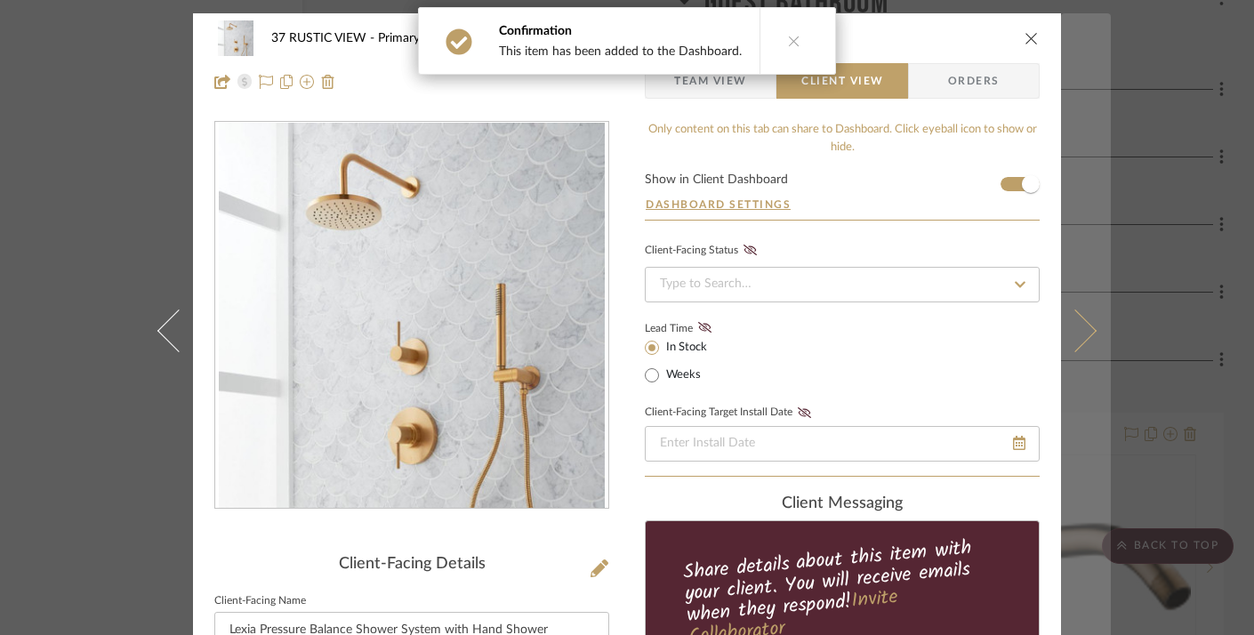
click at [1079, 203] on button at bounding box center [1086, 330] width 50 height 635
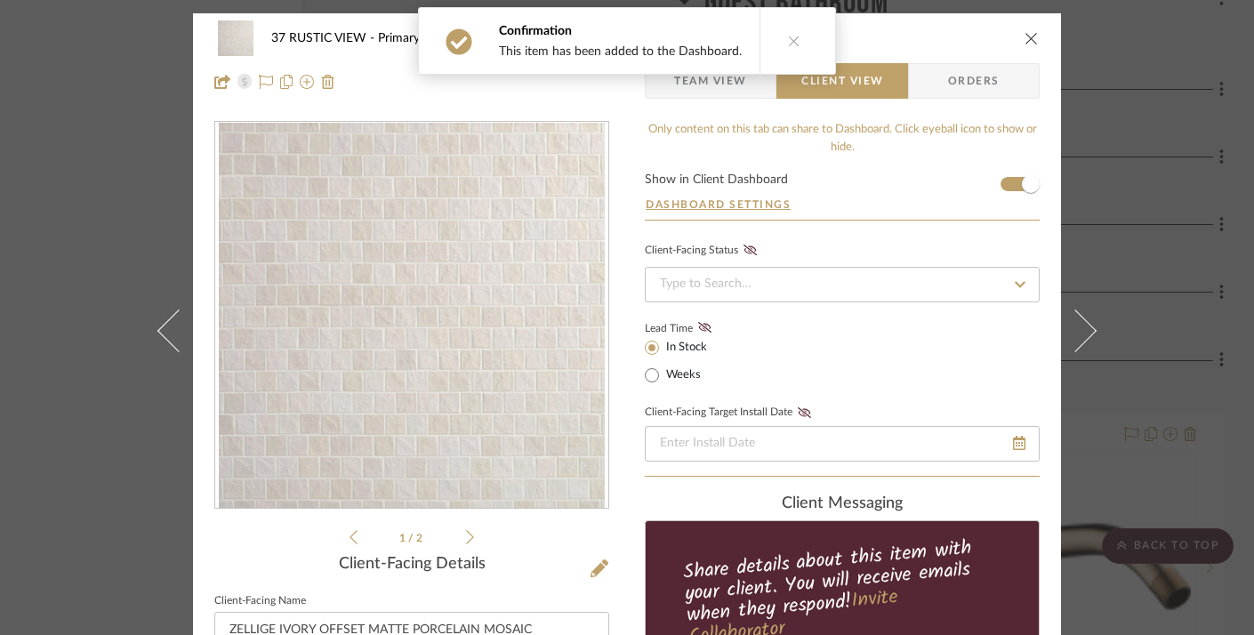
click at [1025, 37] on icon "close" at bounding box center [1032, 38] width 14 height 14
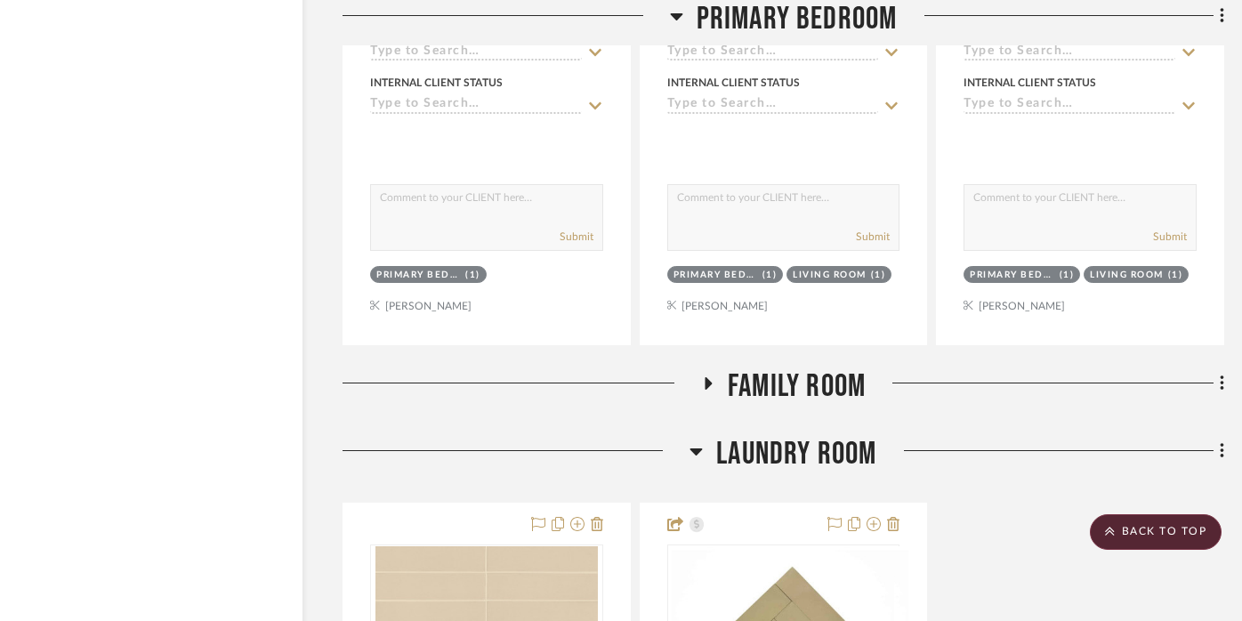
scroll to position [38635, 32]
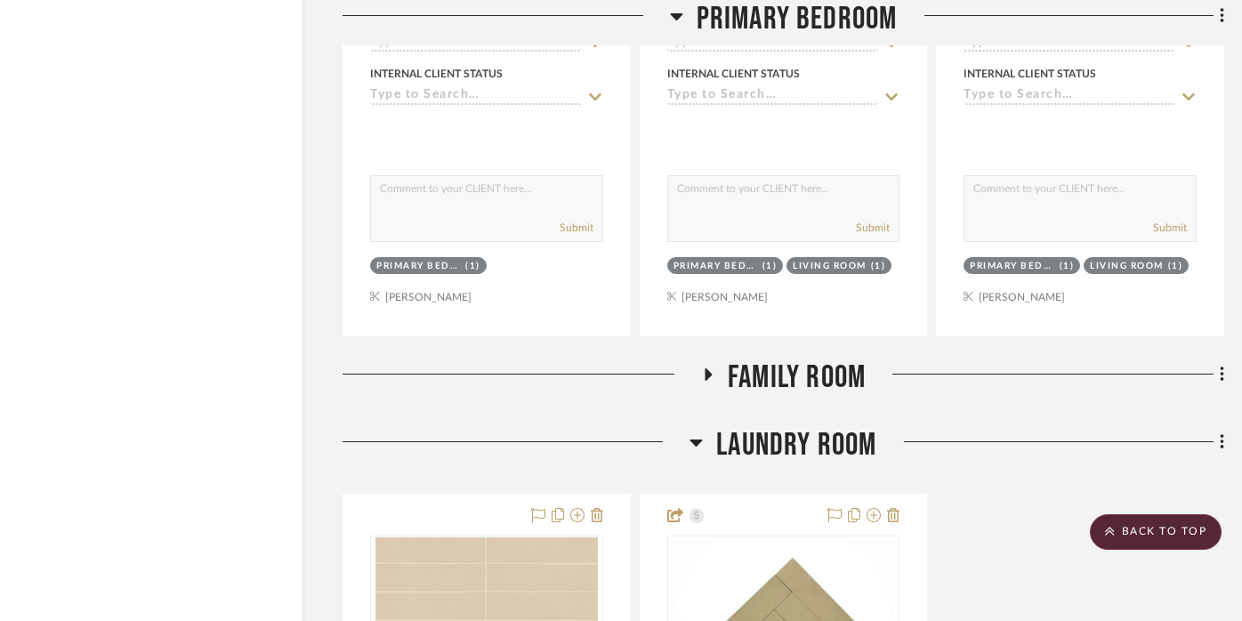
click at [707, 368] on icon at bounding box center [707, 374] width 7 height 12
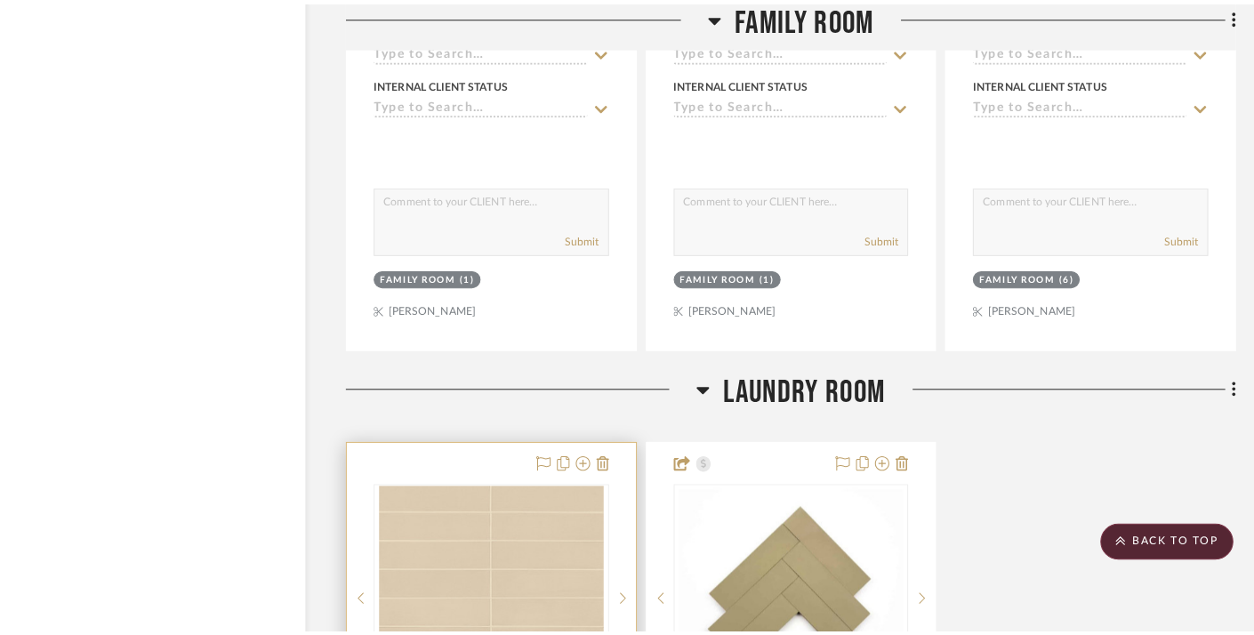
scroll to position [0, 0]
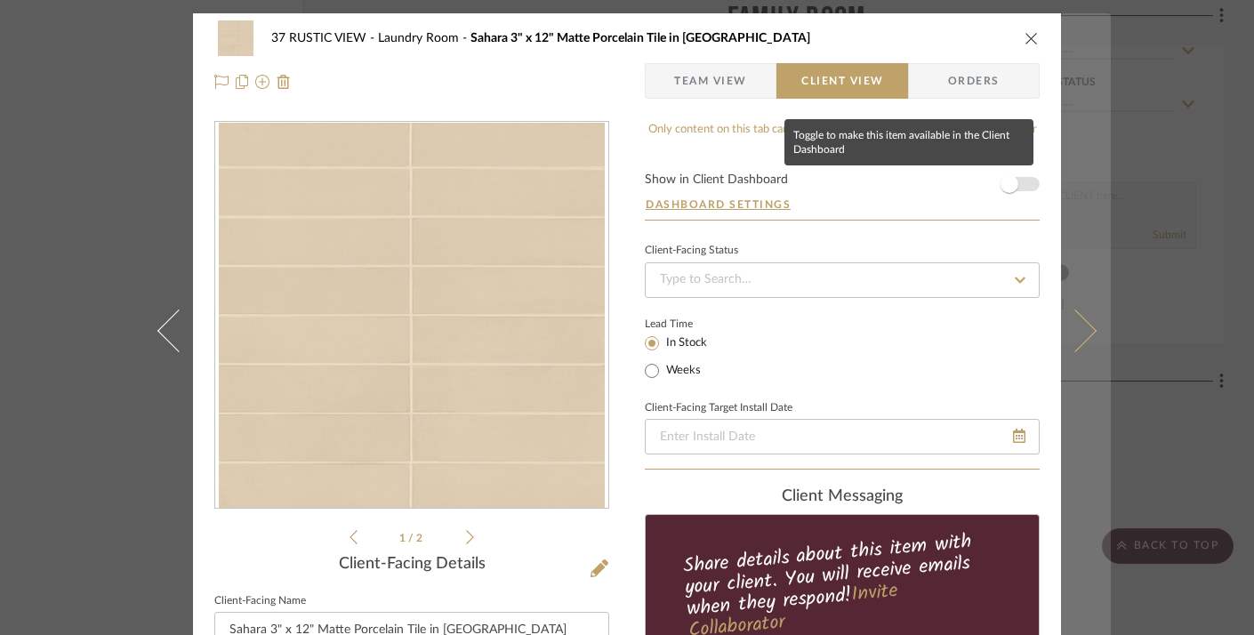
drag, startPoint x: 1009, startPoint y: 187, endPoint x: 1055, endPoint y: 197, distance: 46.6
click at [1009, 187] on span "button" at bounding box center [1010, 184] width 18 height 18
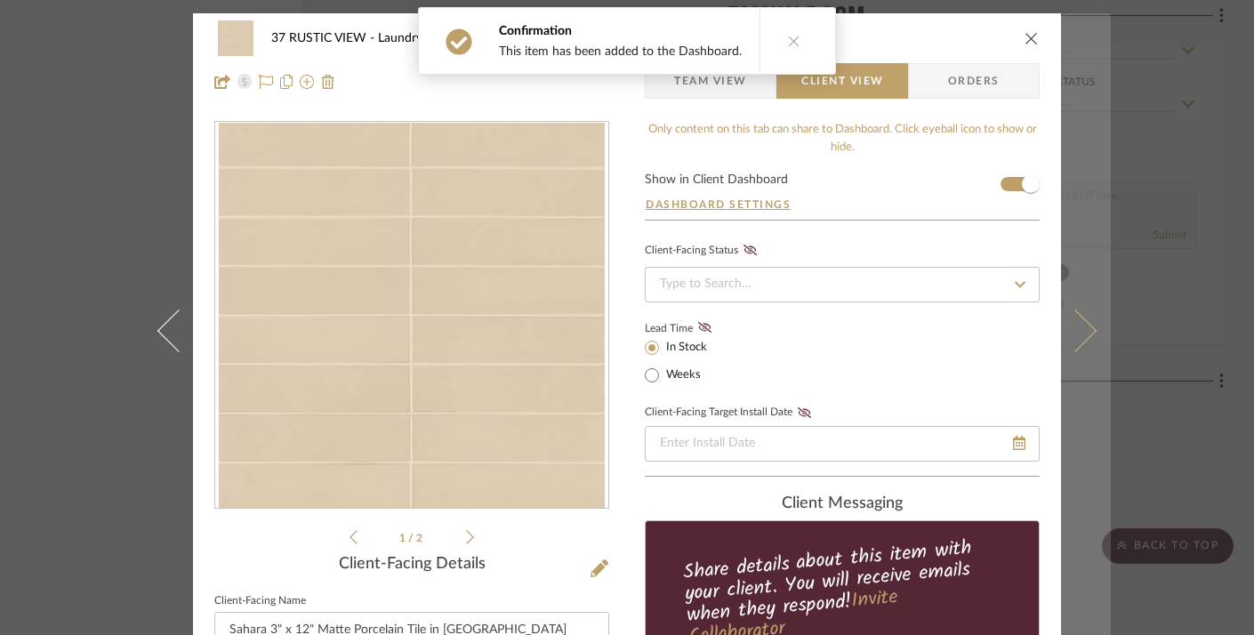
click at [1097, 202] on button at bounding box center [1086, 330] width 50 height 635
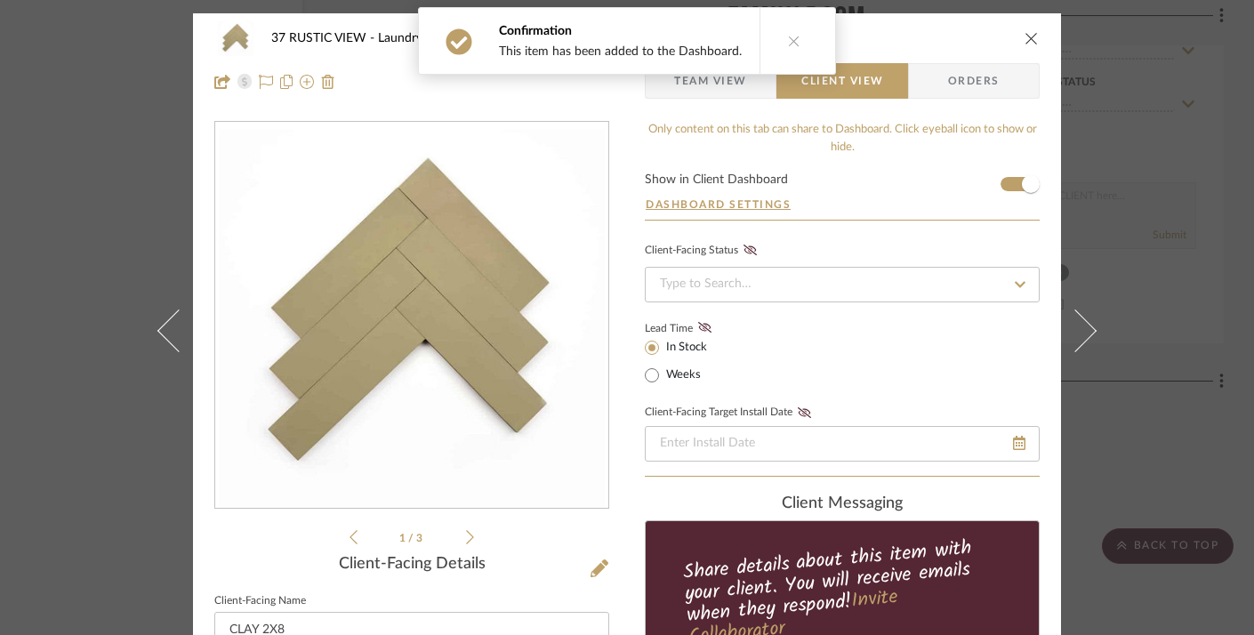
click at [1028, 38] on icon "close" at bounding box center [1032, 38] width 14 height 14
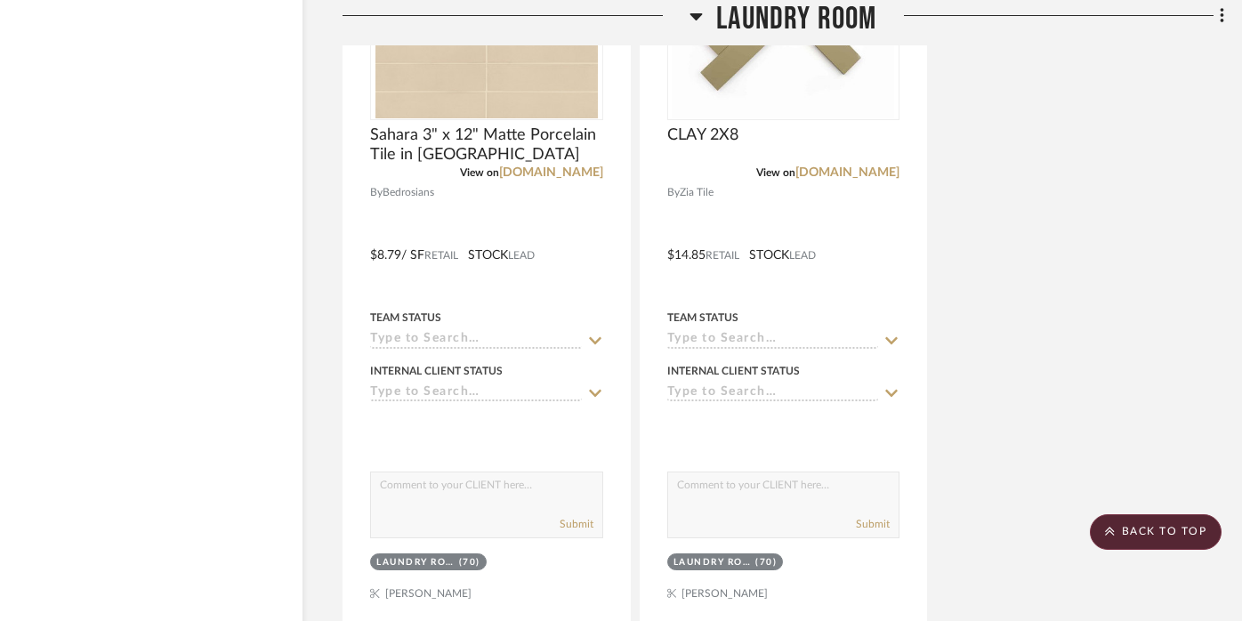
scroll to position [40089, 32]
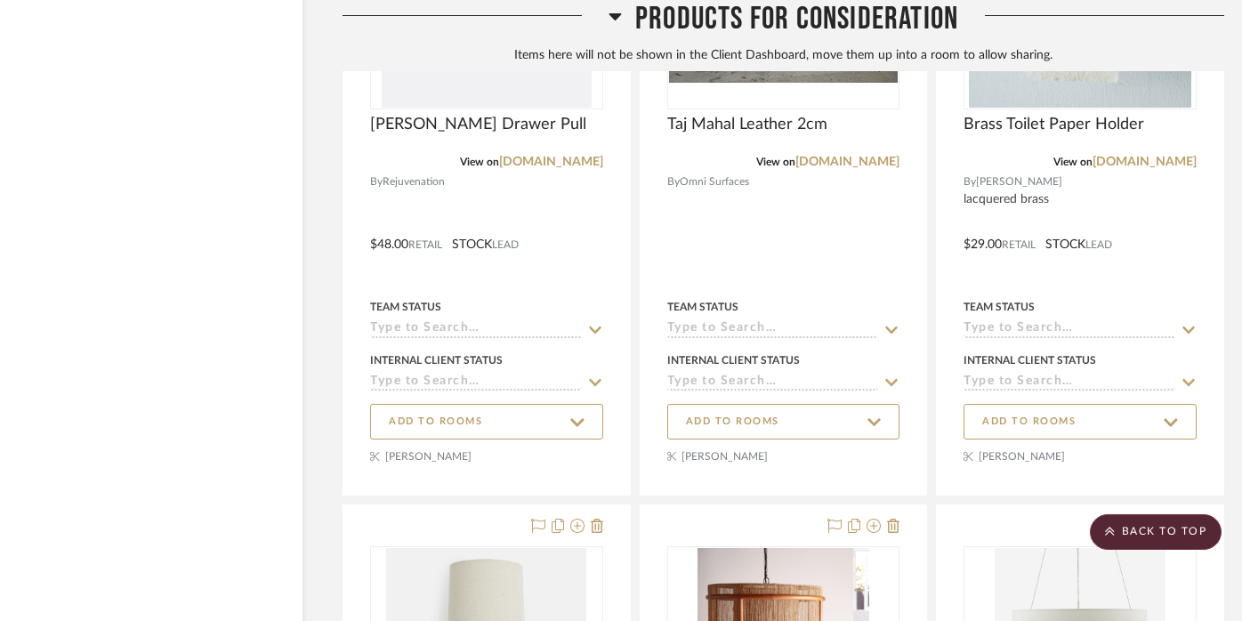
scroll to position [41009, 32]
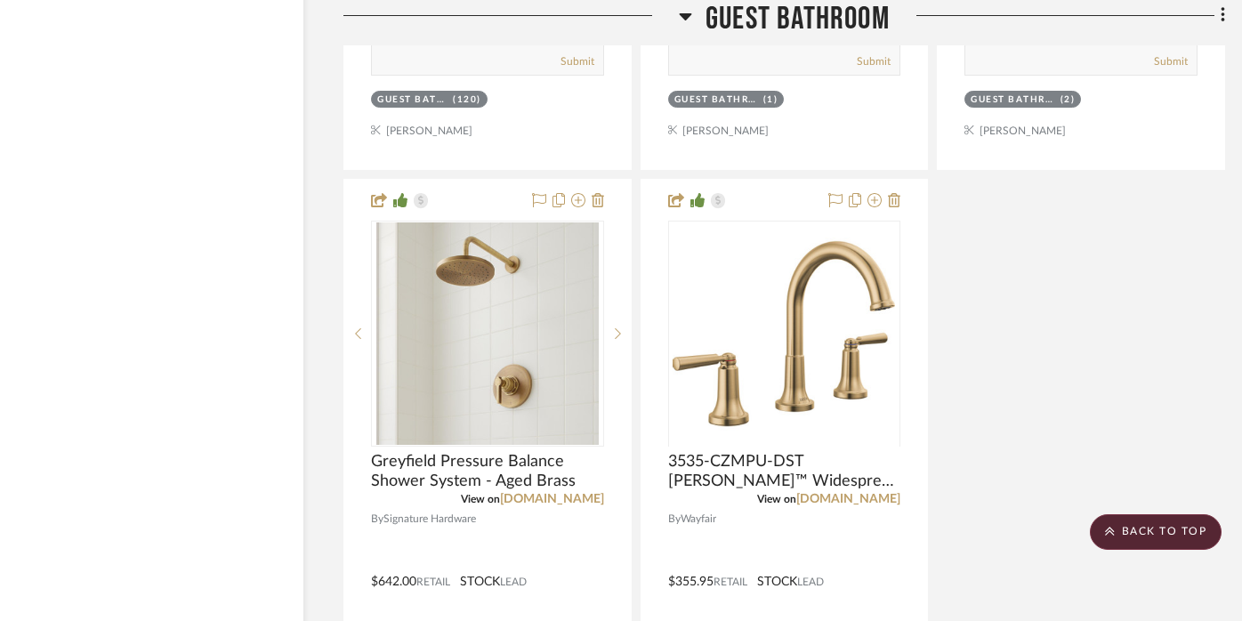
click at [684, 17] on icon at bounding box center [685, 16] width 12 height 7
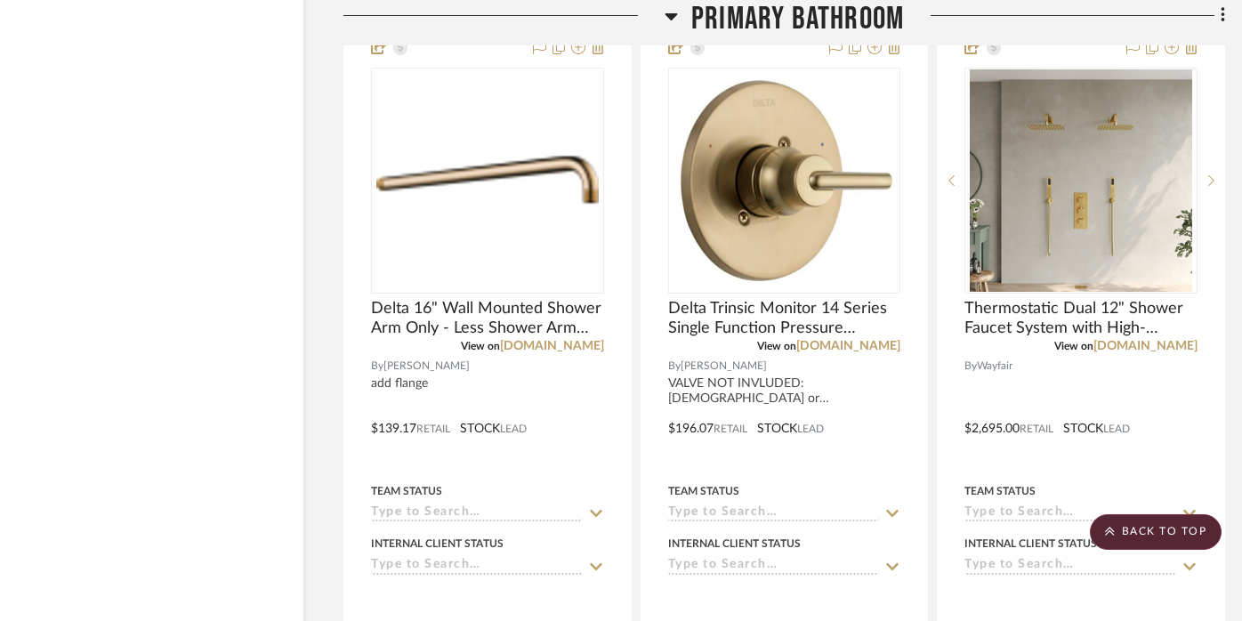
click at [674, 16] on icon at bounding box center [670, 16] width 12 height 7
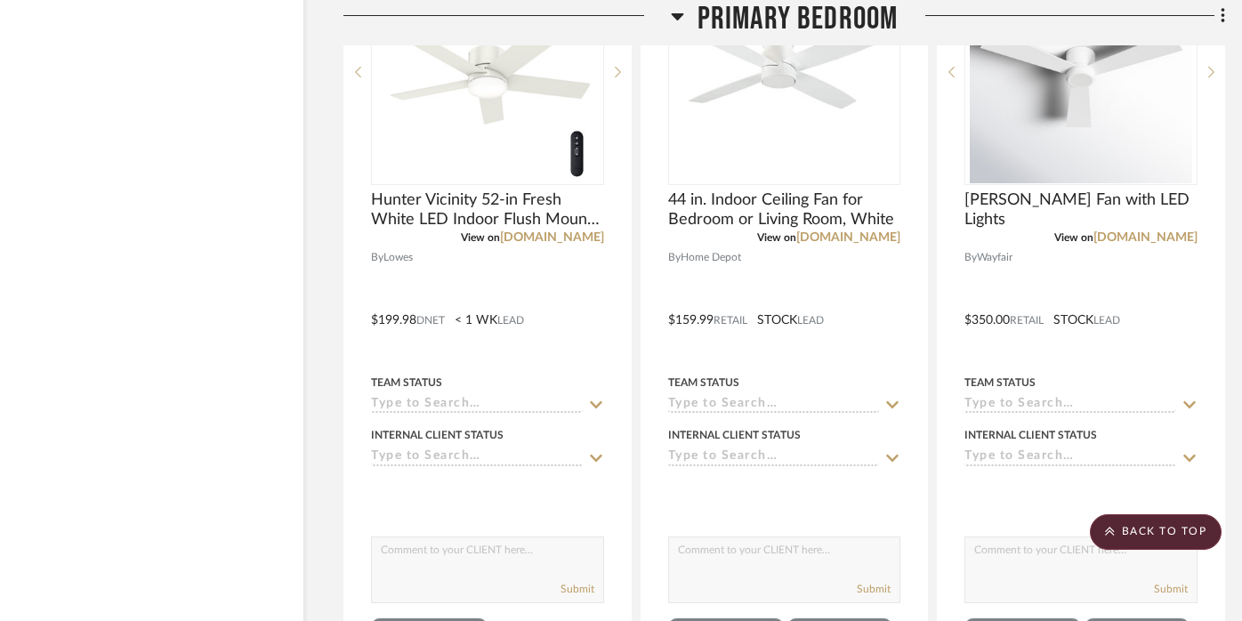
click at [674, 16] on icon at bounding box center [677, 16] width 12 height 7
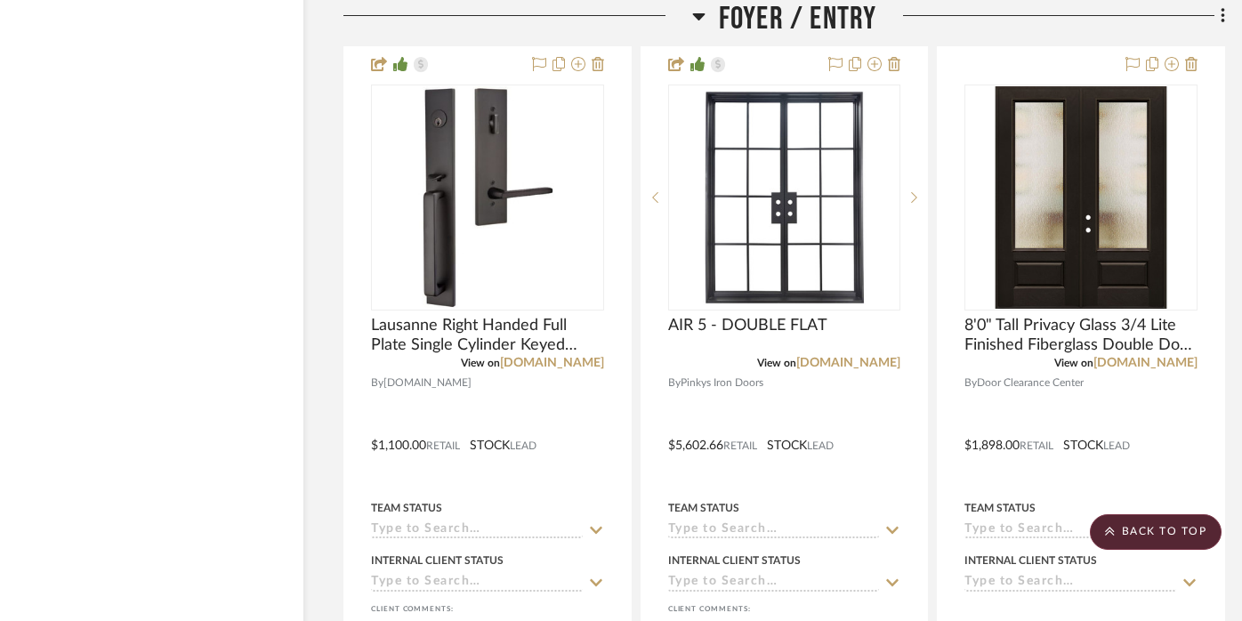
scroll to position [30304, 31]
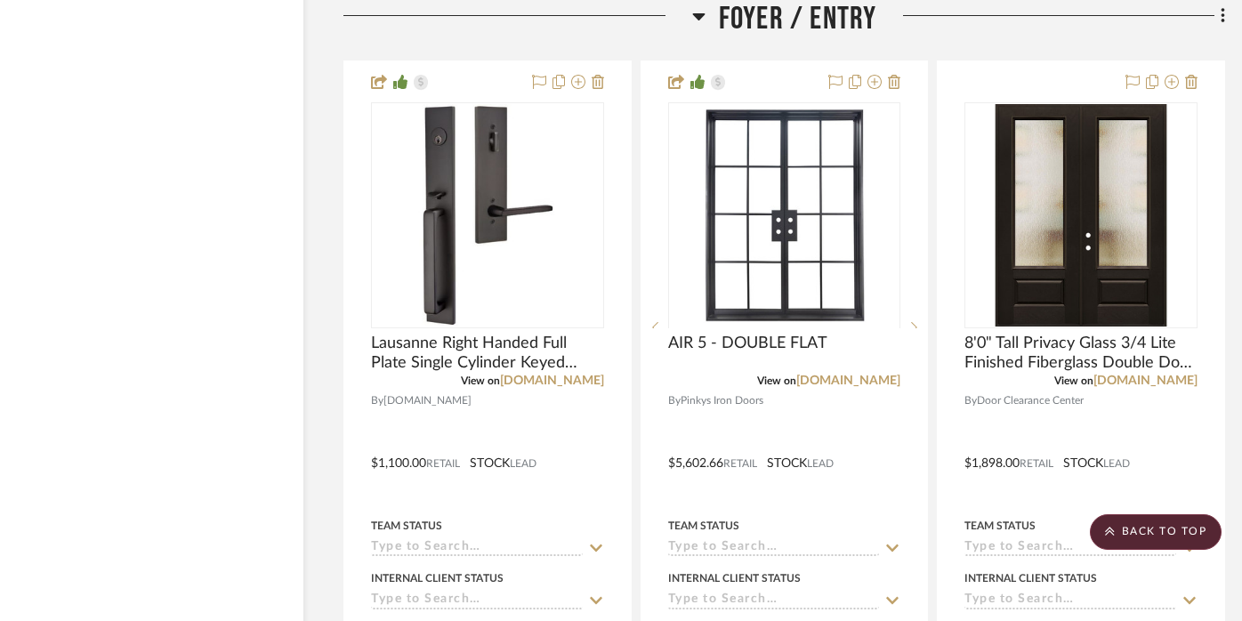
click at [698, 18] on icon at bounding box center [698, 16] width 12 height 7
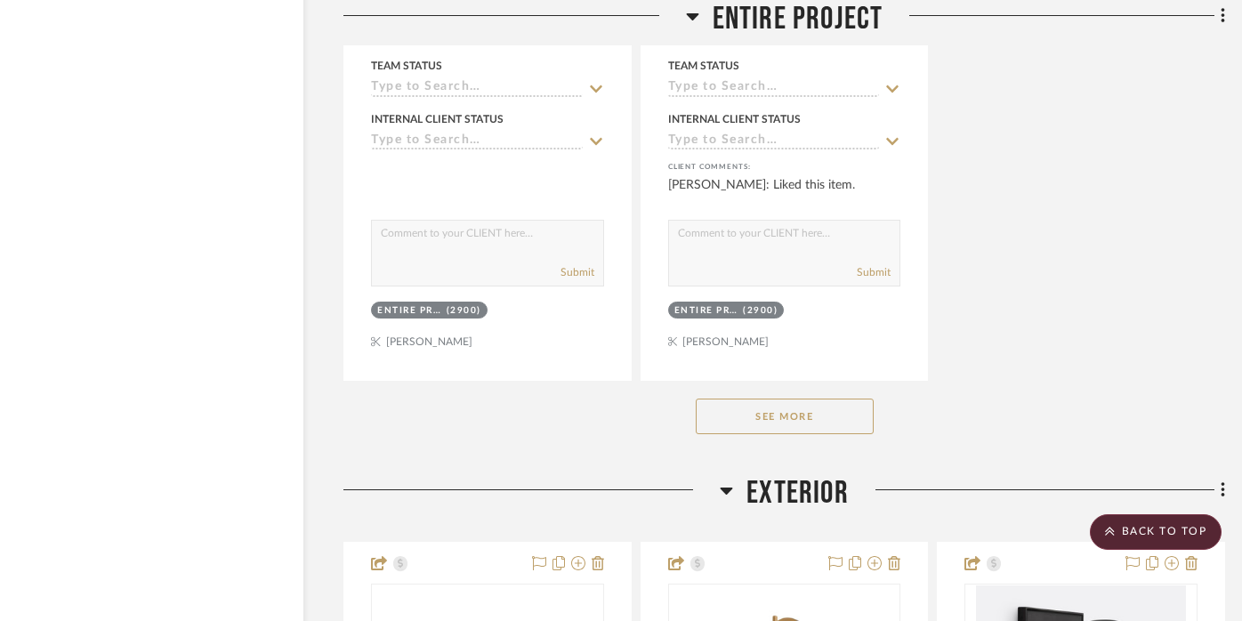
scroll to position [27287, 31]
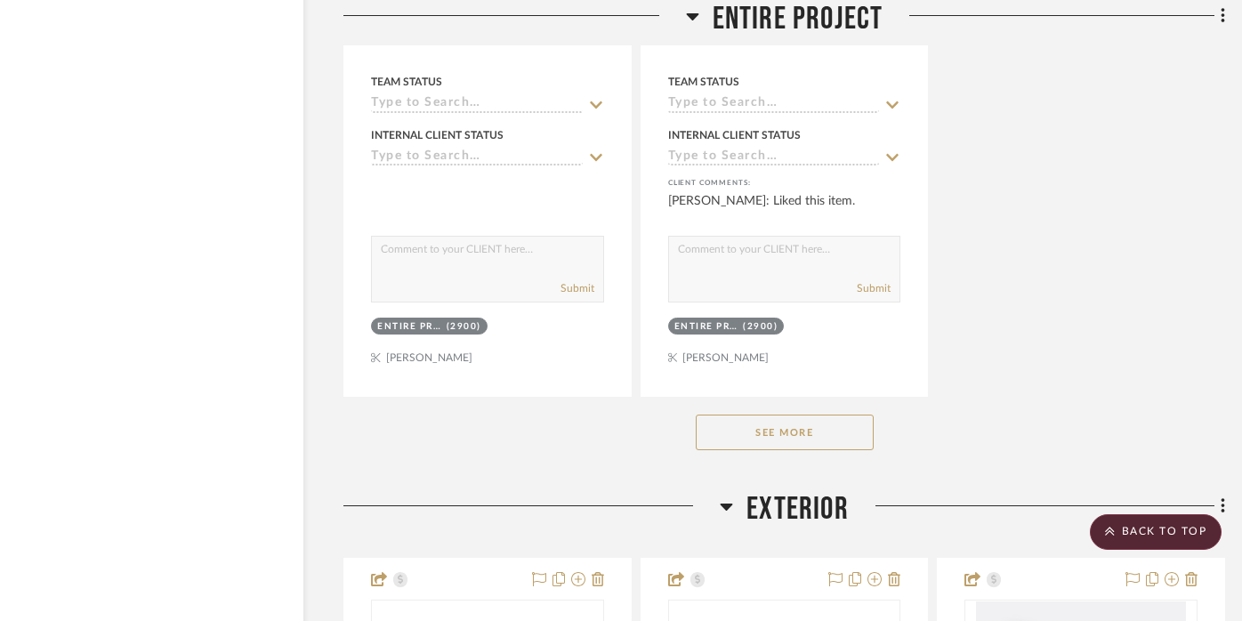
click at [729, 503] on icon at bounding box center [726, 506] width 12 height 7
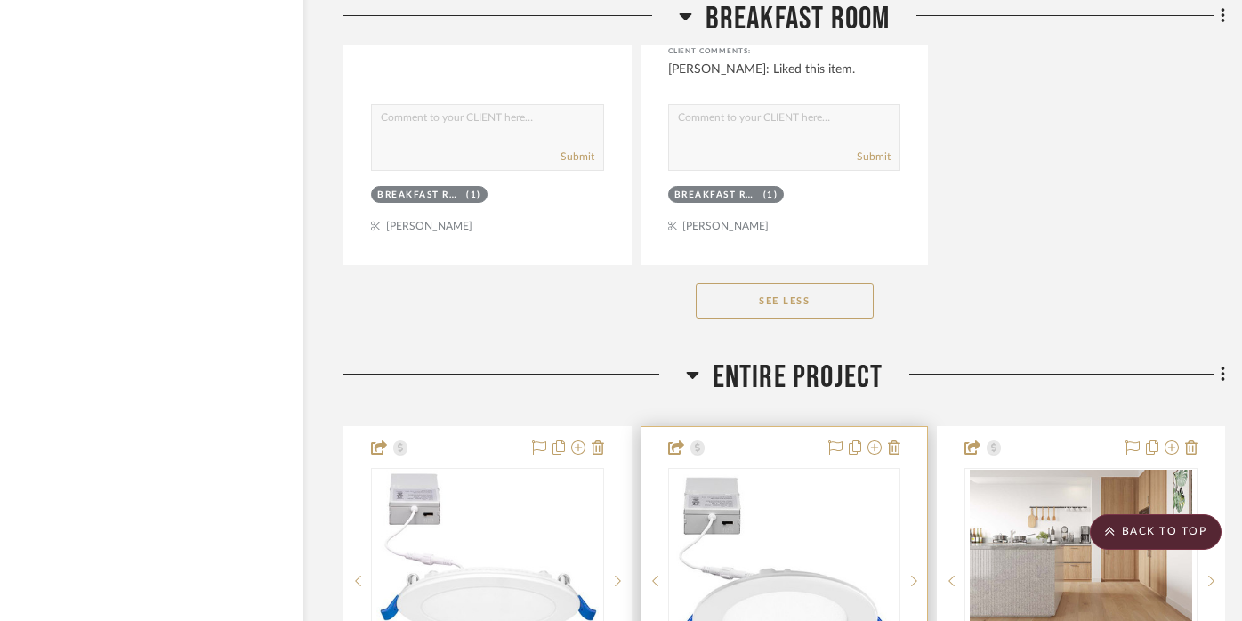
scroll to position [24887, 31]
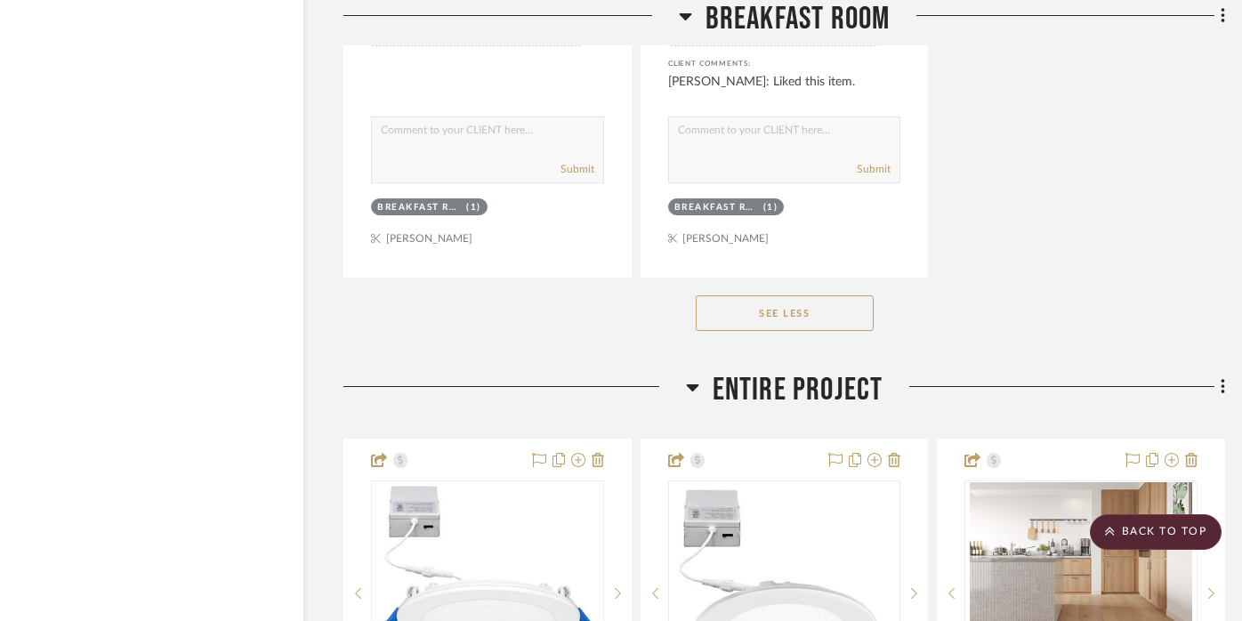
click at [693, 384] on icon at bounding box center [692, 387] width 12 height 7
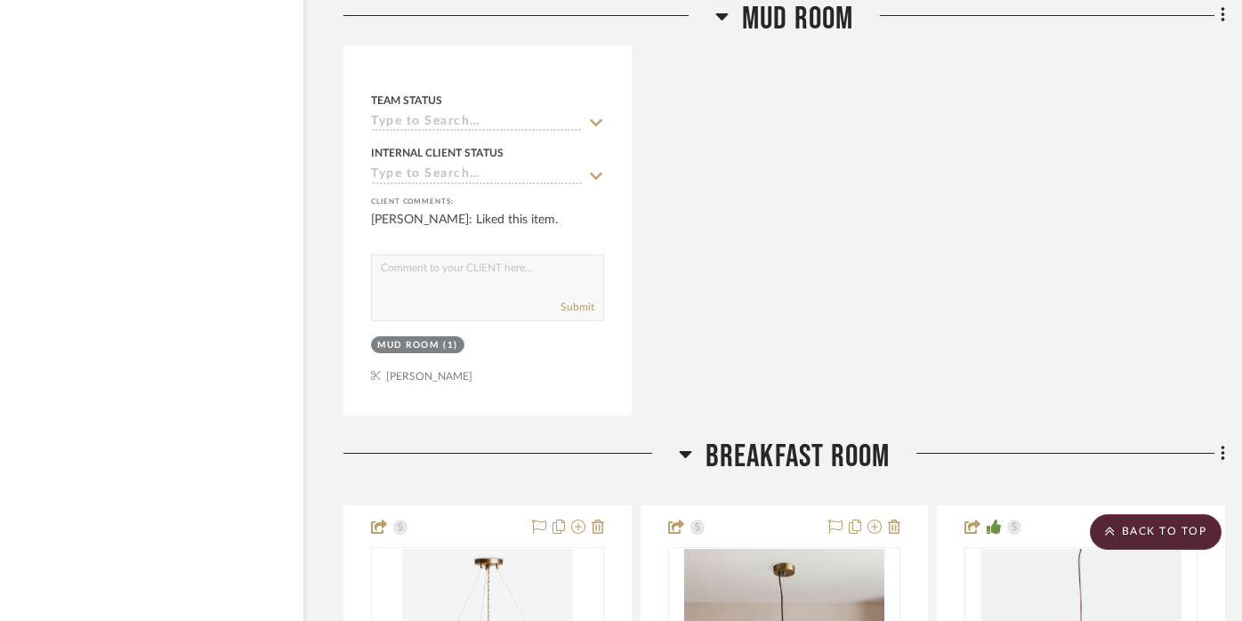
scroll to position [19934, 30]
click at [682, 445] on icon at bounding box center [685, 455] width 13 height 21
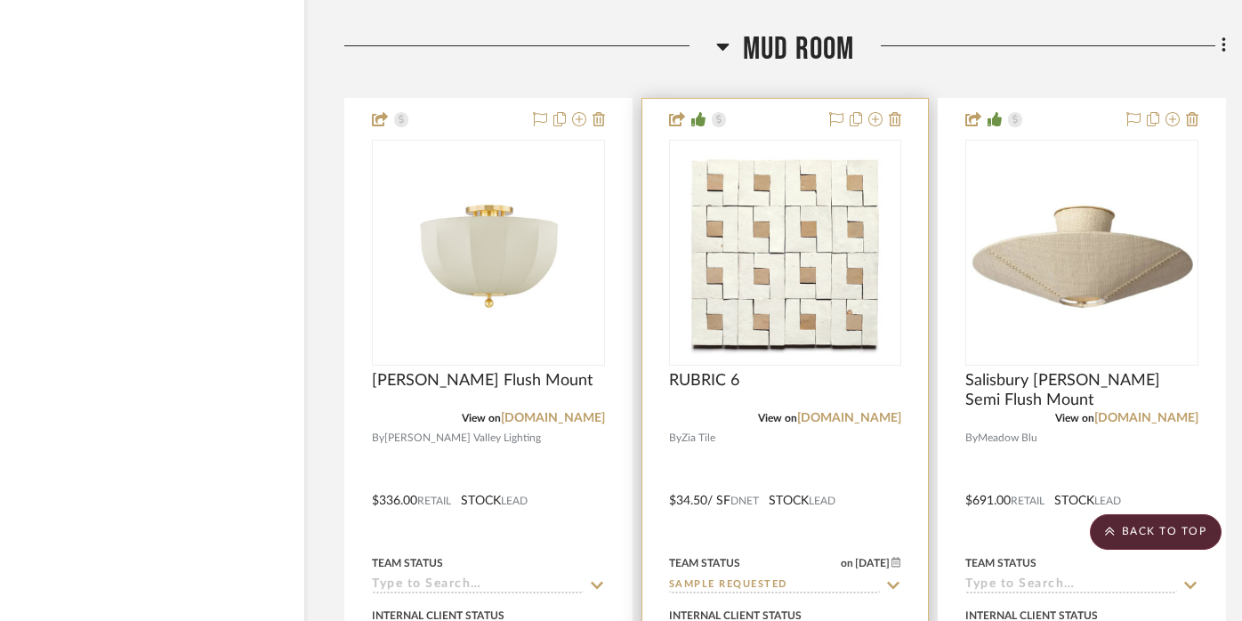
scroll to position [18682, 30]
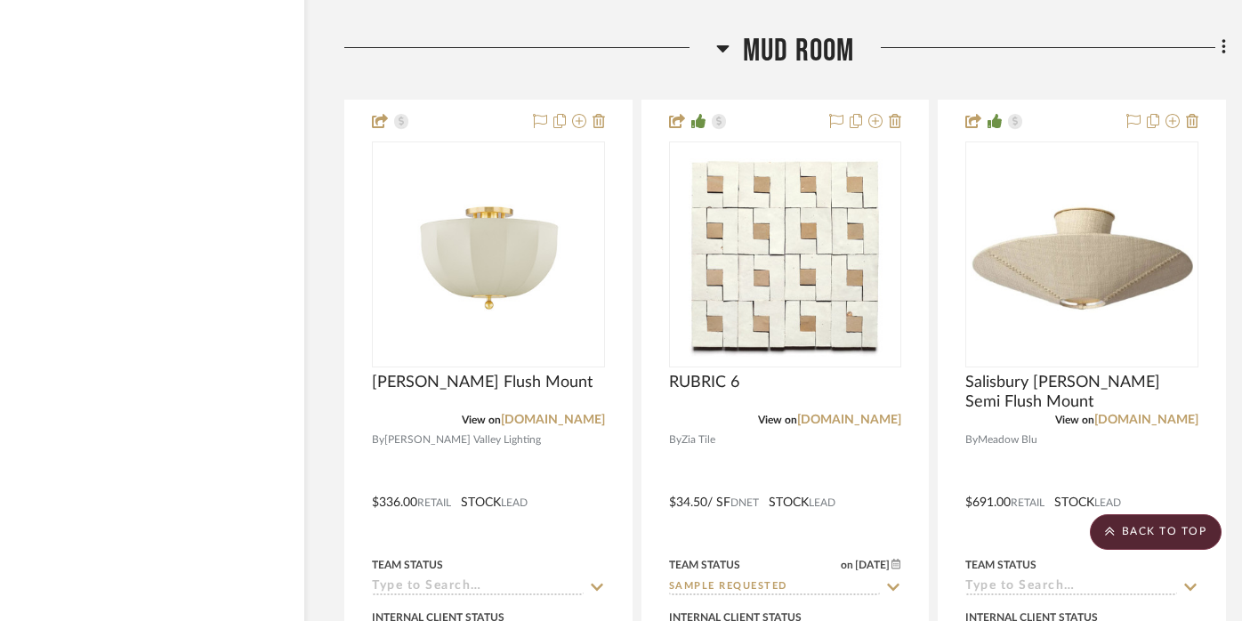
click at [724, 45] on icon at bounding box center [722, 48] width 12 height 7
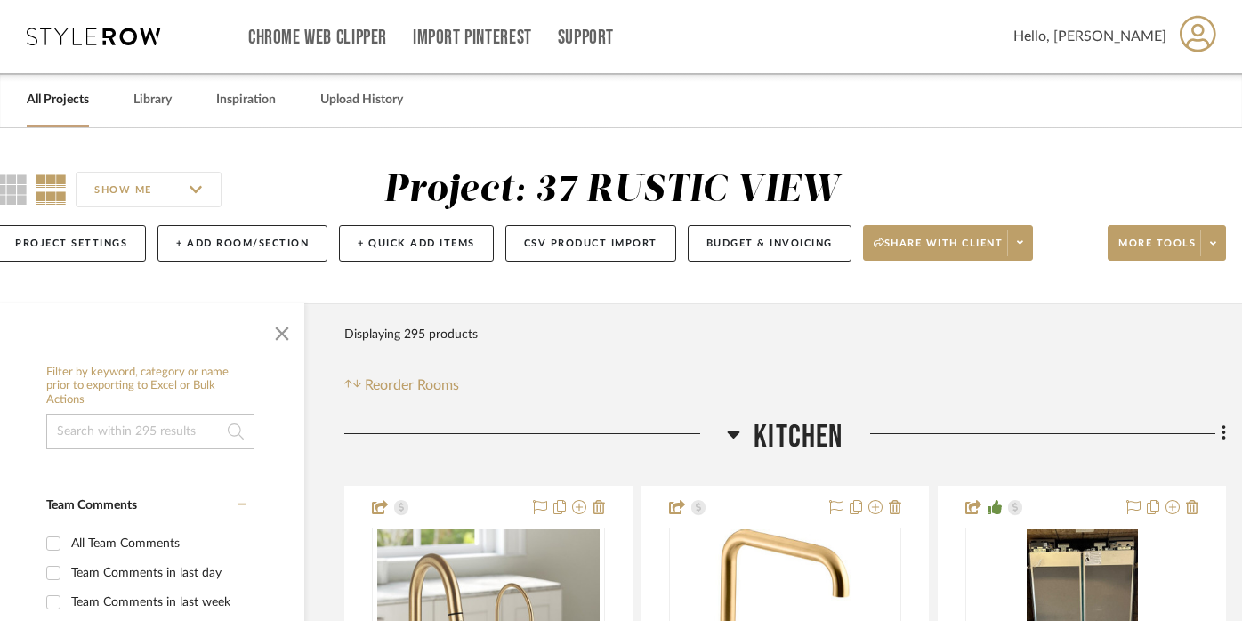
scroll to position [0, 30]
